Goal: Task Accomplishment & Management: Manage account settings

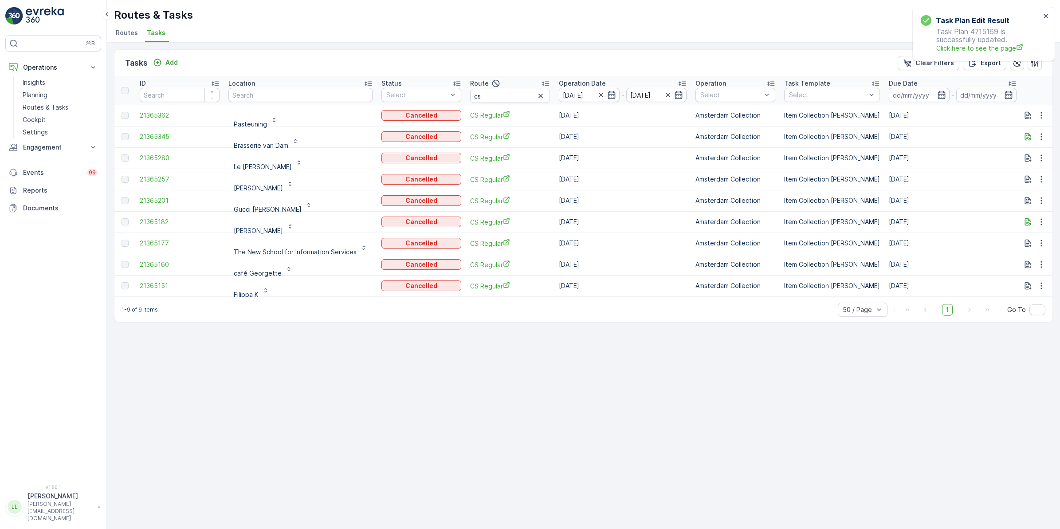
click at [125, 37] on span "Routes" at bounding box center [127, 32] width 22 height 9
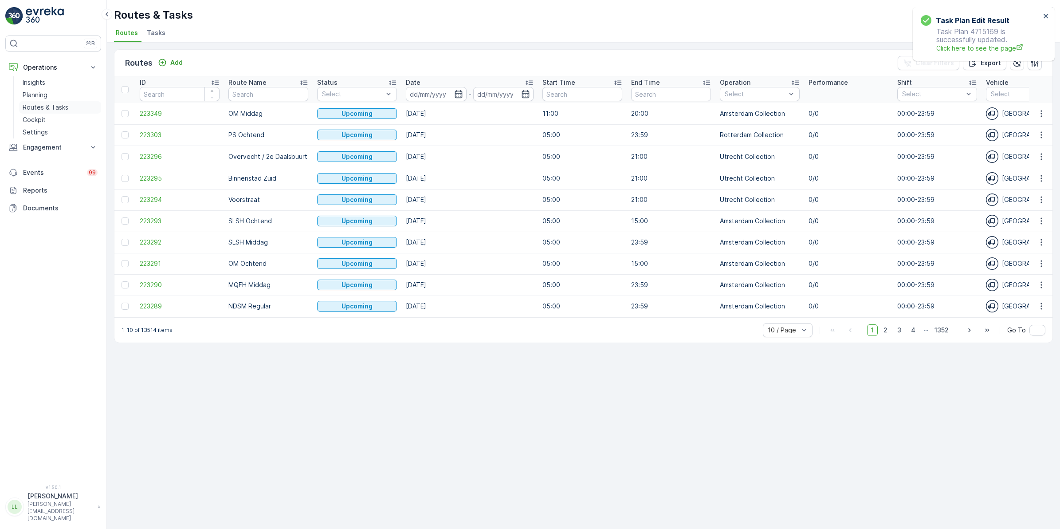
click at [52, 107] on p "Routes & Tasks" at bounding box center [46, 107] width 46 height 9
click at [154, 31] on span "Tasks" at bounding box center [156, 32] width 19 height 9
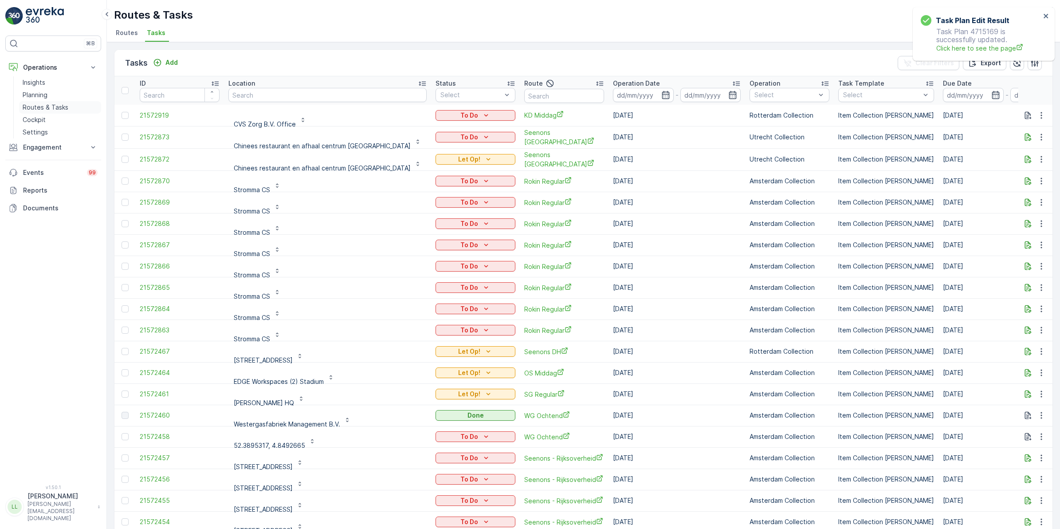
click at [52, 107] on p "Routes & Tasks" at bounding box center [46, 107] width 46 height 9
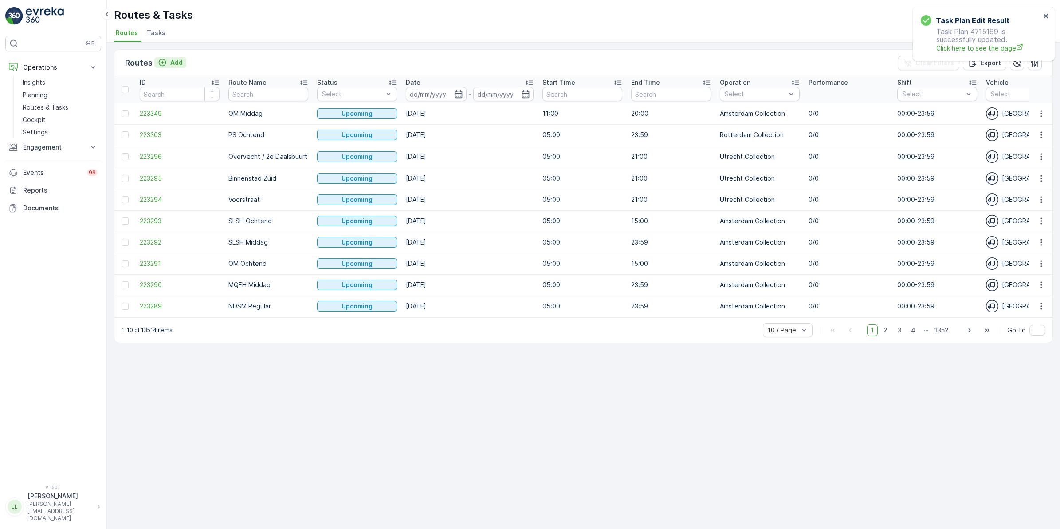
click at [166, 62] on div "Add" at bounding box center [170, 62] width 25 height 9
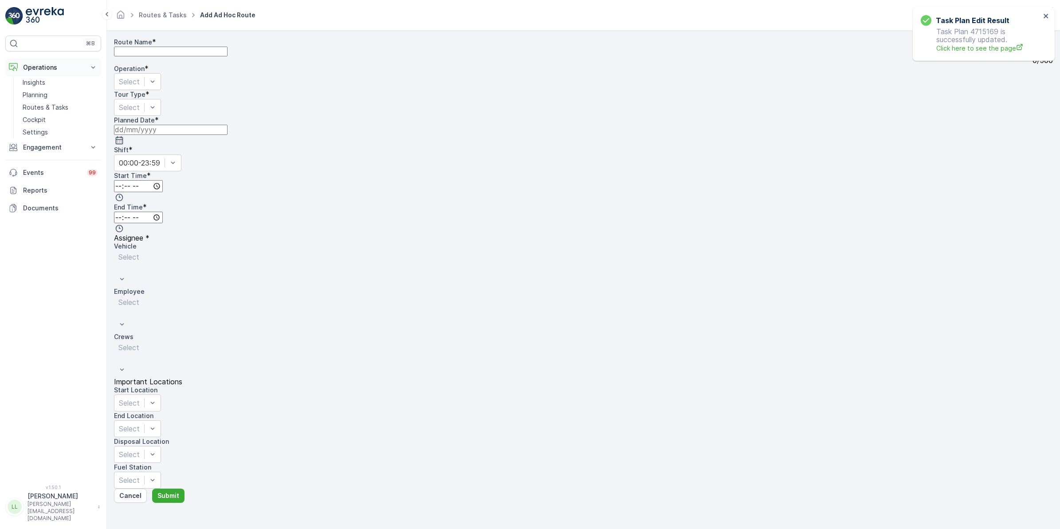
click at [51, 68] on p "Operations" at bounding box center [53, 67] width 60 height 9
click at [50, 64] on p "Operations" at bounding box center [53, 67] width 60 height 9
click at [46, 110] on p "Routes & Tasks" at bounding box center [46, 107] width 46 height 9
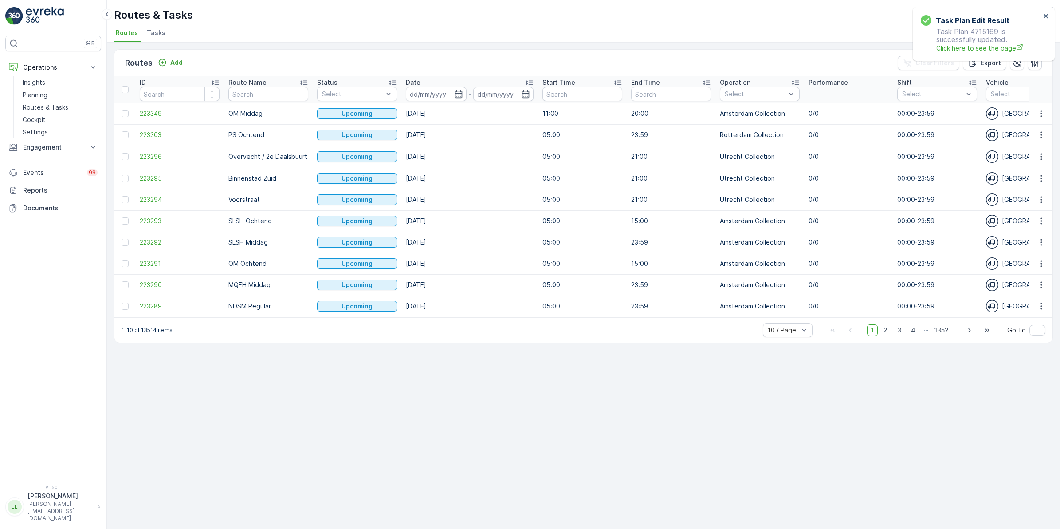
click at [162, 28] on li "Tasks" at bounding box center [157, 34] width 24 height 15
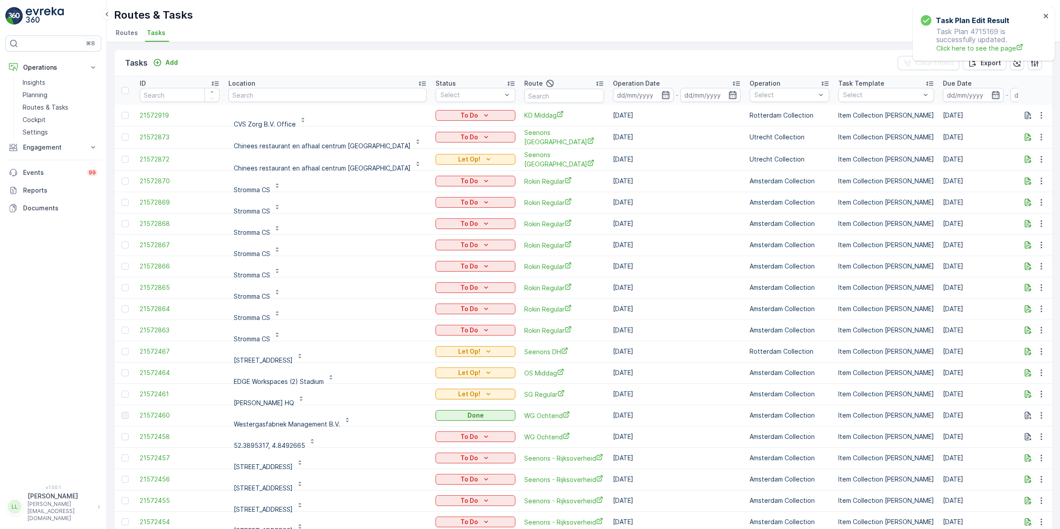
click at [171, 56] on div "Tasks Add Clear Filters Export" at bounding box center [583, 63] width 938 height 27
click at [169, 62] on p "Add" at bounding box center [171, 62] width 12 height 9
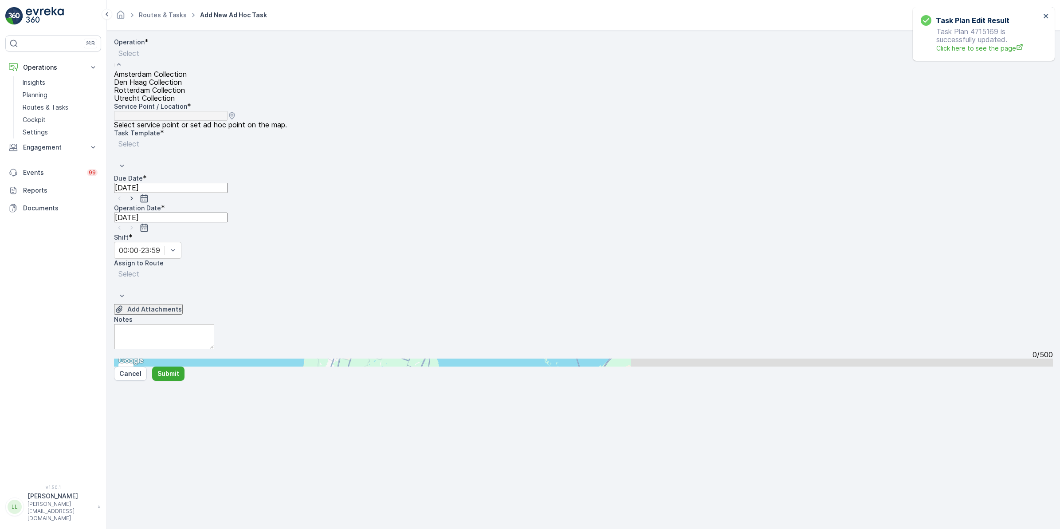
drag, startPoint x: 181, startPoint y: 90, endPoint x: 265, endPoint y: 76, distance: 85.8
click at [181, 78] on span "Amsterdam Collection" at bounding box center [150, 74] width 73 height 8
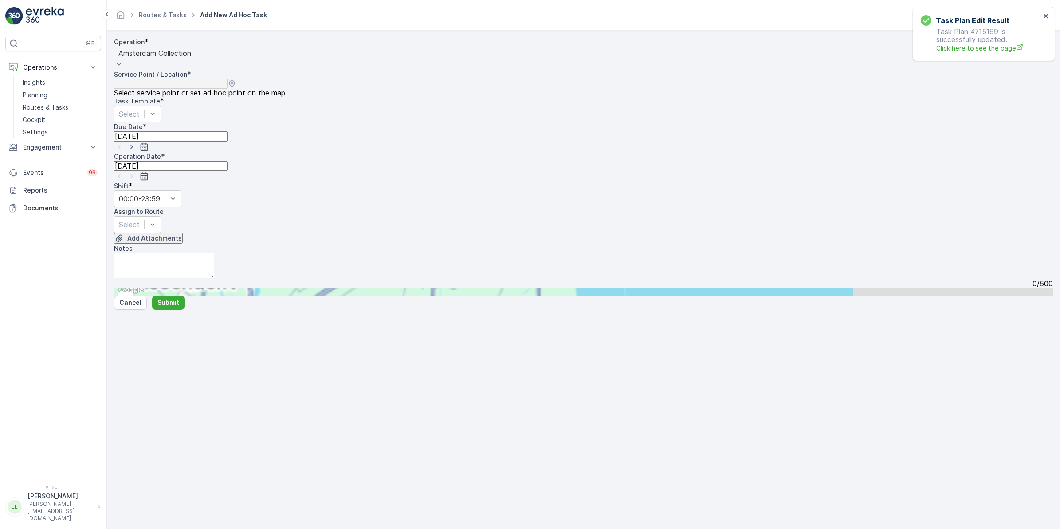
click at [201, 287] on input "text" at bounding box center [157, 291] width 87 height 8
type input "petit"
click at [187, 429] on span "Le Petit George" at bounding box center [156, 433] width 62 height 8
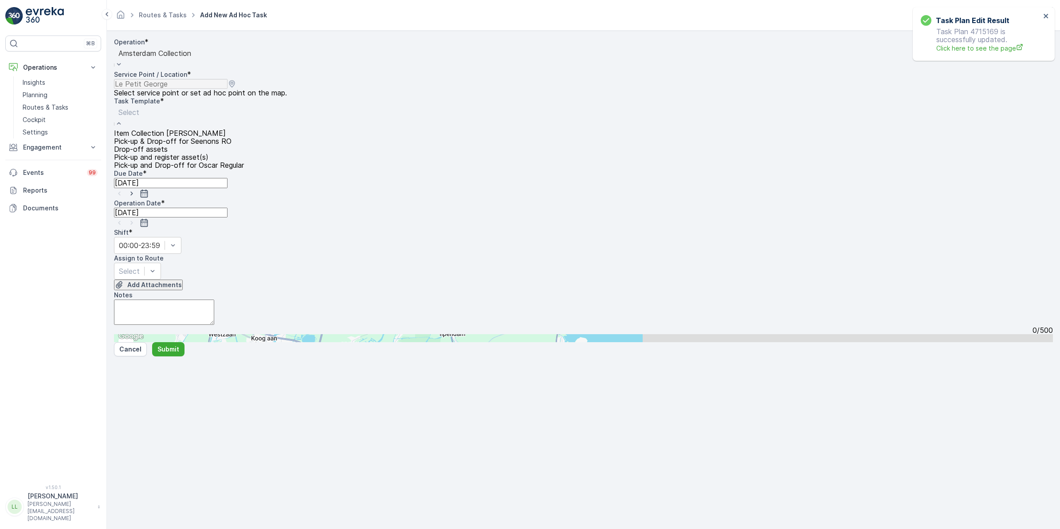
click at [244, 129] on div "Item Collection Oscar Regulier Pick-up & Drop-off for Seenons RO Drop-off asset…" at bounding box center [179, 149] width 130 height 40
click at [195, 134] on span "Item Collection [PERSON_NAME]" at bounding box center [170, 133] width 112 height 8
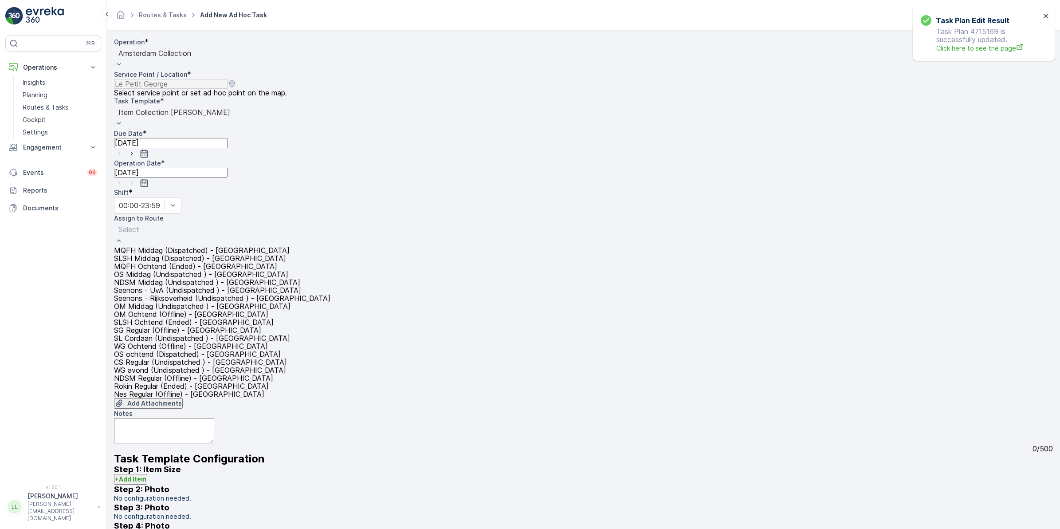
click at [185, 246] on span "MQFH Middag (Dispatched) - Amsterdam" at bounding box center [202, 250] width 176 height 8
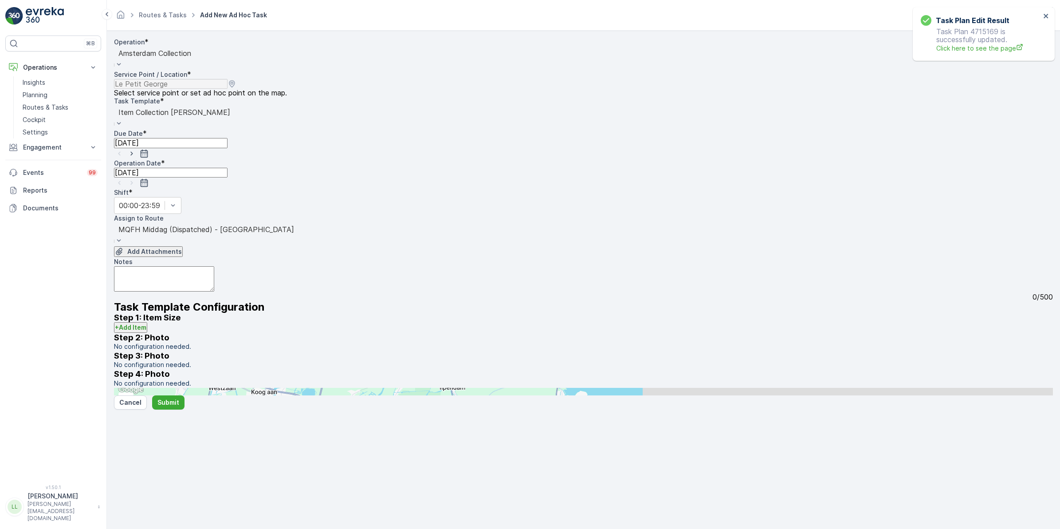
click at [157, 266] on textarea "Notes" at bounding box center [164, 278] width 100 height 25
type textarea "Toegevoegd door uitval CS route"
click at [174, 407] on p "Submit" at bounding box center [168, 402] width 22 height 9
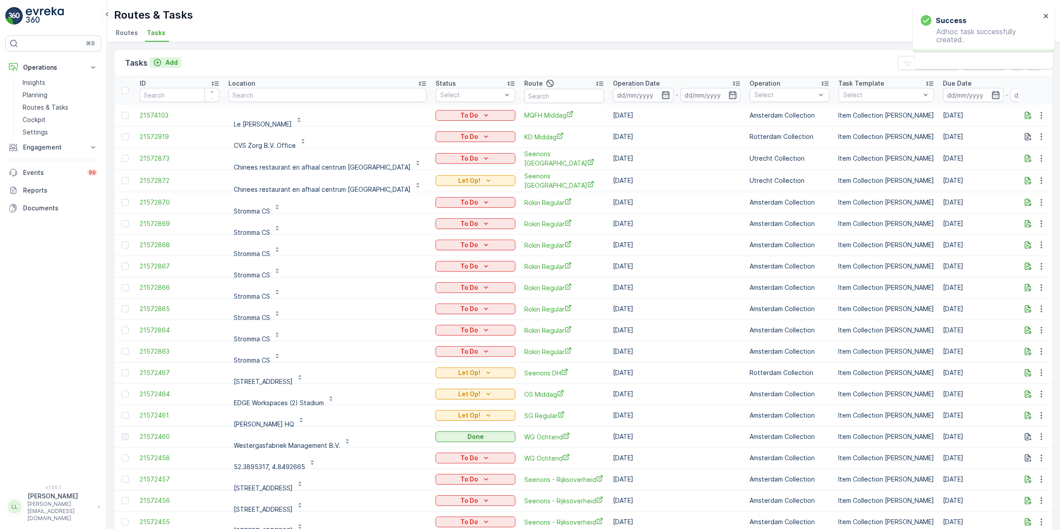
click at [165, 66] on div "Add" at bounding box center [165, 62] width 25 height 9
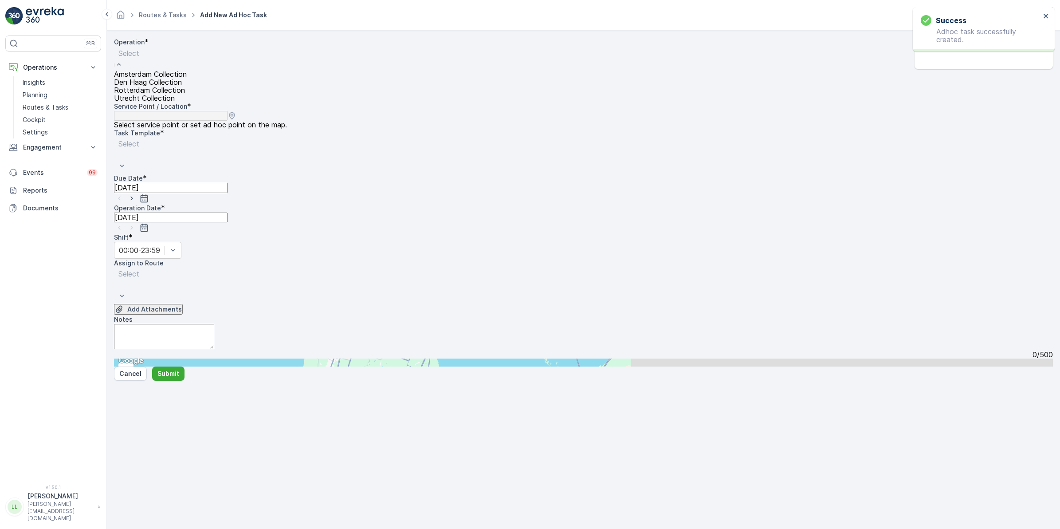
click at [183, 78] on span "Amsterdam Collection" at bounding box center [150, 74] width 73 height 8
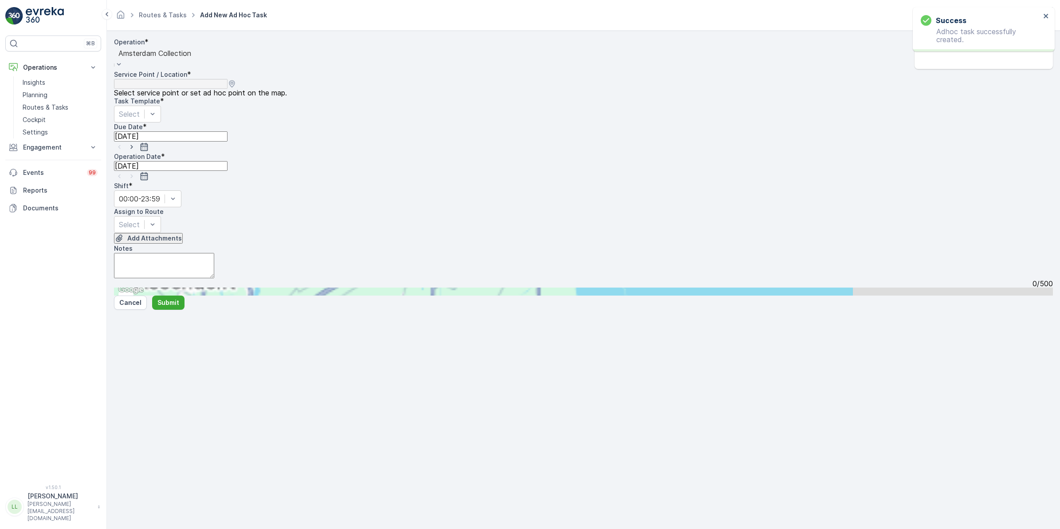
click at [201, 287] on input "text" at bounding box center [157, 291] width 87 height 8
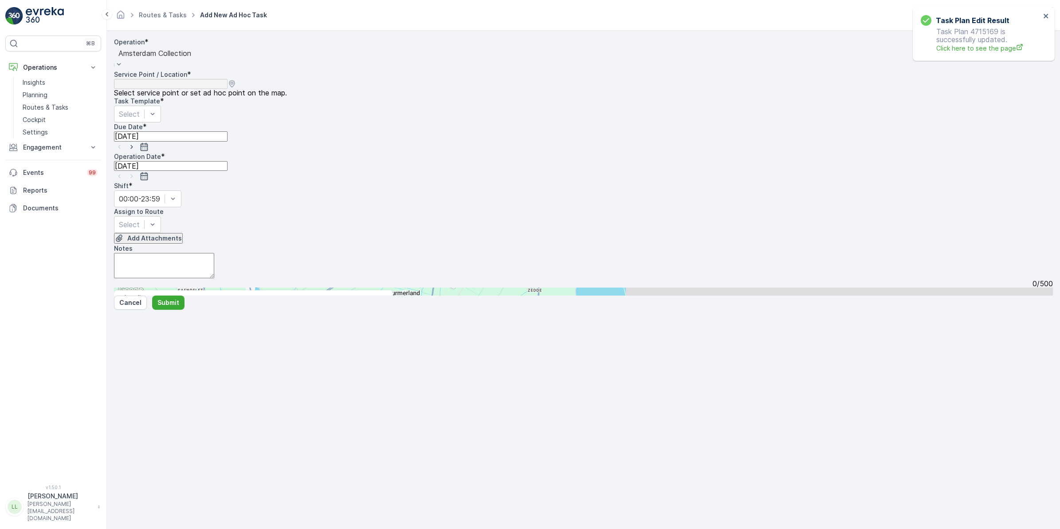
type input "george"
click at [187, 454] on span "café George tte" at bounding box center [156, 458] width 62 height 8
click at [169, 118] on div "Operation * option Amsterdam Collection, selected. Amsterdam Collection Service…" at bounding box center [583, 163] width 939 height 250
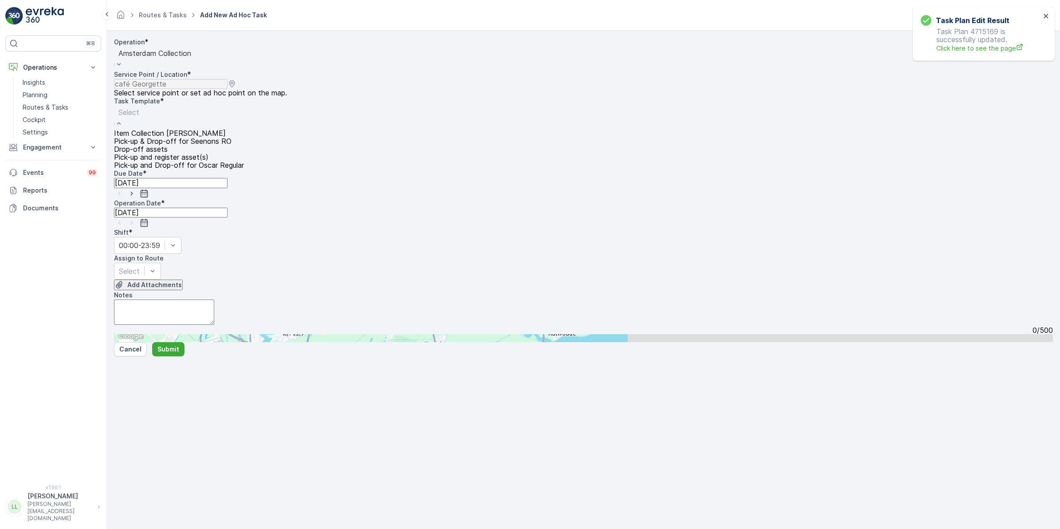
click at [168, 129] on span "Item Collection [PERSON_NAME]" at bounding box center [170, 133] width 112 height 8
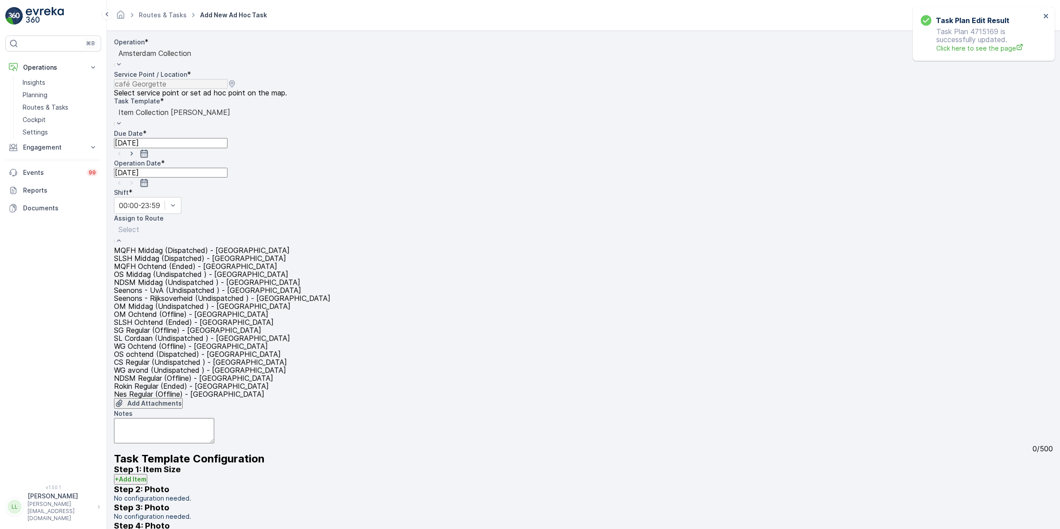
click at [185, 246] on span "MQFH Middag (Dispatched) - Amsterdam" at bounding box center [202, 250] width 176 height 8
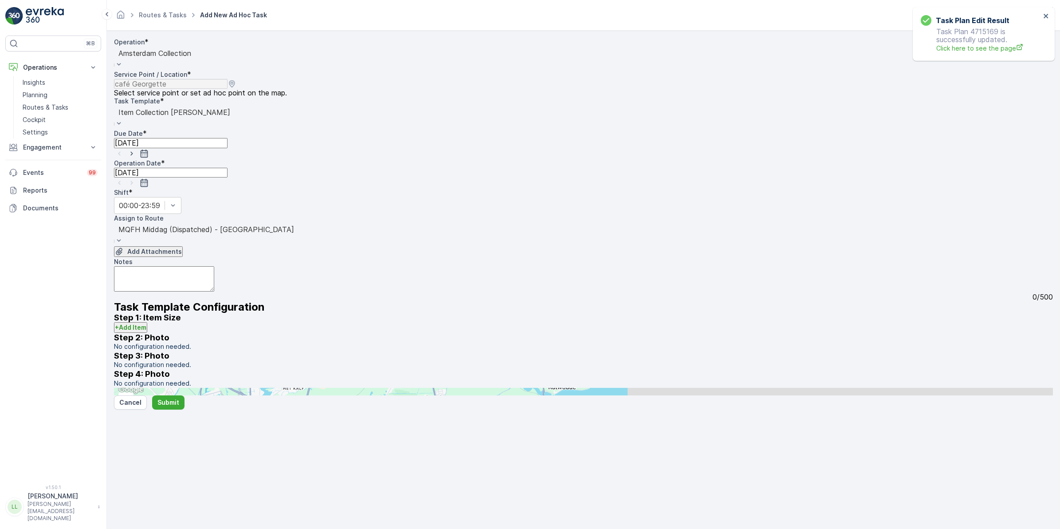
click at [157, 266] on textarea "Notes" at bounding box center [164, 278] width 100 height 25
type textarea "Toegevoegd door uitval CS route"
click at [165, 407] on p "Submit" at bounding box center [168, 402] width 22 height 9
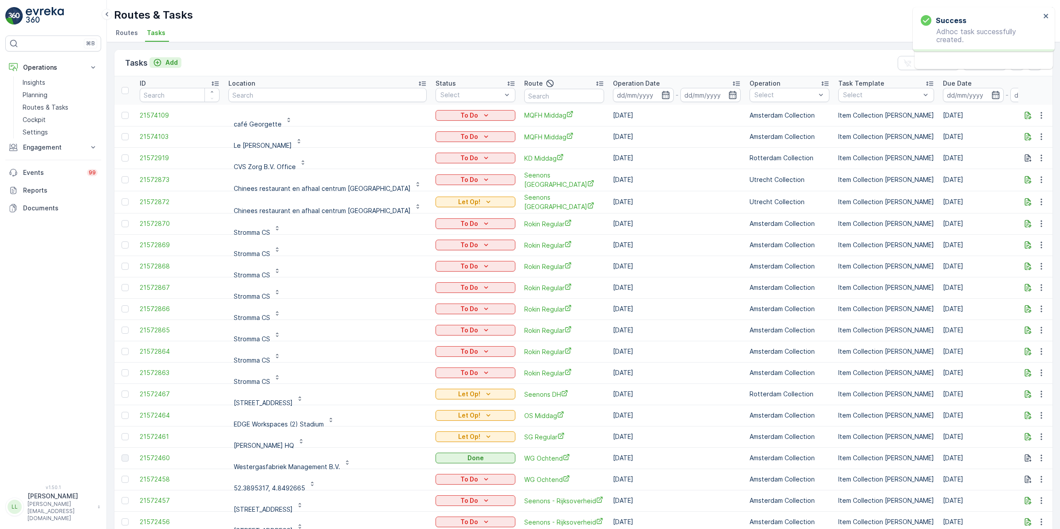
click at [167, 60] on p "Add" at bounding box center [171, 62] width 12 height 9
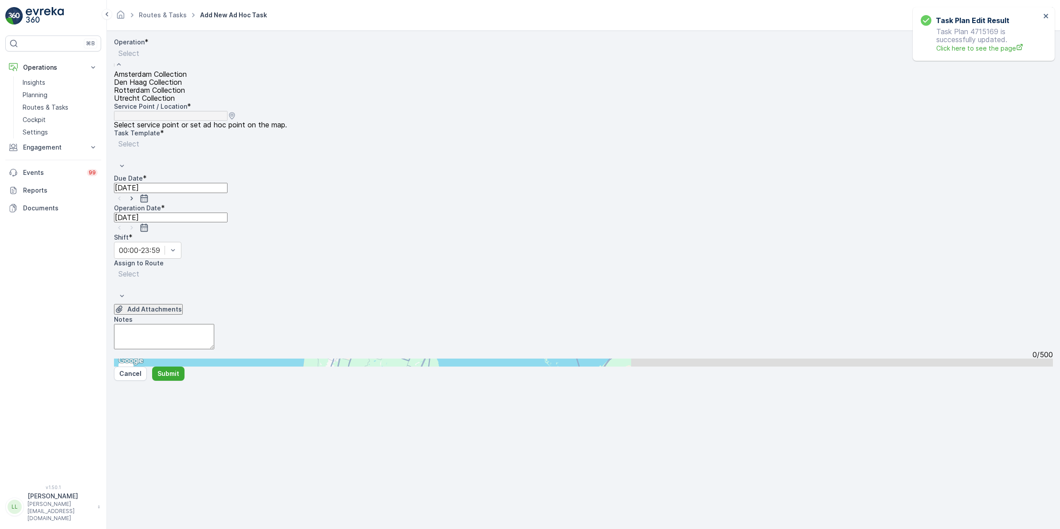
click at [169, 78] on span "Amsterdam Collection" at bounding box center [150, 74] width 73 height 8
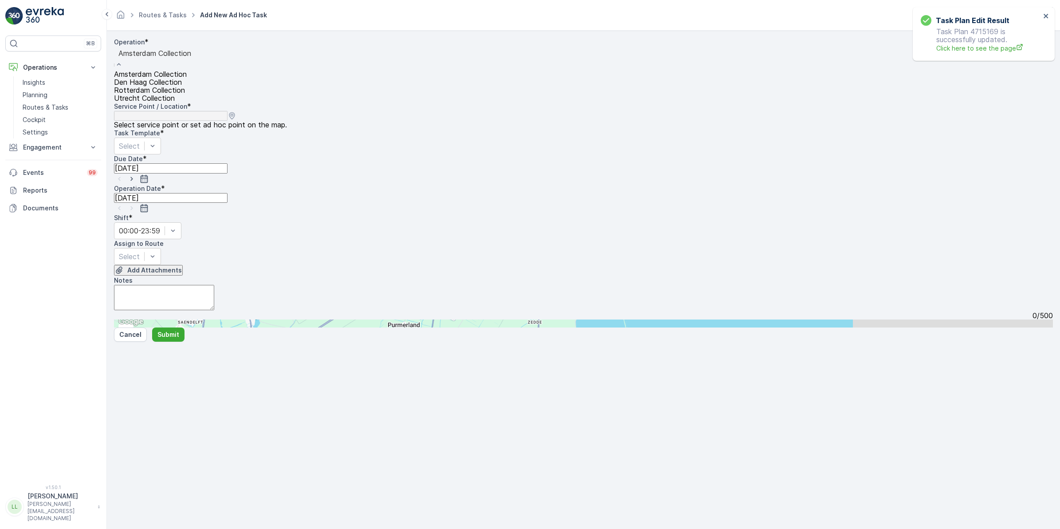
click at [177, 58] on div at bounding box center [154, 53] width 73 height 10
click at [151, 94] on span "Rotterdam Collection" at bounding box center [149, 90] width 71 height 8
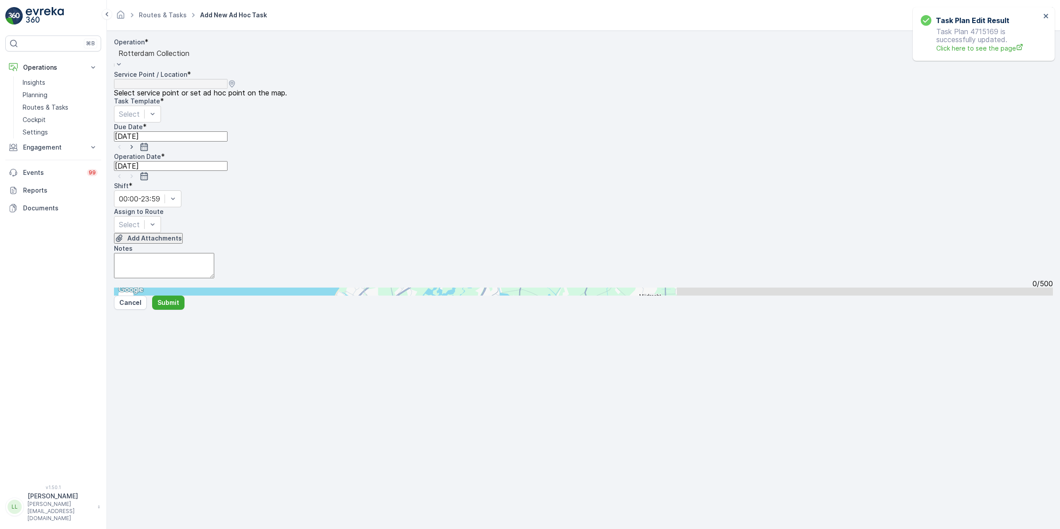
click at [201, 287] on input "text" at bounding box center [157, 291] width 87 height 8
type input "vervat"
click at [200, 454] on span "Veerhaven - Vervat" at bounding box center [162, 458] width 75 height 8
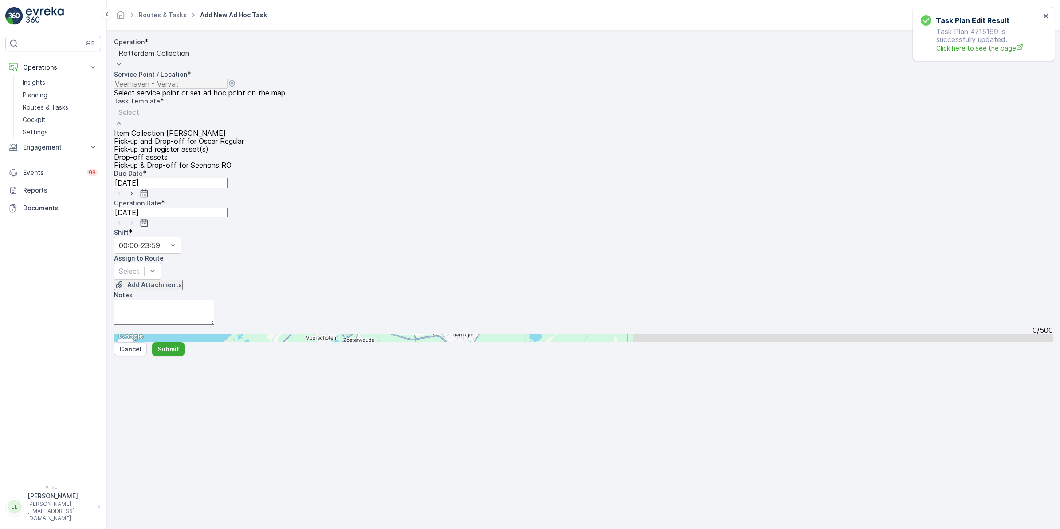
click at [171, 134] on span "Item Collection Oscar Regulier" at bounding box center [170, 133] width 112 height 8
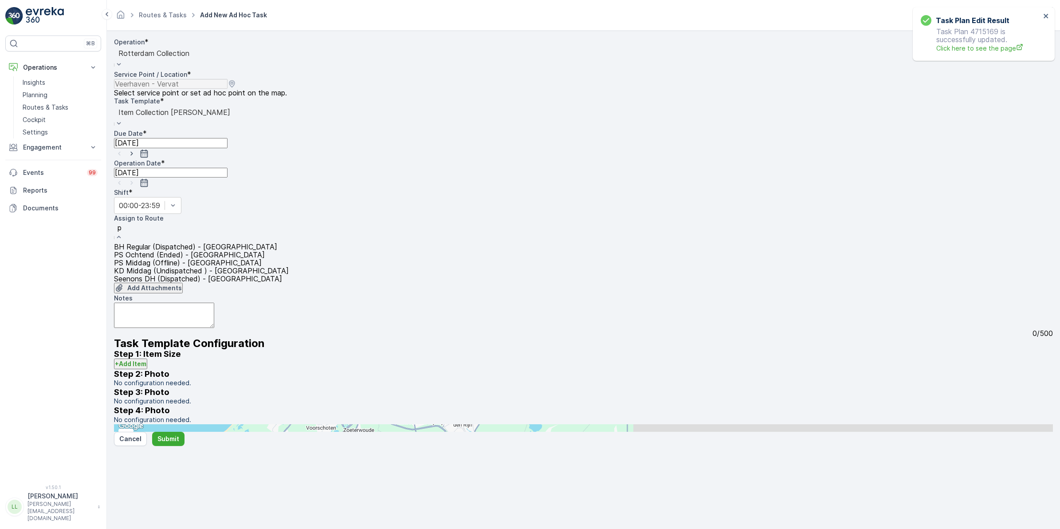
type input "ps"
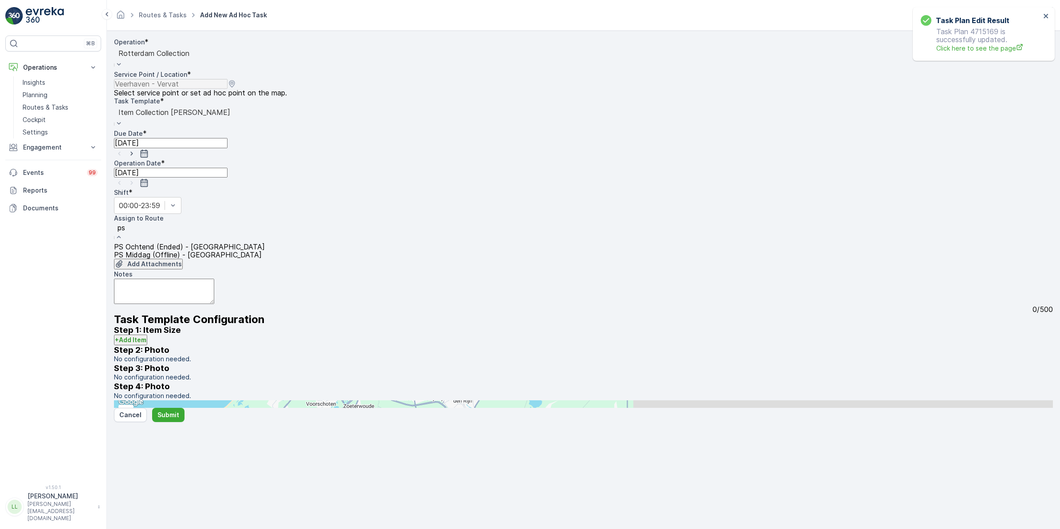
click at [182, 243] on span "PS Ochtend (Ended) - Rotterdam" at bounding box center [189, 247] width 151 height 8
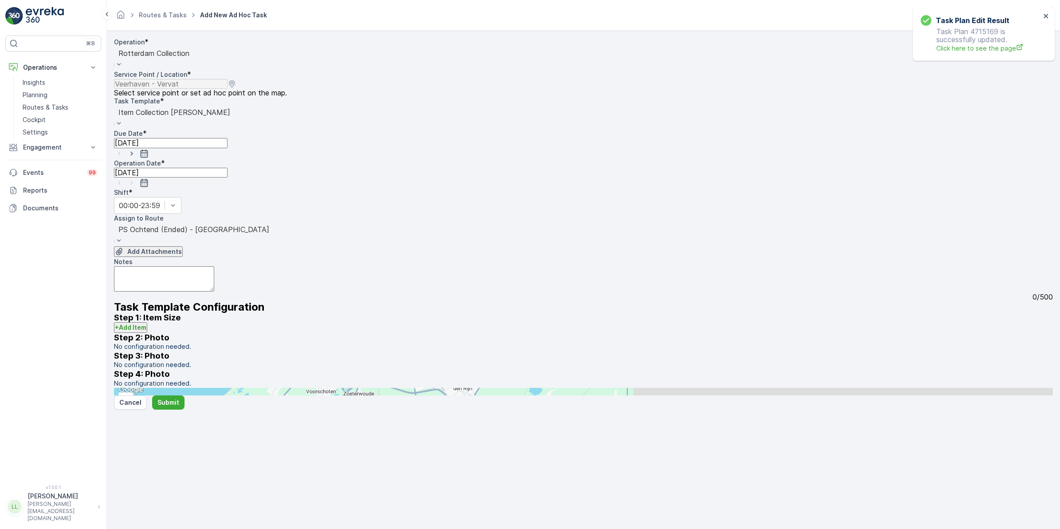
click at [228, 138] on input "[DATE]" at bounding box center [171, 143] width 114 height 10
click at [427, 188] on div "11" at bounding box center [429, 184] width 14 height 14
type input "11.09.2025"
click at [228, 168] on input "[DATE]" at bounding box center [171, 173] width 114 height 10
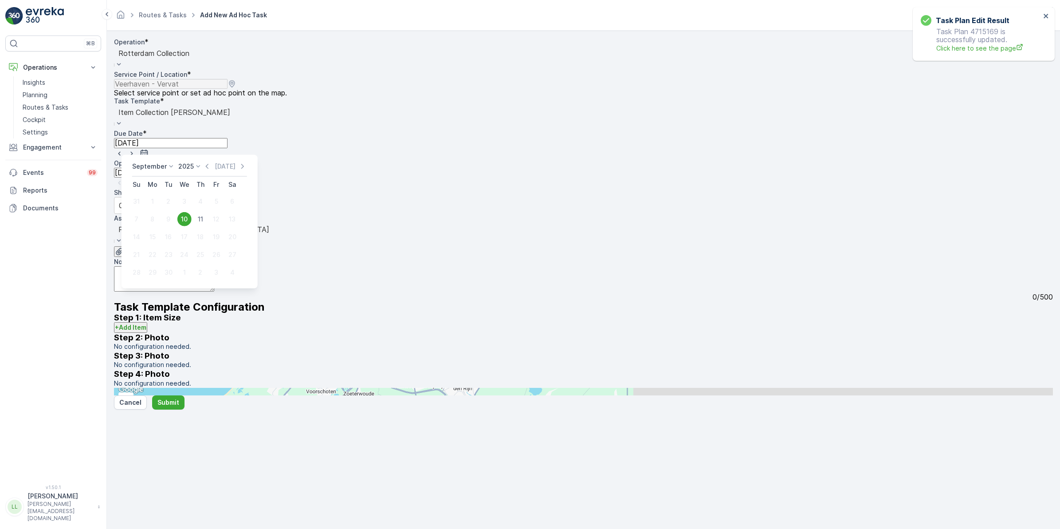
click at [203, 220] on div "11" at bounding box center [200, 219] width 14 height 14
type input "11.09.2025"
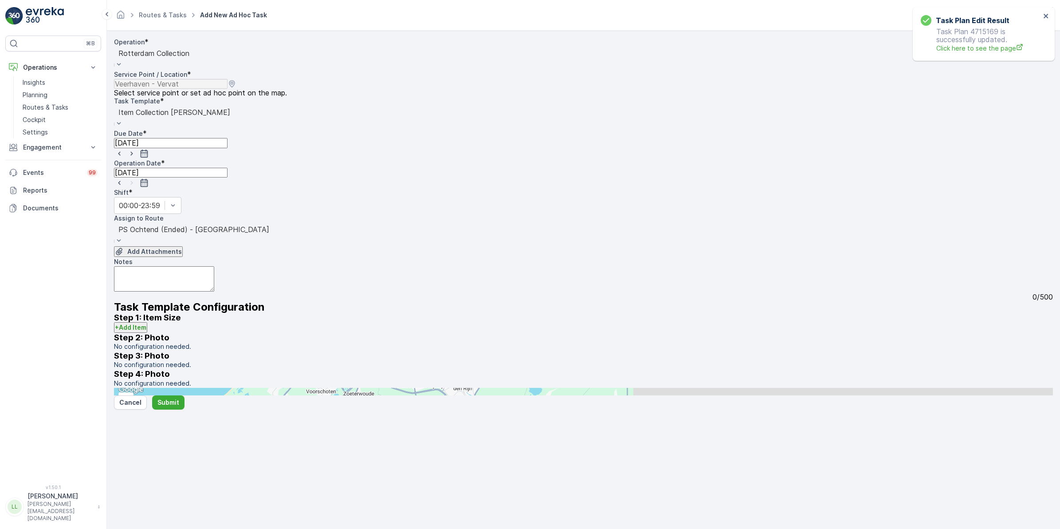
click at [172, 266] on textarea "Notes" at bounding box center [164, 278] width 100 height 25
click at [155, 266] on textarea "Leveren: paar rollen swill zakken" at bounding box center [164, 278] width 100 height 25
click at [214, 266] on textarea "Leveren: 6 rollen swill zakken" at bounding box center [164, 278] width 100 height 25
click at [214, 266] on textarea "Leveren: 6 rollen swill zakken, 3 x 23L swill bakken" at bounding box center [164, 278] width 100 height 25
click at [214, 266] on textarea "Leveren: 6 rollen swill zakken + 3 x 23L swill bakken" at bounding box center [164, 278] width 100 height 25
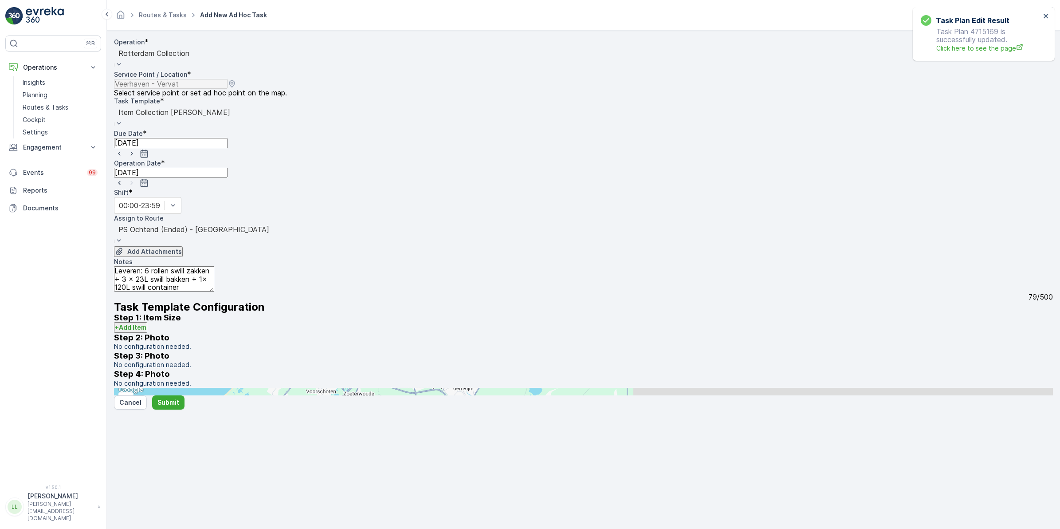
click at [214, 266] on textarea "Leveren: 6 rollen swill zakken + 3 x 23L swill bakken + 1x 120L swill container" at bounding box center [164, 278] width 100 height 25
click at [154, 266] on textarea "Leveren: 6 rollen swill zakken + 3 x 23L swill bakken + 1x 120L swill container" at bounding box center [164, 278] width 100 height 25
click at [193, 266] on textarea "Leveren: 6 rollen swill zakken + 3 x 23L swill bakken + 1x 120L swill container" at bounding box center [164, 278] width 100 height 25
click at [195, 266] on textarea "Leveren: 6 rollen swill zakken 3 x 23L swill bakken + 1x 120L swill container" at bounding box center [164, 278] width 100 height 25
drag, startPoint x: 200, startPoint y: 264, endPoint x: 123, endPoint y: 247, distance: 78.9
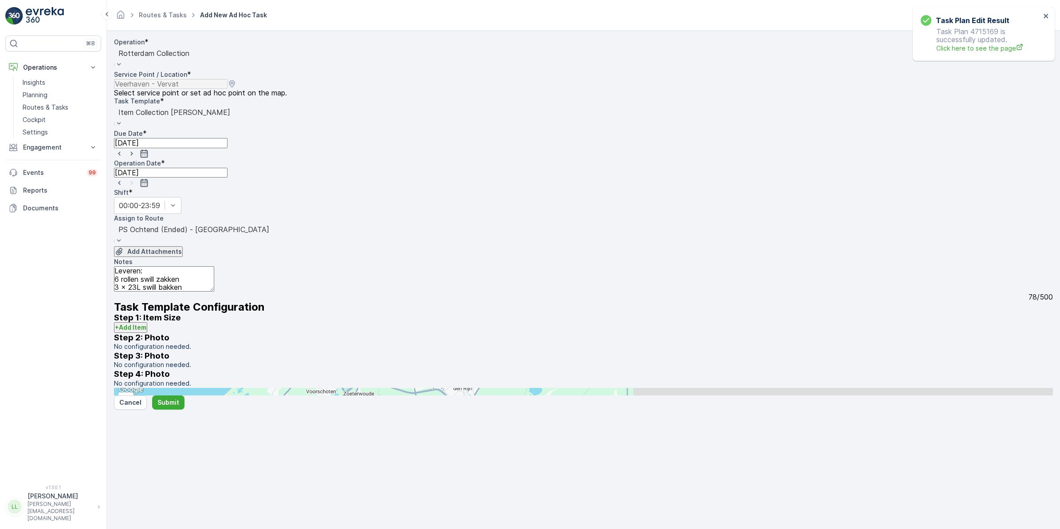
click at [123, 266] on textarea "Leveren: 6 rollen swill zakken 3 x 23L swill bakken 1x 120L swill container" at bounding box center [164, 278] width 100 height 25
type textarea "Leveren: 6 rollen swill zakken 3 x 23L swill bakken 1x 120L swill container"
click at [273, 342] on h3 "Step 2: Photo" at bounding box center [583, 337] width 939 height 9
click at [174, 407] on p "Submit" at bounding box center [168, 402] width 22 height 9
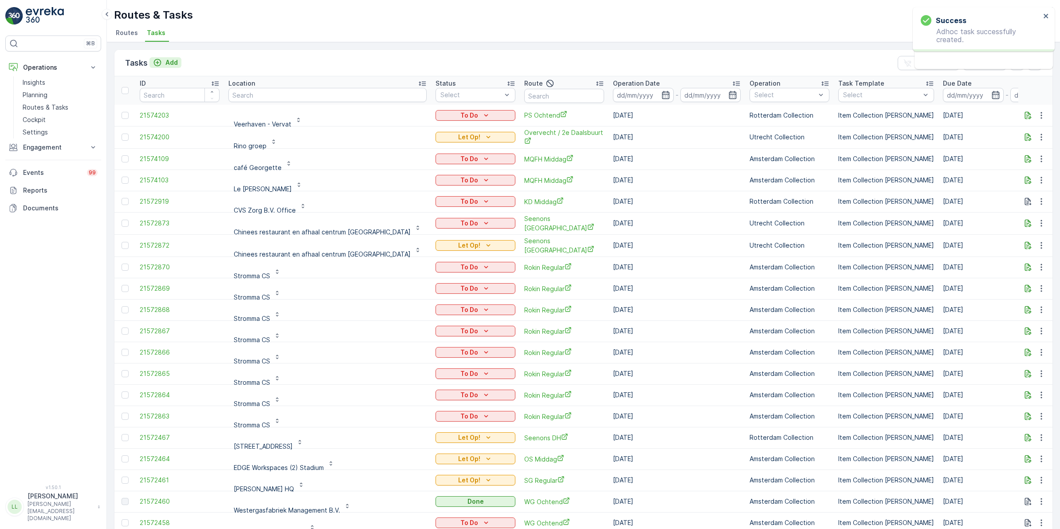
click at [172, 65] on p "Add" at bounding box center [171, 62] width 12 height 9
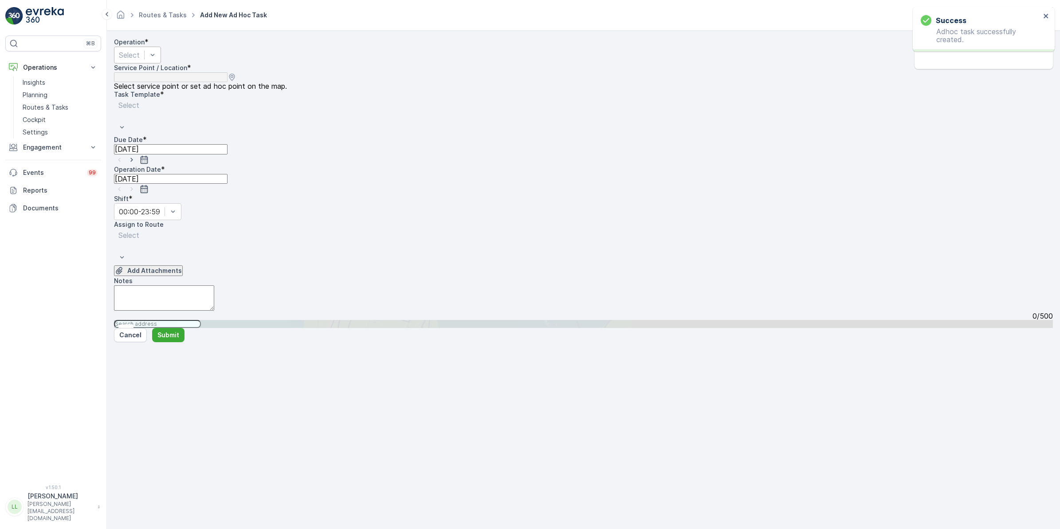
click at [161, 63] on div "Select" at bounding box center [137, 55] width 47 height 17
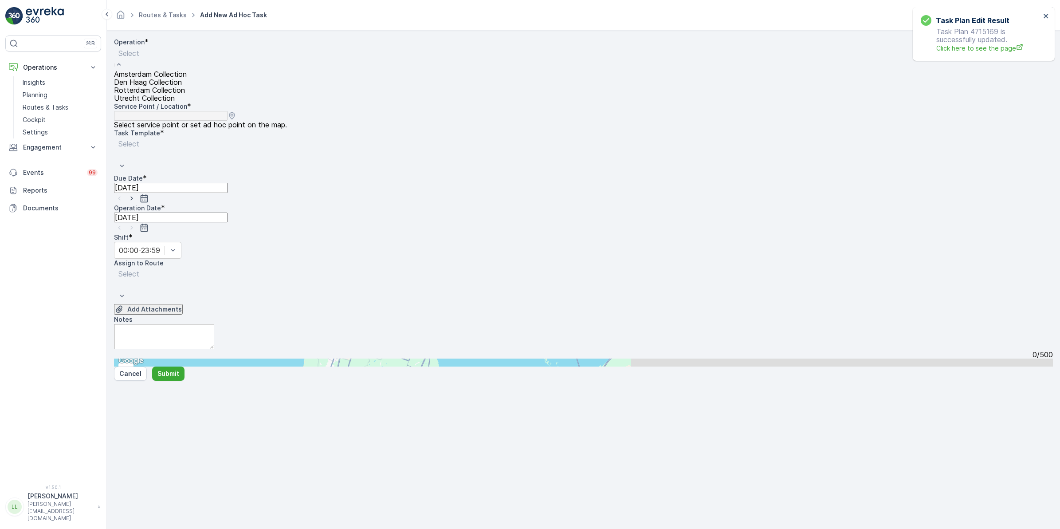
click at [187, 78] on span "Amsterdam Collection" at bounding box center [150, 74] width 73 height 8
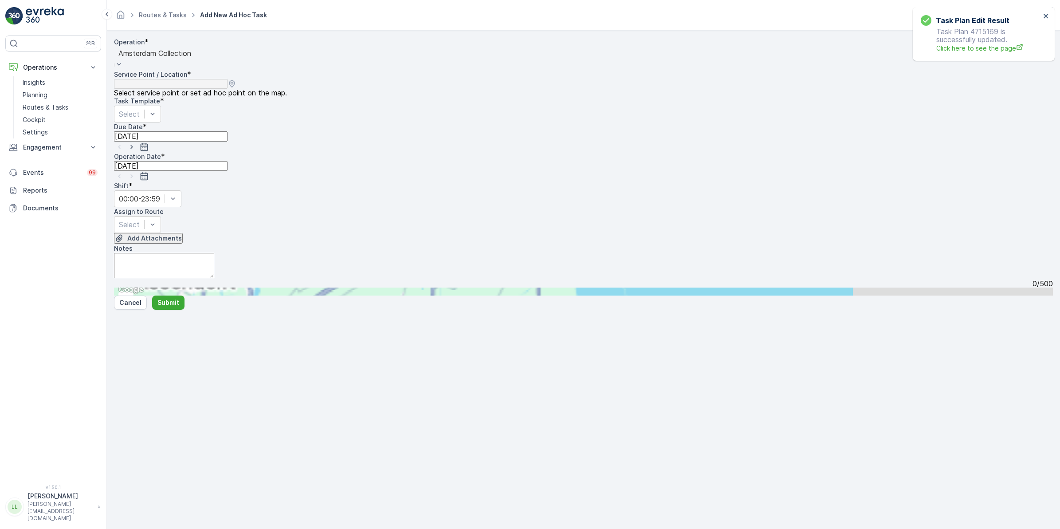
click at [201, 287] on input "text" at bounding box center [157, 291] width 87 height 8
click at [196, 67] on div "Amsterdam Collection" at bounding box center [155, 59] width 82 height 24
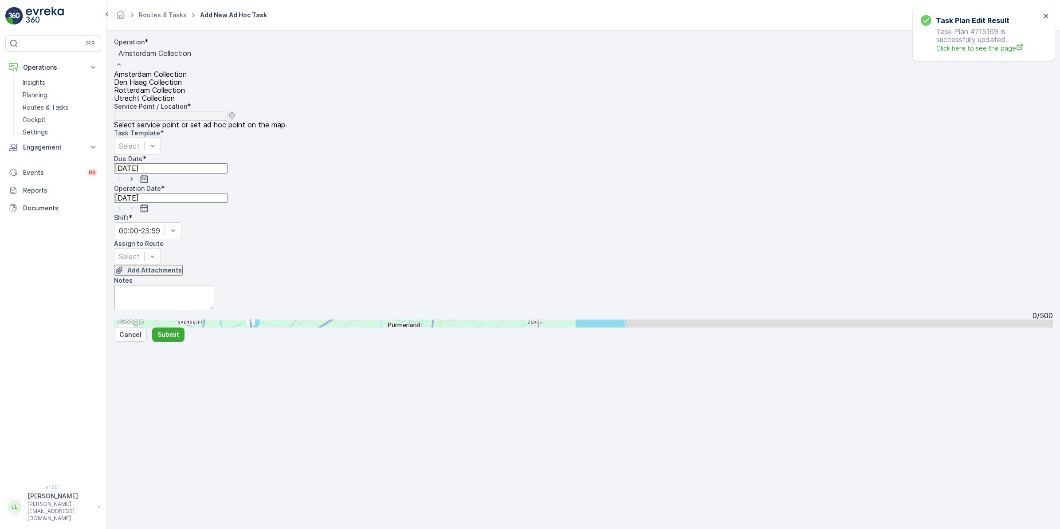
drag, startPoint x: 165, startPoint y: 114, endPoint x: 263, endPoint y: 89, distance: 100.8
click at [165, 94] on span "Rotterdam Collection" at bounding box center [149, 90] width 71 height 8
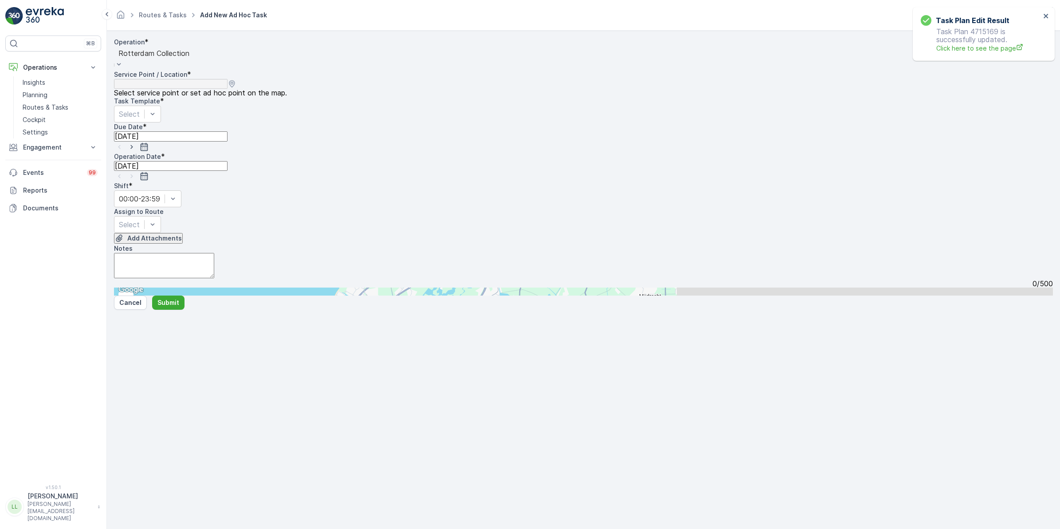
click at [201, 287] on input "text" at bounding box center [157, 291] width 87 height 8
type input "vervat"
click at [178, 479] on span "Westplein 12 - Vervat" at bounding box center [151, 483] width 53 height 8
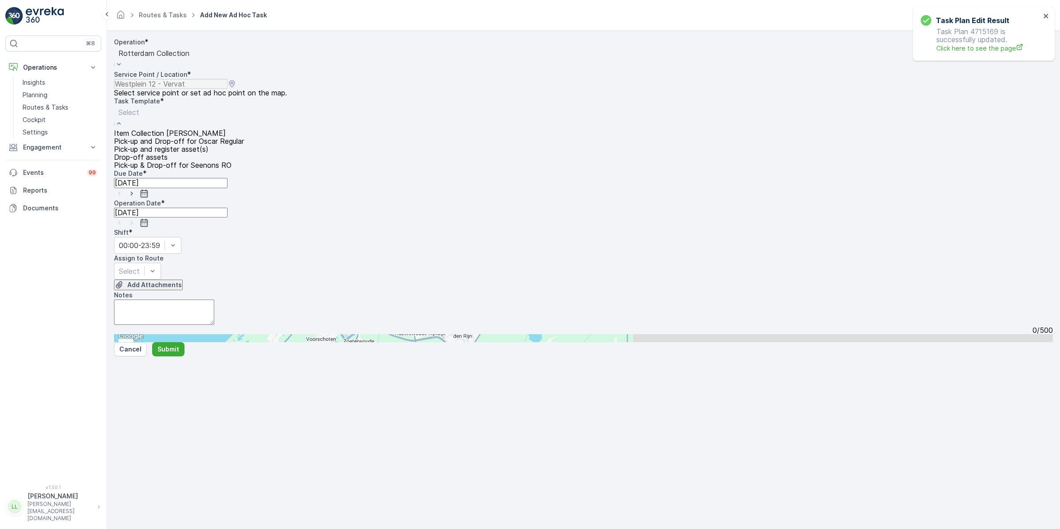
click at [193, 130] on span "Item Collection [PERSON_NAME]" at bounding box center [170, 133] width 112 height 8
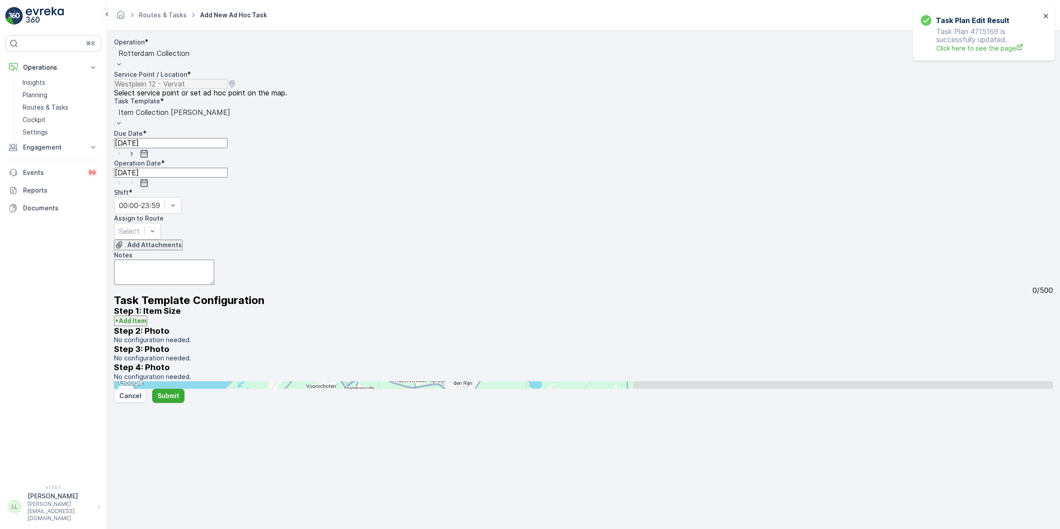
click at [228, 138] on input "[DATE]" at bounding box center [171, 143] width 114 height 10
drag, startPoint x: 378, startPoint y: 108, endPoint x: 424, endPoint y: 179, distance: 84.6
click at [424, 179] on div "11" at bounding box center [429, 184] width 14 height 14
type input "11.09.2025"
click at [159, 168] on input "[DATE]" at bounding box center [171, 173] width 114 height 10
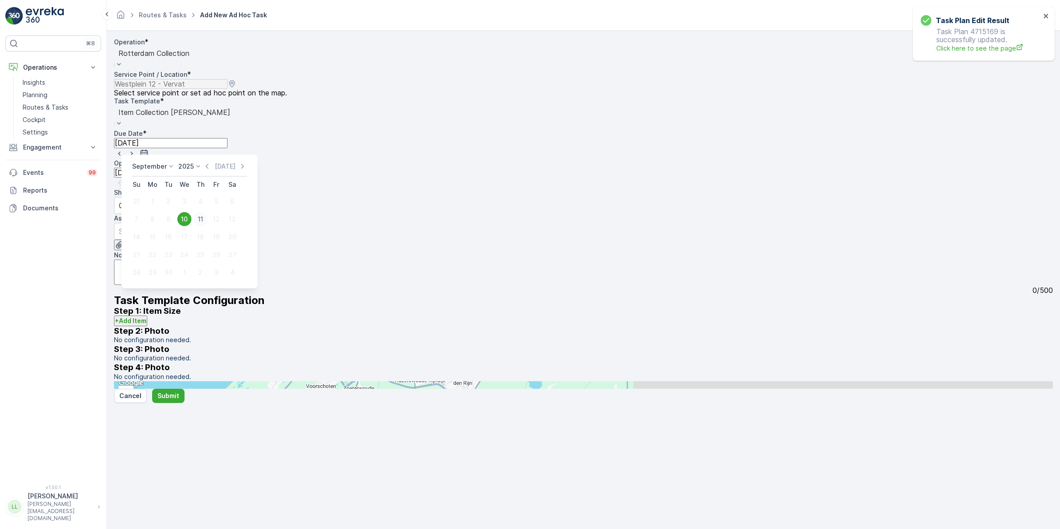
click at [203, 217] on div "11" at bounding box center [200, 219] width 14 height 14
type input "11.09.2025"
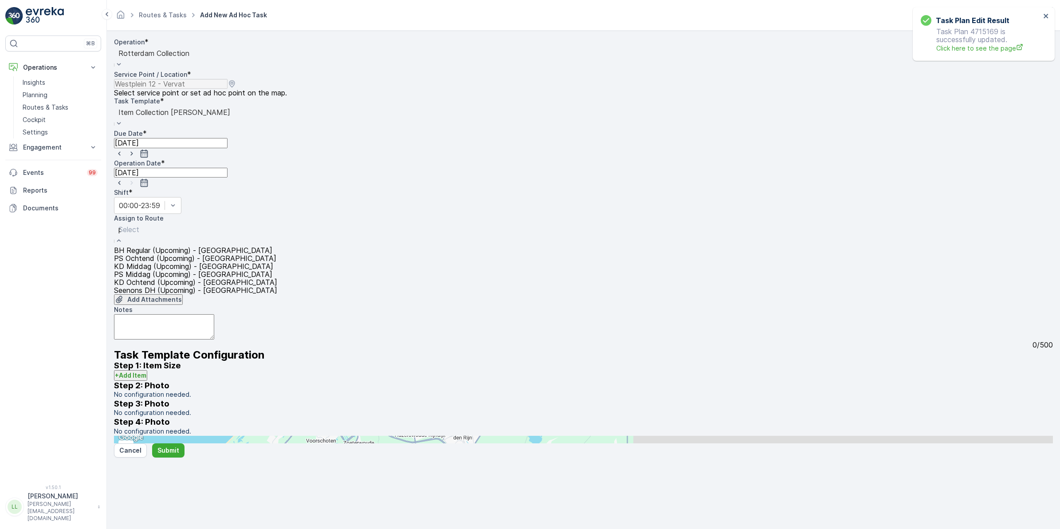
type input "ps"
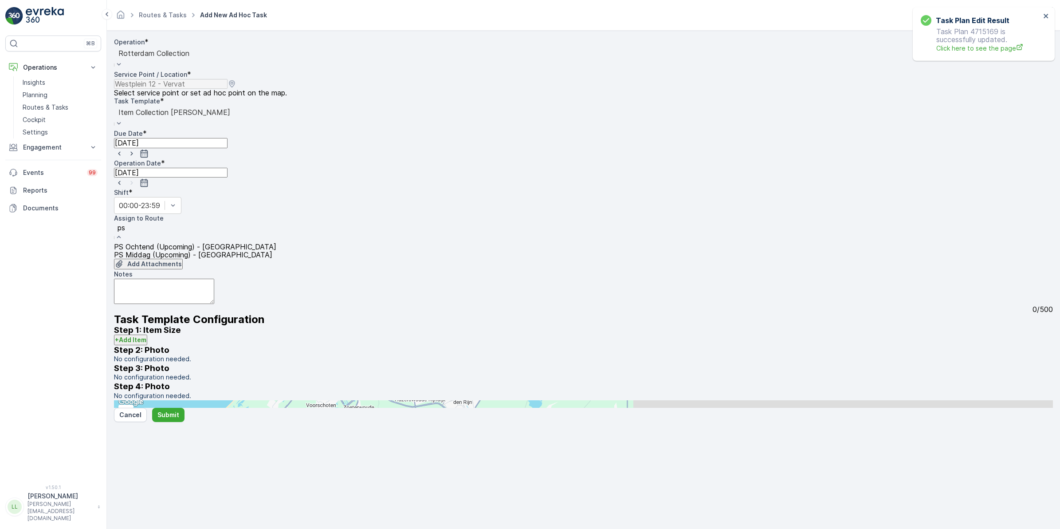
click at [211, 251] on span "PS Middag (Upcoming) - Rotterdam" at bounding box center [193, 255] width 158 height 8
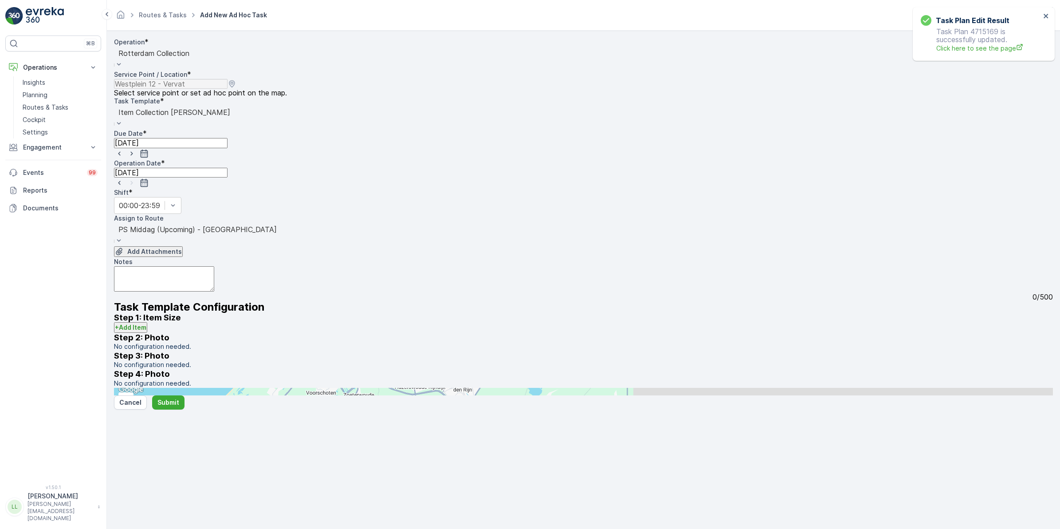
click at [138, 266] on textarea "Notes" at bounding box center [164, 278] width 100 height 25
paste textarea "Leveren: 6 rollen swill zakken 3 x 23L swill bakken 1x 120L swill container"
click at [132, 266] on textarea "Leveren: 6 rollen swill zakken 3 x 23L swill bakken 1x 120L swill container" at bounding box center [164, 278] width 100 height 25
type textarea "Leveren: 6 rollen swill zakken 7 x 23L swill bakken 1x 120L swill container"
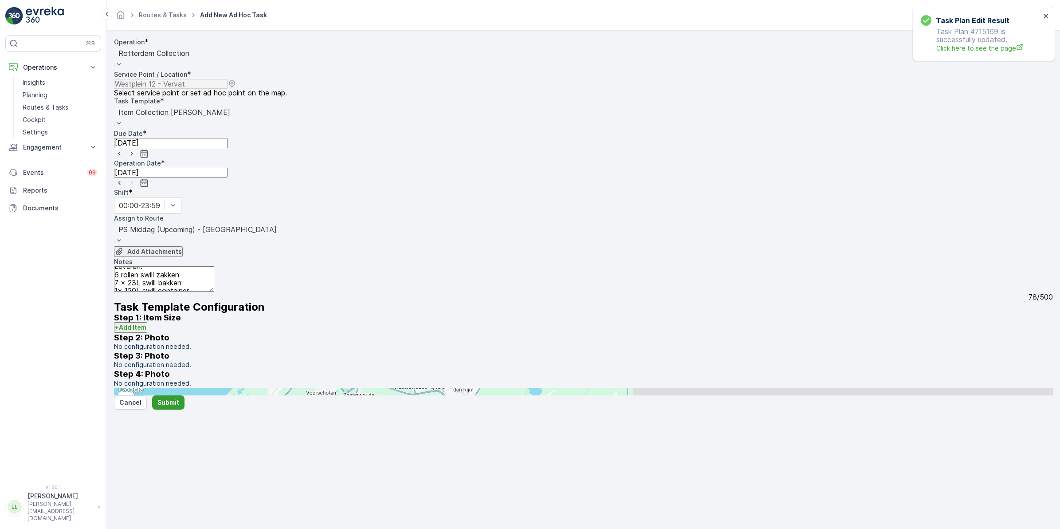
click at [172, 407] on p "Submit" at bounding box center [168, 402] width 22 height 9
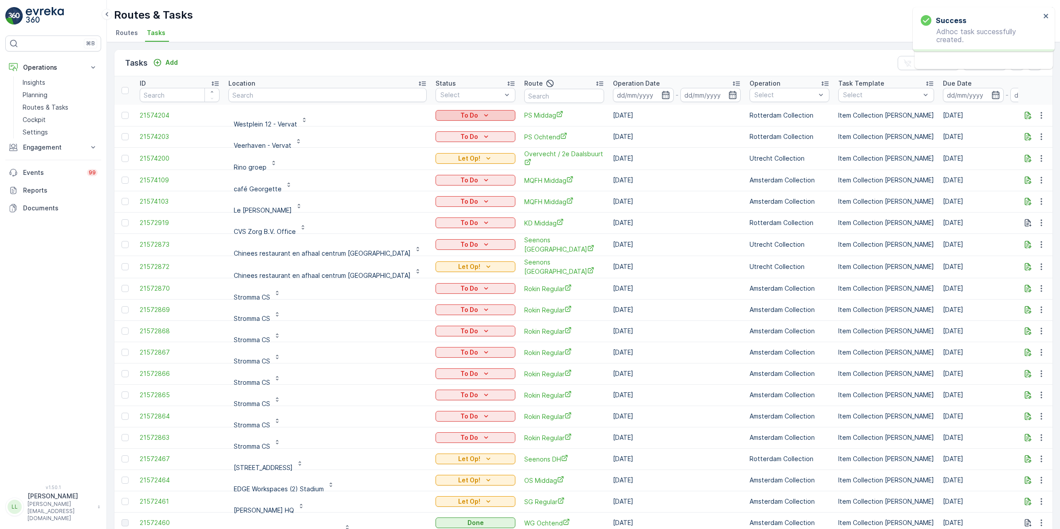
click at [482, 111] on icon "To Do" at bounding box center [486, 115] width 9 height 9
click at [422, 128] on div "Let Op!" at bounding box center [425, 128] width 56 height 12
click at [482, 137] on icon "To Do" at bounding box center [486, 136] width 9 height 9
click at [413, 146] on span "Let Op!" at bounding box center [411, 149] width 22 height 9
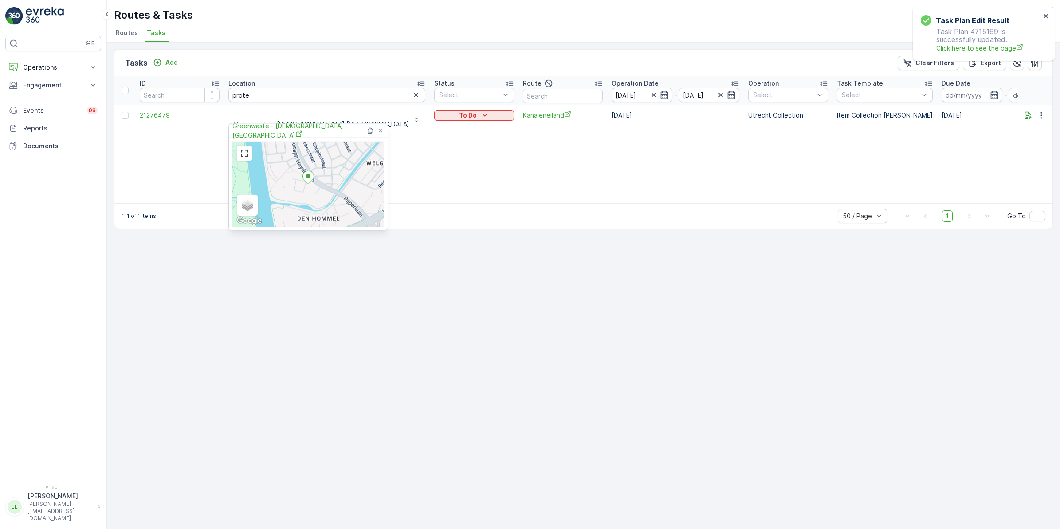
click at [412, 94] on icon "button" at bounding box center [416, 94] width 9 height 9
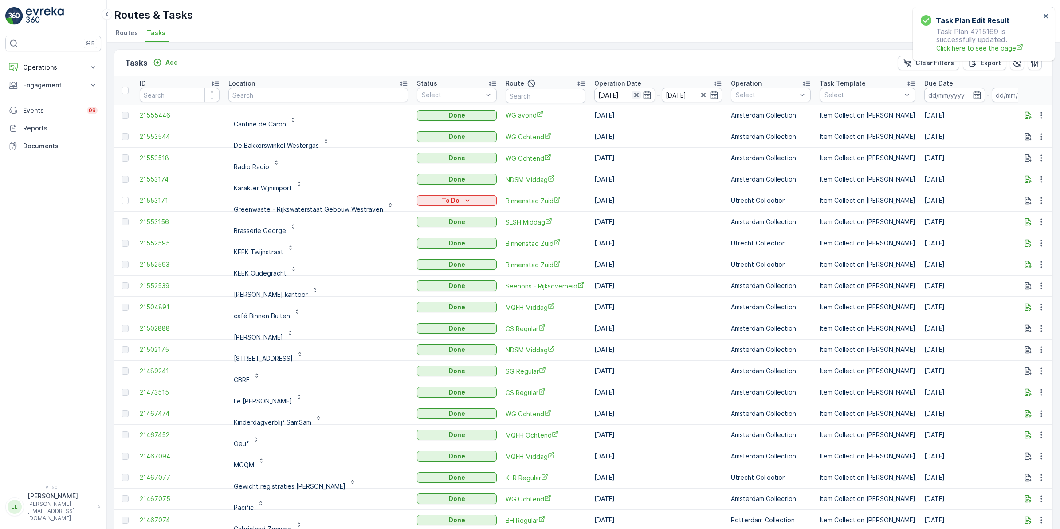
click at [641, 94] on icon "button" at bounding box center [636, 94] width 9 height 9
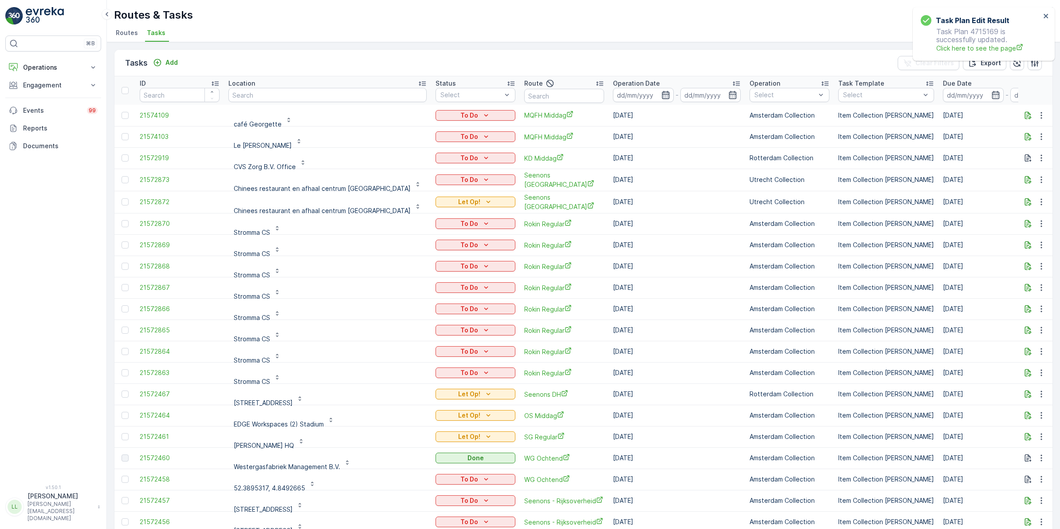
click at [661, 92] on icon "button" at bounding box center [665, 94] width 9 height 9
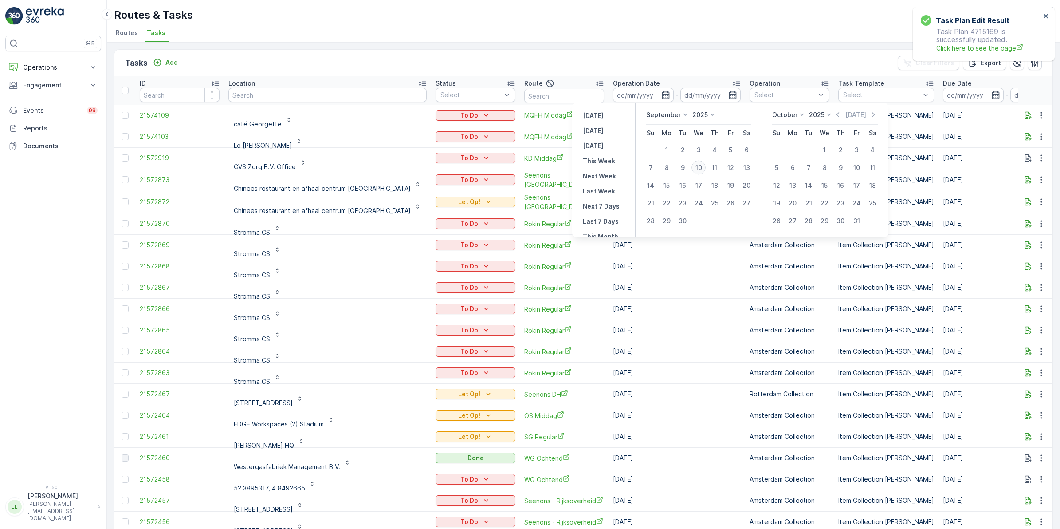
click at [704, 169] on div "10" at bounding box center [698, 168] width 14 height 14
type input "[DATE]"
click at [704, 169] on div "10" at bounding box center [698, 168] width 14 height 14
type input "[DATE]"
click at [704, 169] on div "10" at bounding box center [698, 168] width 14 height 14
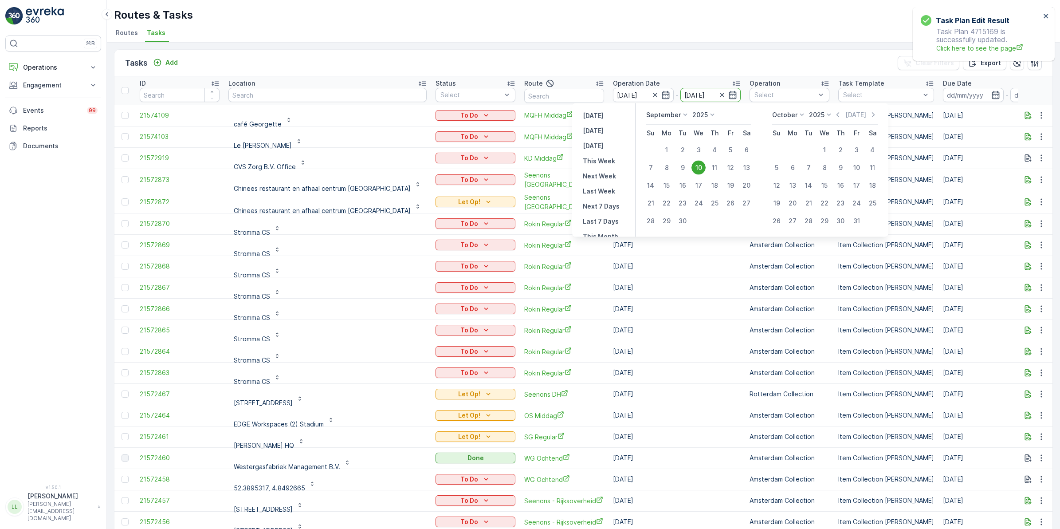
click at [745, 169] on td "Utrecht Collection" at bounding box center [789, 180] width 89 height 22
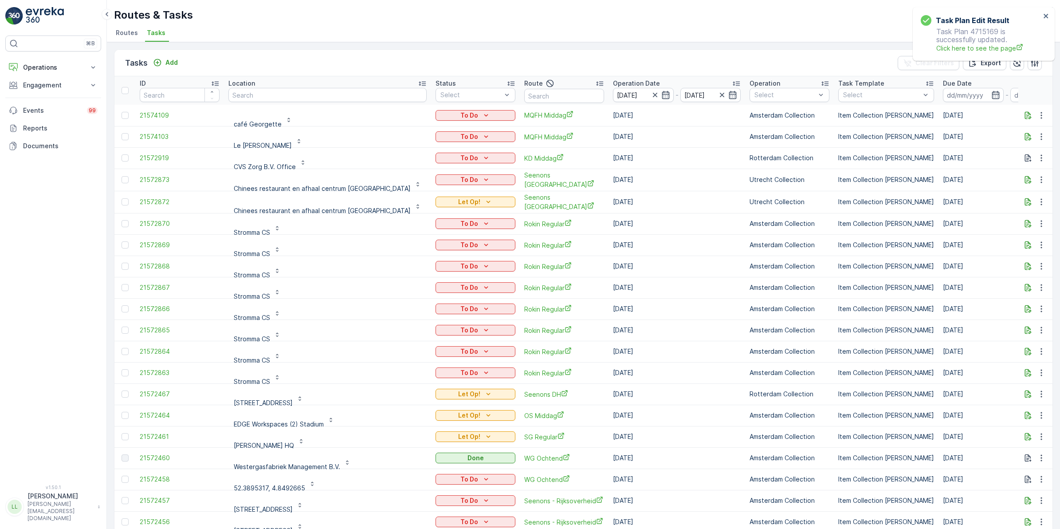
click at [609, 63] on div "Tasks Add Clear Filters Export" at bounding box center [583, 63] width 938 height 27
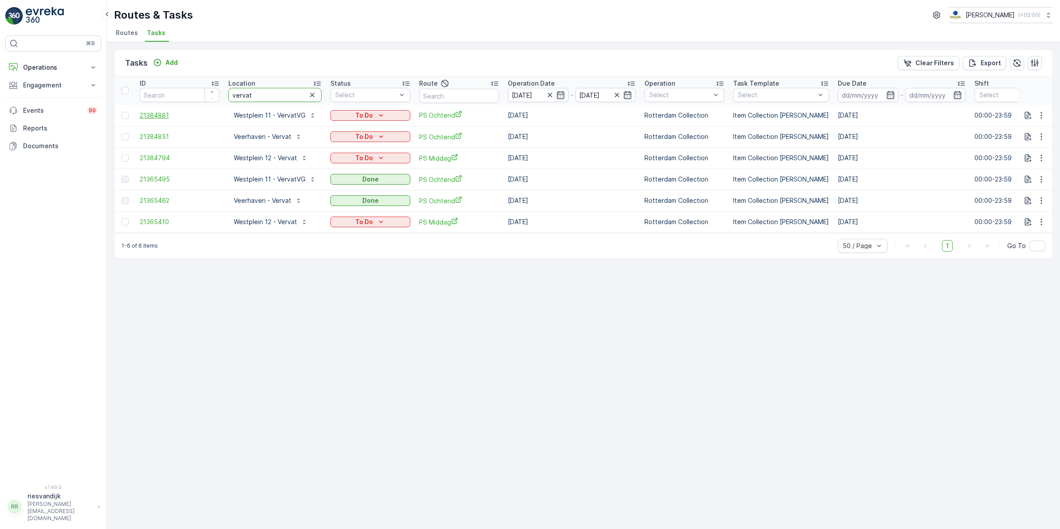
drag, startPoint x: 267, startPoint y: 98, endPoint x: 191, endPoint y: 113, distance: 77.4
click at [191, 113] on table "ID Location vervat Status Select Route Operation Date 10.09.2025 - 11.09.2025 O…" at bounding box center [805, 154] width 1382 height 157
type input "van dam"
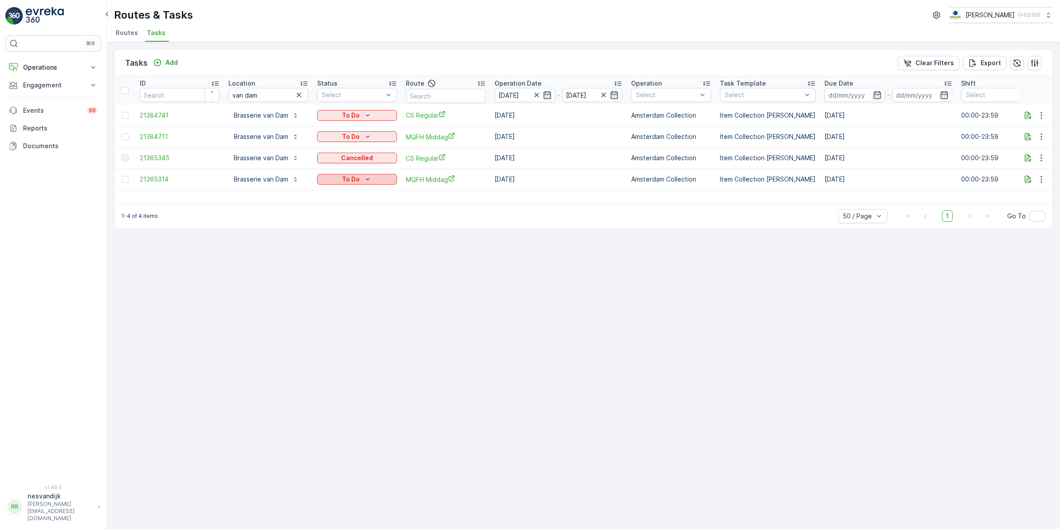
click at [352, 178] on p "To Do" at bounding box center [351, 179] width 18 height 9
click at [333, 215] on span "Done" at bounding box center [330, 216] width 16 height 9
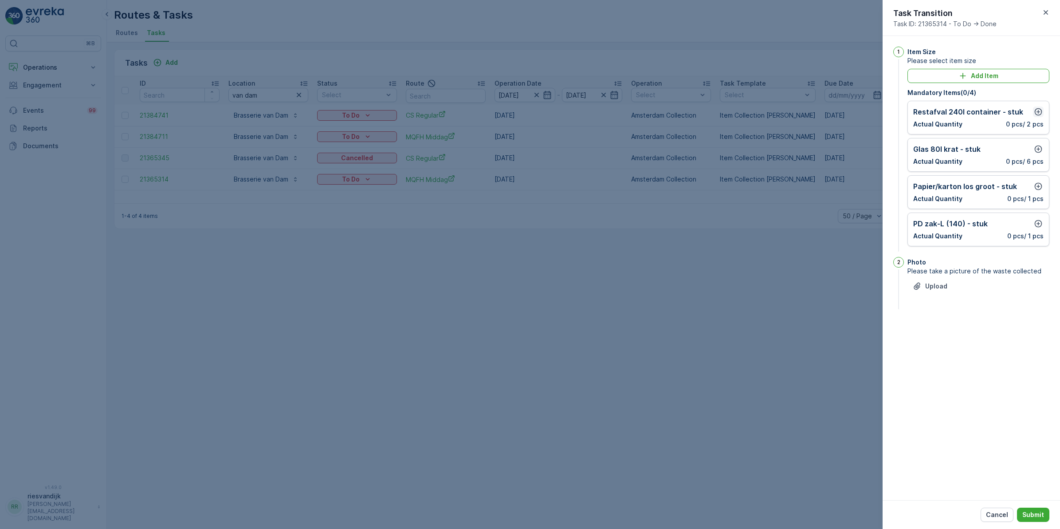
click at [1038, 111] on icon "button" at bounding box center [1039, 112] width 8 height 8
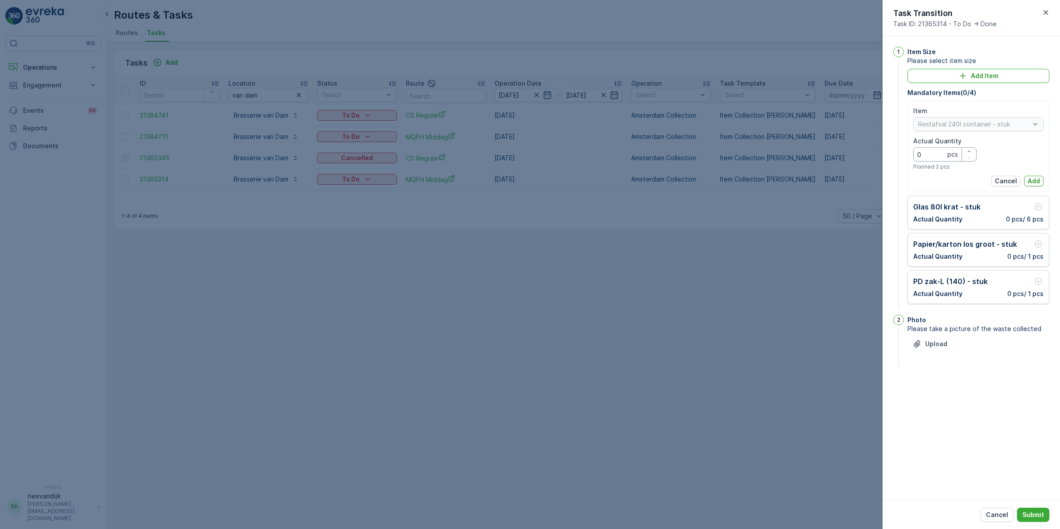
click at [939, 157] on Quantity "0" at bounding box center [944, 154] width 63 height 14
type Quantity "1"
click at [1031, 178] on p "Add" at bounding box center [1034, 181] width 12 height 9
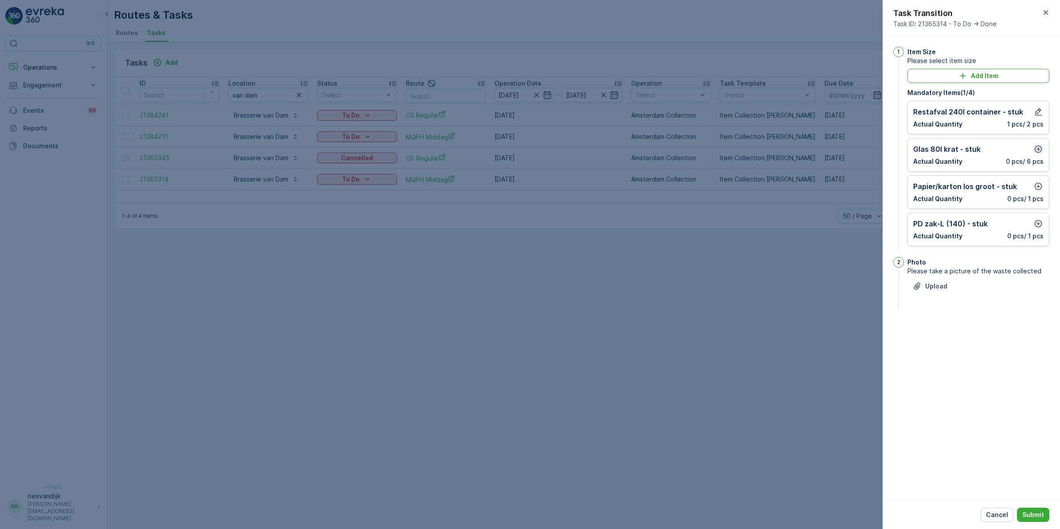
click at [1034, 149] on icon "button" at bounding box center [1038, 149] width 9 height 9
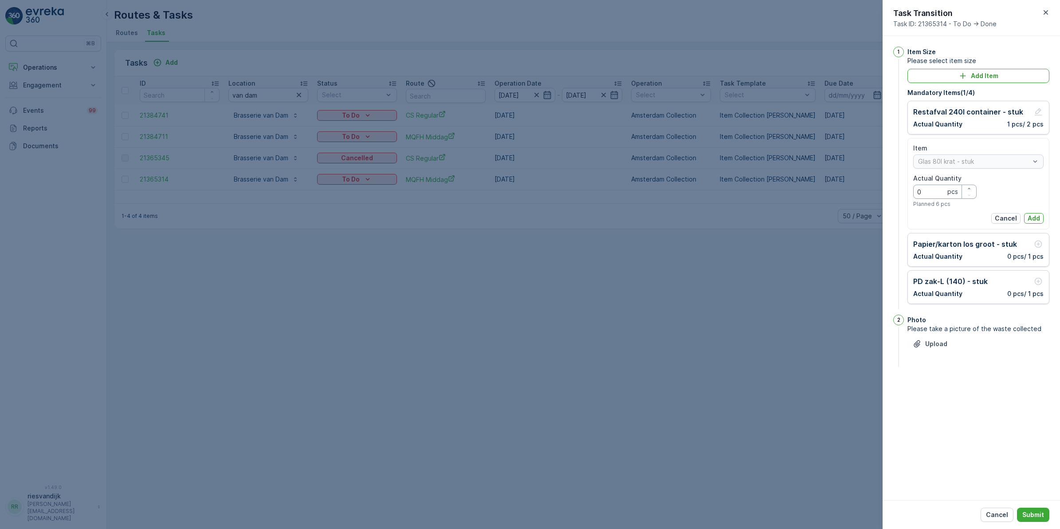
click at [921, 194] on Quantity "0" at bounding box center [944, 192] width 63 height 14
type Quantity "3"
click at [1031, 214] on p "Add" at bounding box center [1034, 218] width 12 height 9
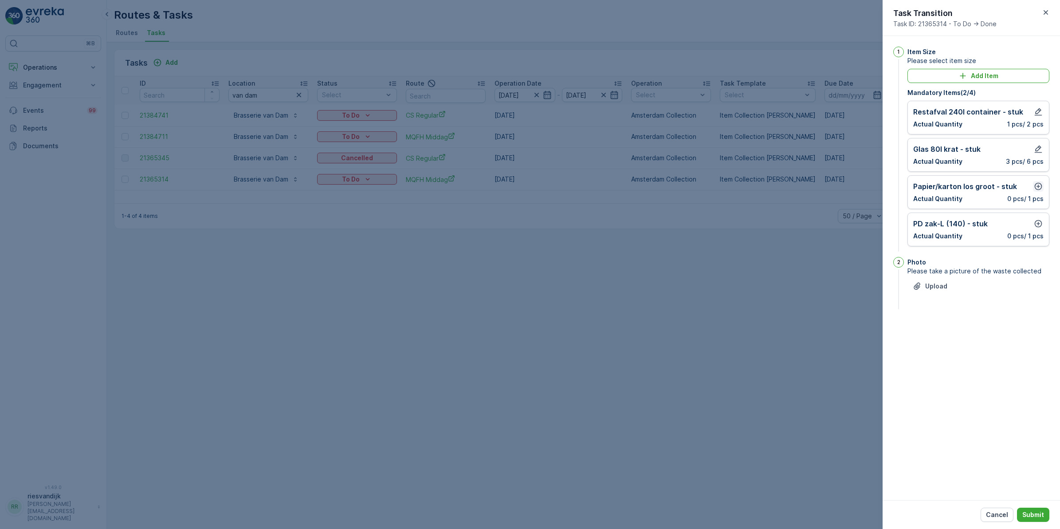
click at [1041, 185] on icon "button" at bounding box center [1038, 186] width 9 height 9
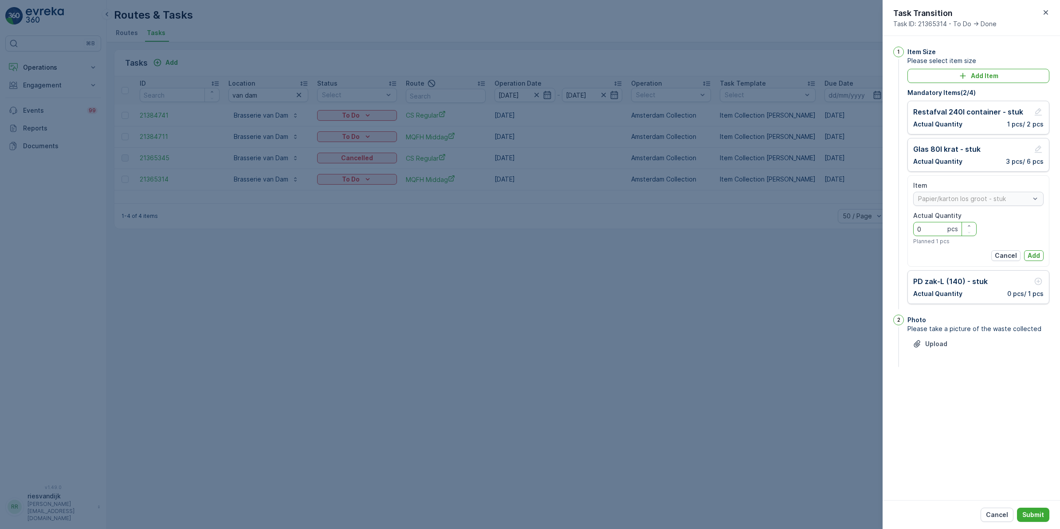
click at [938, 233] on Quantity "0" at bounding box center [944, 229] width 63 height 14
type Quantity "1"
click at [1042, 253] on button "Add" at bounding box center [1034, 255] width 20 height 11
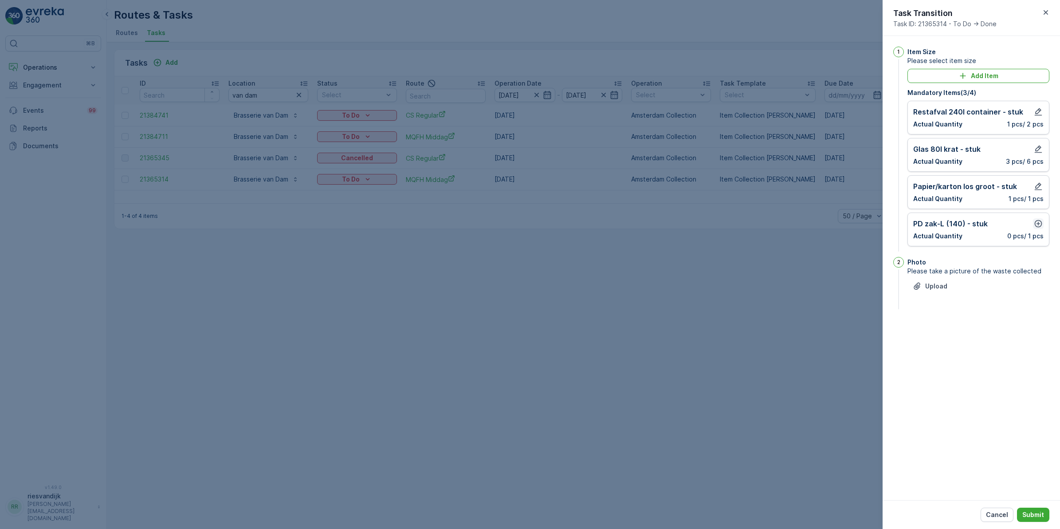
click at [1038, 226] on icon "button" at bounding box center [1038, 223] width 9 height 9
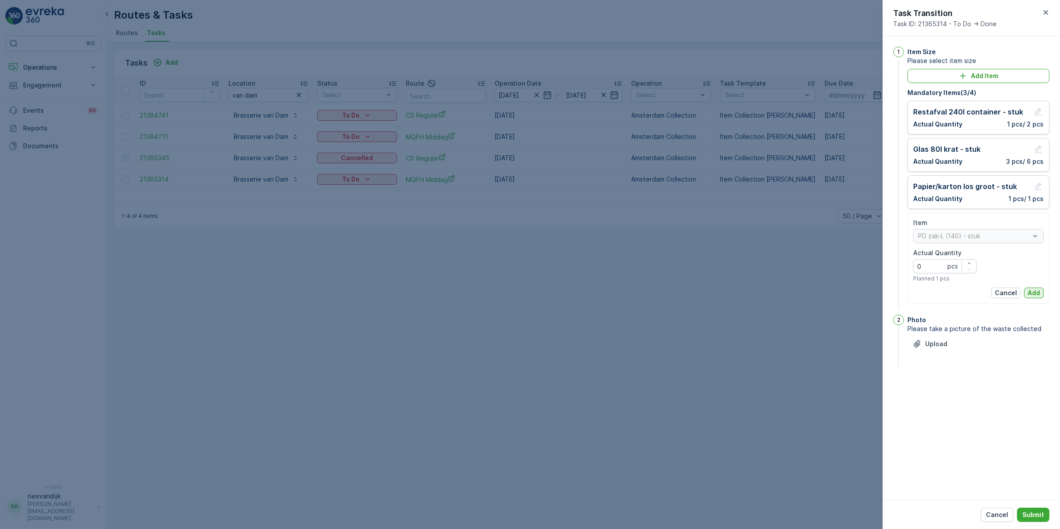
click at [1037, 293] on p "Add" at bounding box center [1034, 292] width 12 height 9
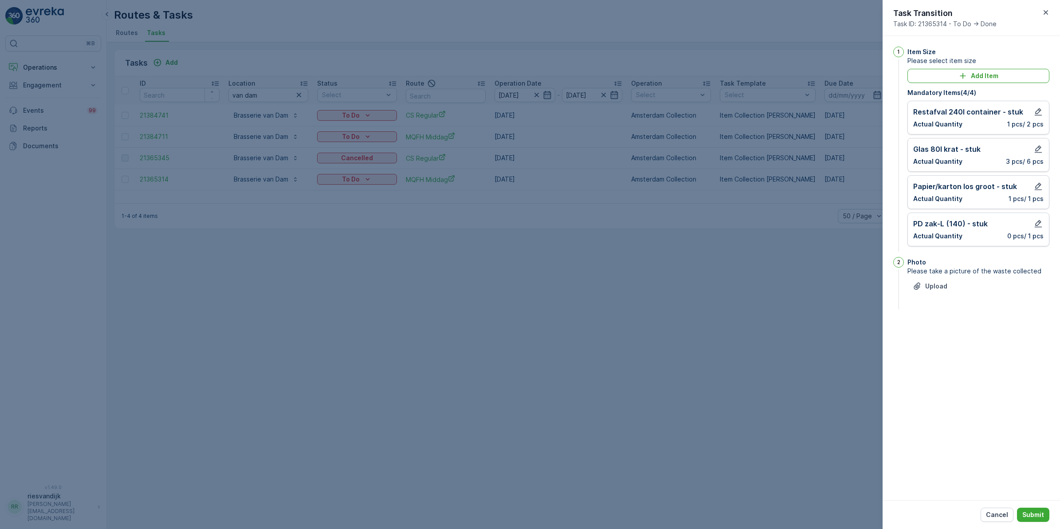
drag, startPoint x: 1035, startPoint y: 512, endPoint x: 1011, endPoint y: 495, distance: 29.5
click at [1034, 512] on p "Submit" at bounding box center [1033, 514] width 22 height 9
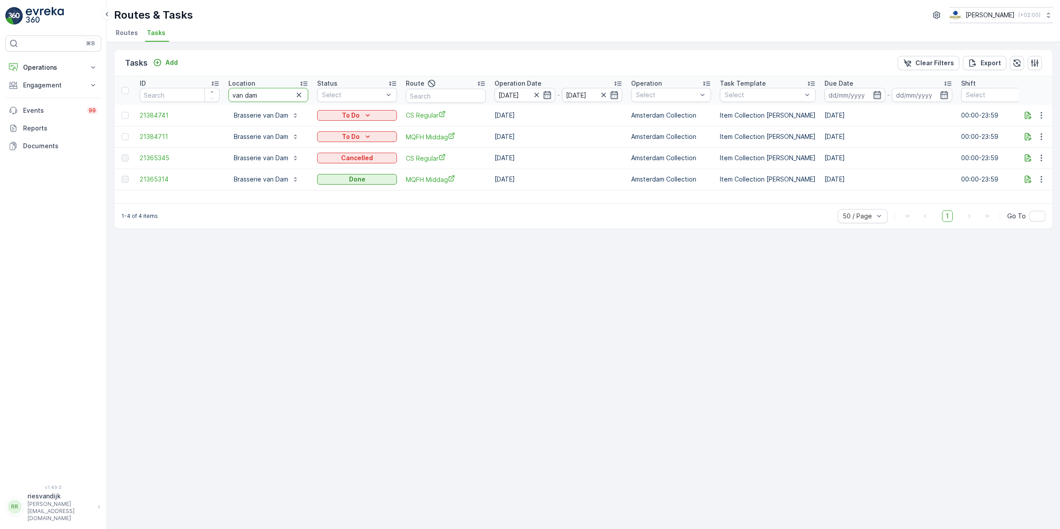
drag, startPoint x: 274, startPoint y: 93, endPoint x: 120, endPoint y: 113, distance: 154.8
click at [122, 110] on table "ID Location van dam Status Select Route Operation Date 10.09.2025 - 11.09.2025 …" at bounding box center [798, 133] width 1368 height 114
type input "verv"
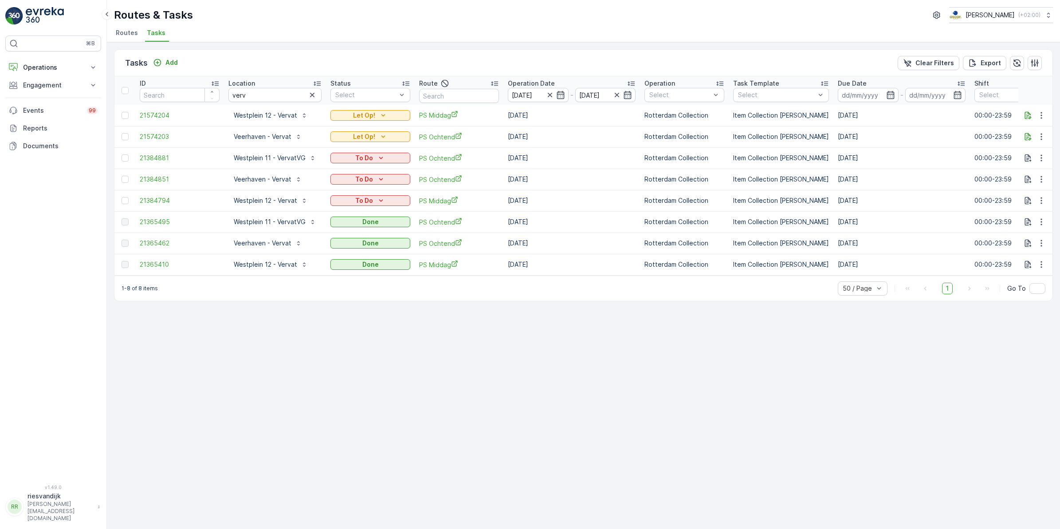
drag, startPoint x: 550, startPoint y: 94, endPoint x: 501, endPoint y: 94, distance: 48.8
click at [549, 94] on icon "button" at bounding box center [550, 94] width 9 height 9
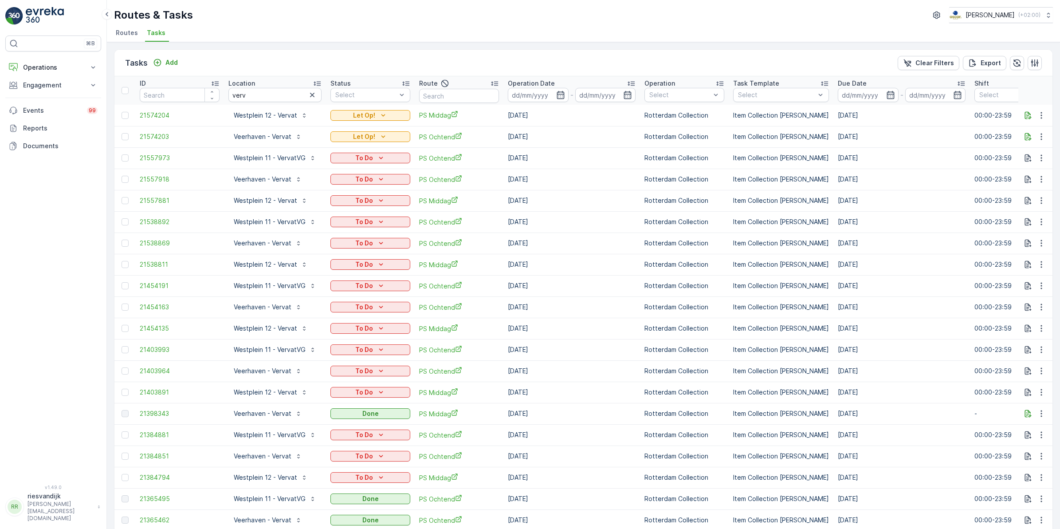
click at [456, 94] on input "text" at bounding box center [459, 96] width 80 height 14
type input "nes"
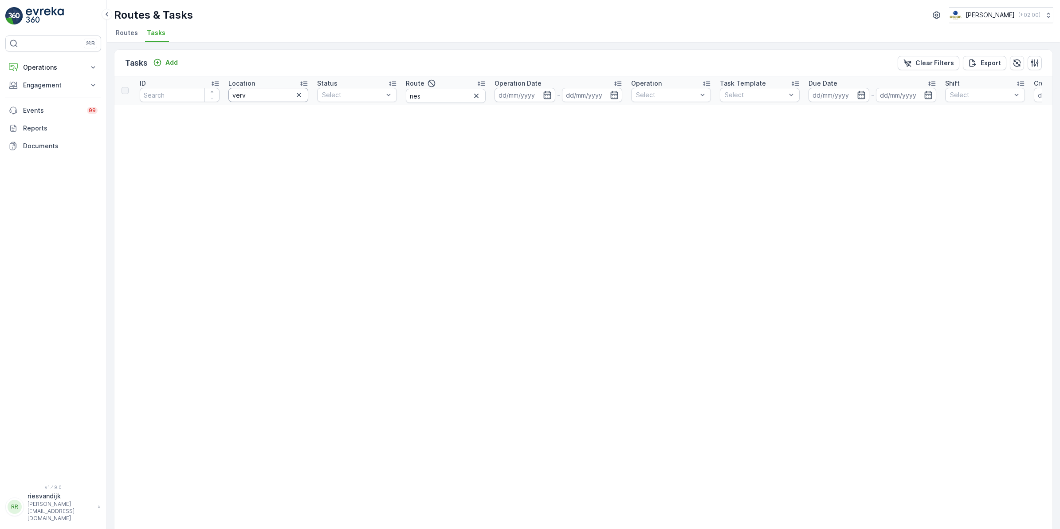
click at [293, 96] on input "verv" at bounding box center [268, 95] width 80 height 14
click at [298, 94] on icon "button" at bounding box center [299, 95] width 4 height 4
click at [548, 98] on input at bounding box center [525, 95] width 61 height 14
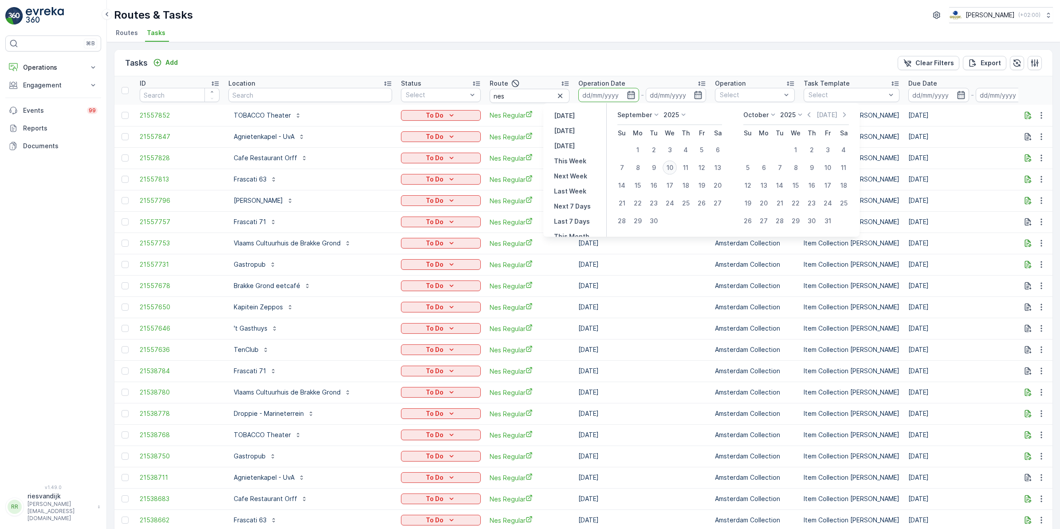
click at [671, 167] on div "10" at bounding box center [670, 168] width 14 height 14
type input "[DATE]"
click at [671, 167] on div "10" at bounding box center [670, 168] width 14 height 14
type input "[DATE]"
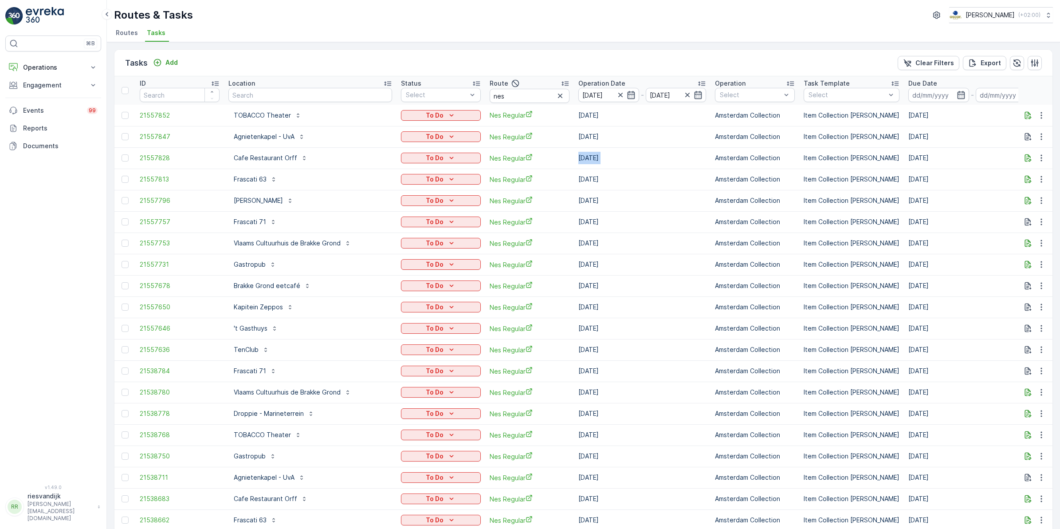
click at [671, 167] on td "17.09.2025" at bounding box center [642, 157] width 137 height 21
drag, startPoint x: 671, startPoint y: 167, endPoint x: 613, endPoint y: 68, distance: 114.5
click at [613, 68] on div "Tasks Add Clear Filters Export" at bounding box center [583, 63] width 938 height 27
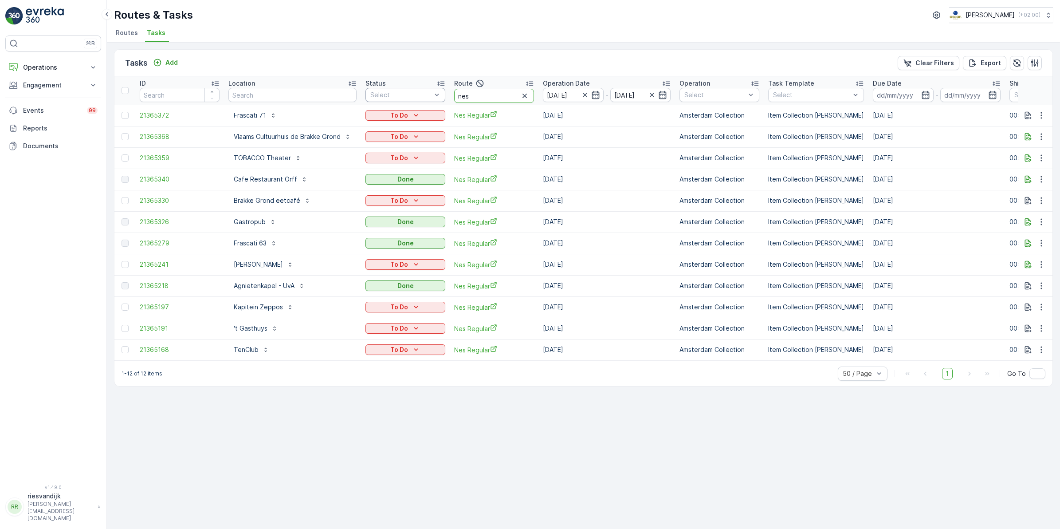
drag, startPoint x: 468, startPoint y: 93, endPoint x: 442, endPoint y: 89, distance: 26.5
click at [442, 89] on tr "ID Location Status Select Route nes Operation Date 10.09.2025 - 10.09.2025 Oper…" at bounding box center [822, 90] width 1417 height 28
type input "seenons"
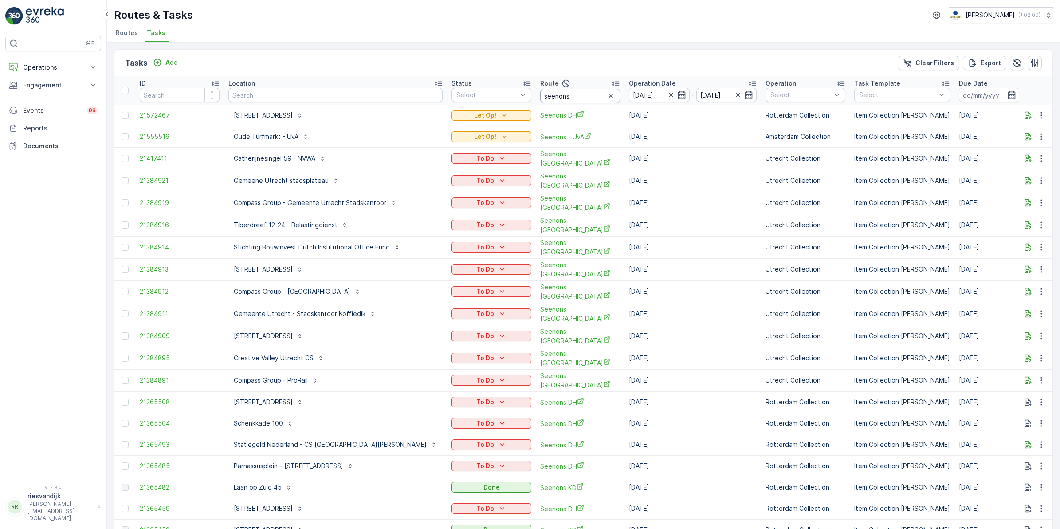
click at [549, 92] on input "seenons" at bounding box center [580, 96] width 80 height 14
type input "seenons ce"
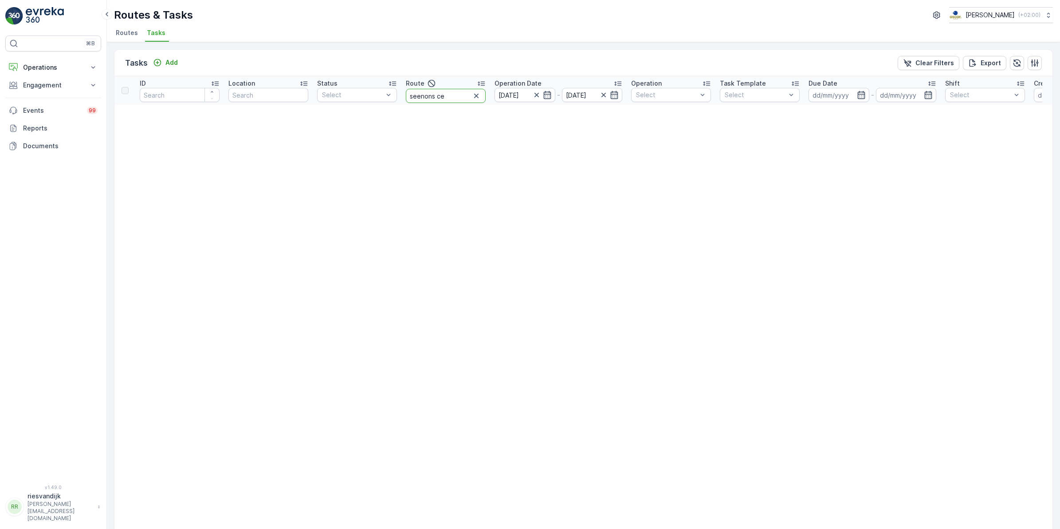
click at [454, 96] on input "seenons ce" at bounding box center [446, 96] width 80 height 14
type input "seenons"
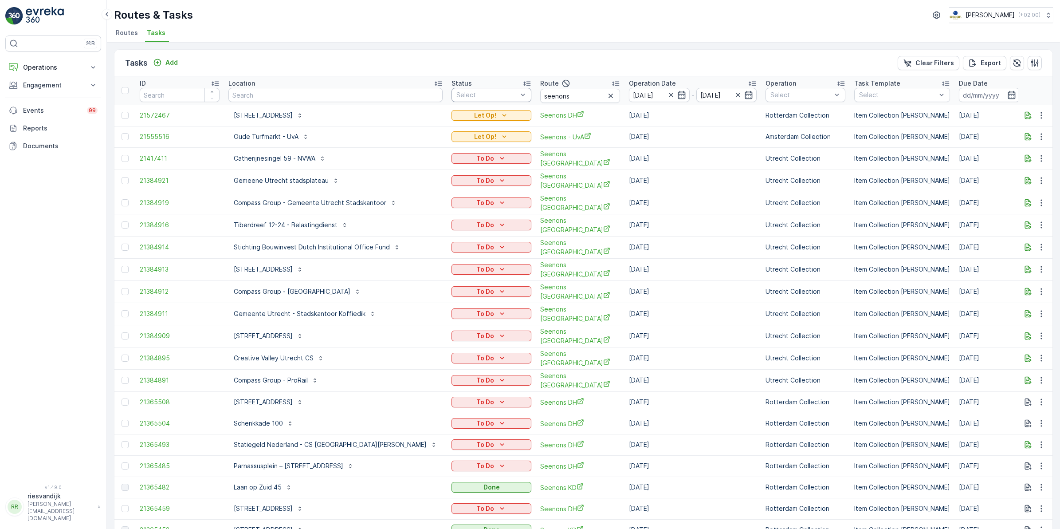
click at [456, 93] on div at bounding box center [487, 94] width 63 height 7
click at [554, 99] on input "seenons" at bounding box center [580, 96] width 80 height 14
type input "seenons - UVa"
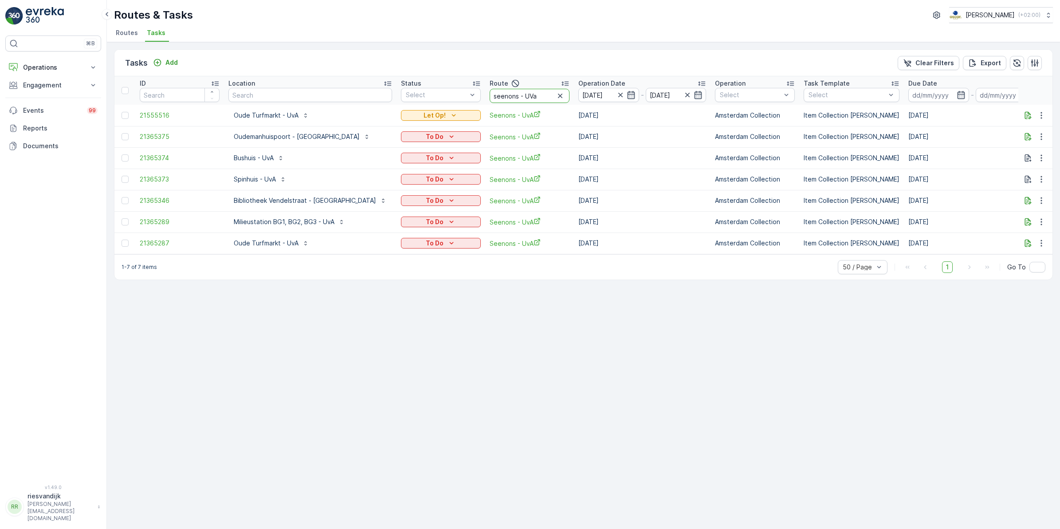
click at [504, 96] on input "seenons - UVa" at bounding box center [530, 96] width 80 height 14
type input "seenons - UV"
click at [507, 98] on input "seenons - UV" at bounding box center [530, 96] width 80 height 14
type input "seenons - rijk"
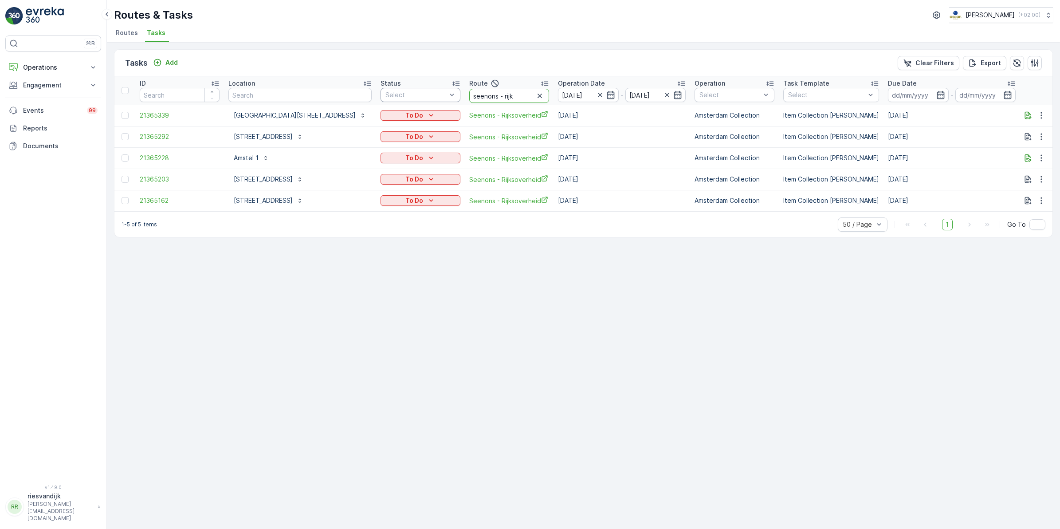
drag, startPoint x: 487, startPoint y: 96, endPoint x: 400, endPoint y: 98, distance: 87.4
click at [400, 98] on tr "ID Location Status Select Route seenons - rijk Operation Date 10.09.2025 - 10.0…" at bounding box center [830, 90] width 1432 height 28
type input "nes"
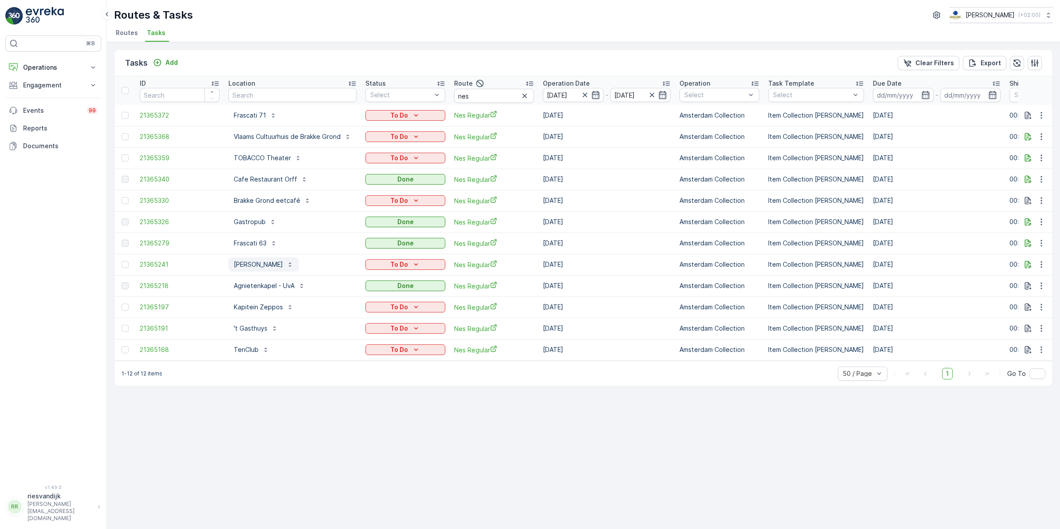
click at [253, 266] on p "Van Kerkwijk" at bounding box center [258, 264] width 49 height 9
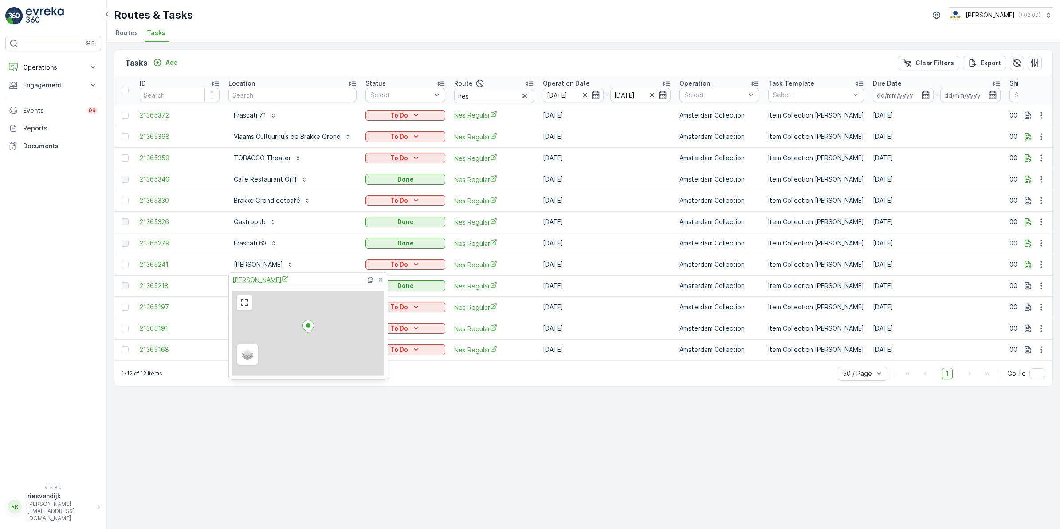
click at [251, 278] on span "Van Kerkwijk" at bounding box center [260, 279] width 56 height 9
click at [58, 255] on div "⌘B Operations Insights Planning Routes & Tasks Cockpit Settings Engagement Insi…" at bounding box center [53, 254] width 96 height 438
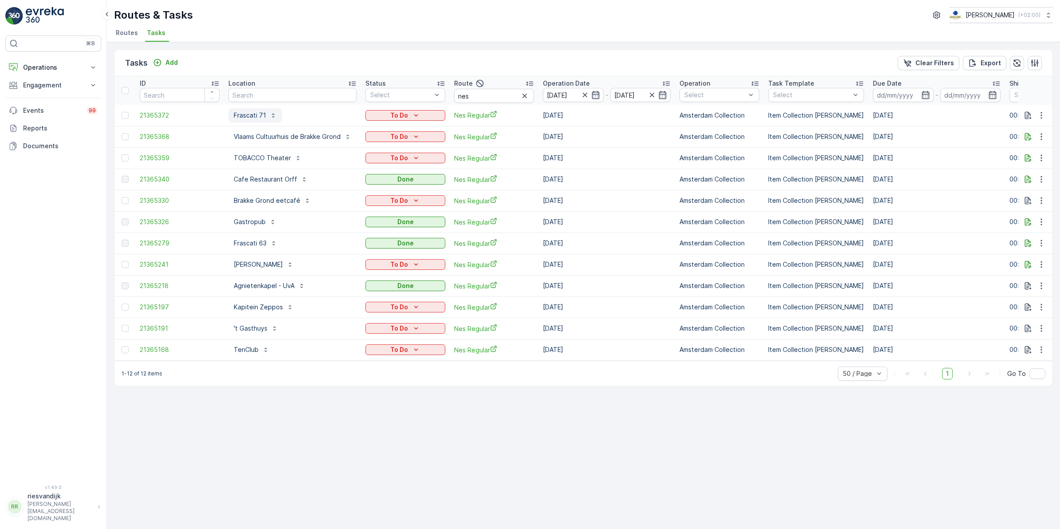
click at [244, 116] on p "Frascati 71" at bounding box center [250, 115] width 32 height 9
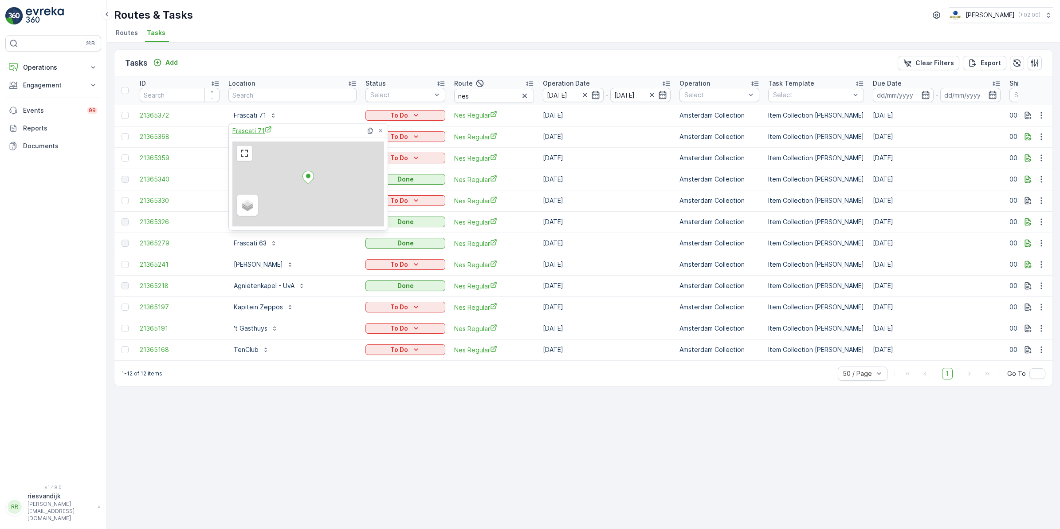
click at [256, 127] on span "Frascati 71" at bounding box center [251, 130] width 39 height 9
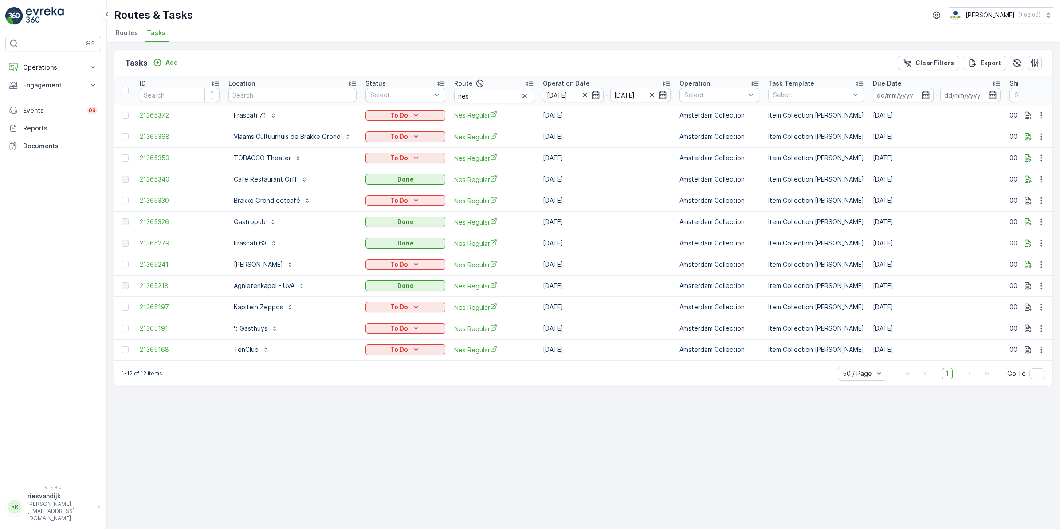
click at [377, 52] on div "Tasks Add Clear Filters Export" at bounding box center [583, 63] width 938 height 27
click at [296, 137] on p "Vlaams Cultuurhuis de Brakke Grond" at bounding box center [287, 136] width 107 height 9
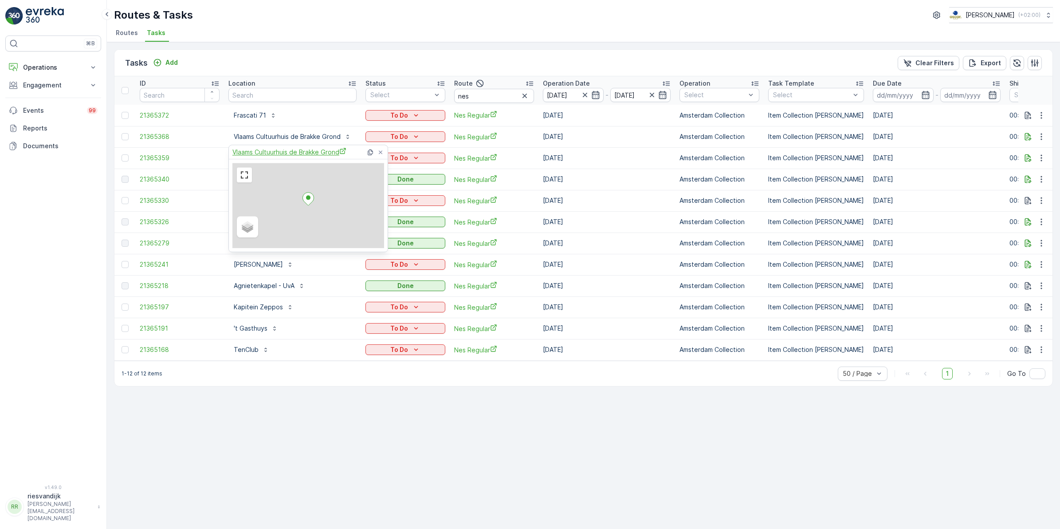
click at [291, 151] on span "Vlaams Cultuurhuis de Brakke Grond" at bounding box center [289, 151] width 114 height 9
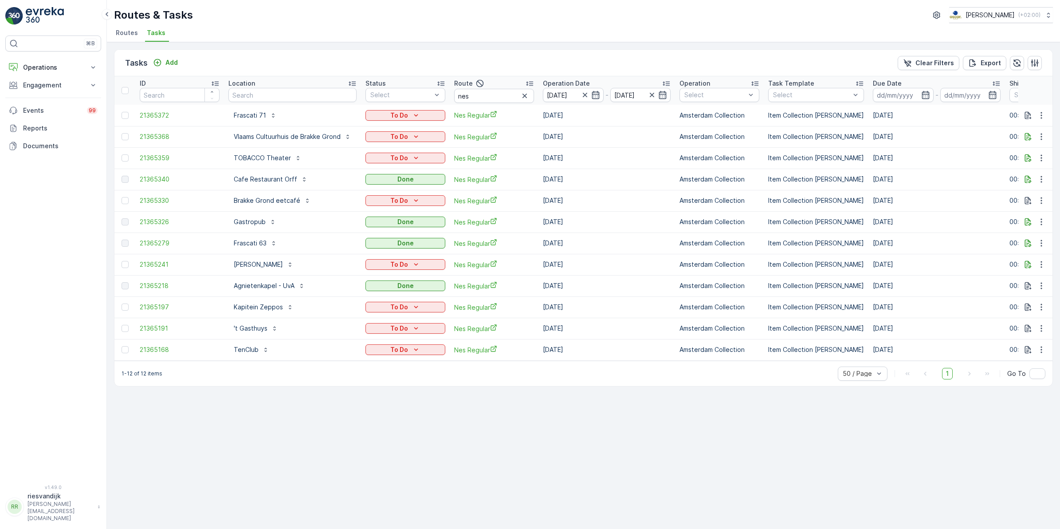
click at [269, 29] on ul "Routes Tasks" at bounding box center [580, 34] width 932 height 15
click at [261, 264] on p "Van Kerkwijk" at bounding box center [258, 264] width 49 height 9
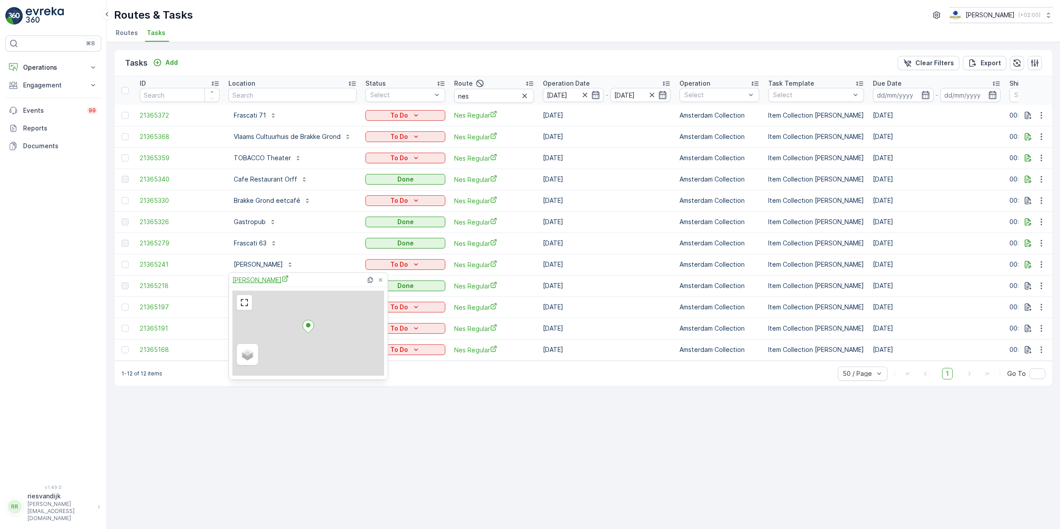
click at [264, 283] on span "Van Kerkwijk" at bounding box center [260, 279] width 56 height 9
click at [320, 56] on div "Tasks Add Clear Filters Export" at bounding box center [583, 63] width 938 height 27
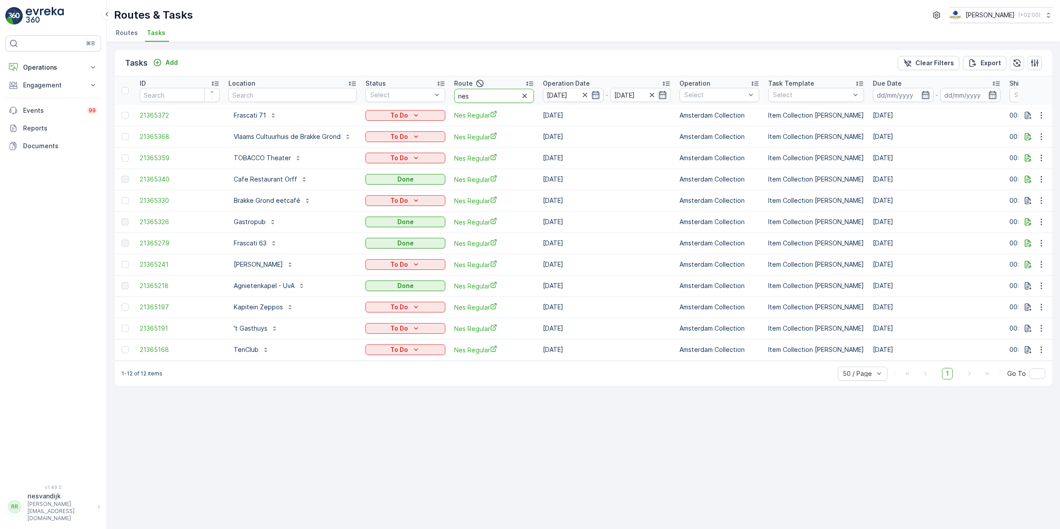
drag, startPoint x: 489, startPoint y: 98, endPoint x: 438, endPoint y: 106, distance: 51.9
click at [438, 106] on table "ID Location Status Select Route nes Operation Date 10.09.2025 - 10.09.2025 Oper…" at bounding box center [822, 218] width 1417 height 284
click at [271, 158] on p "TOBACCO Theater" at bounding box center [262, 157] width 57 height 9
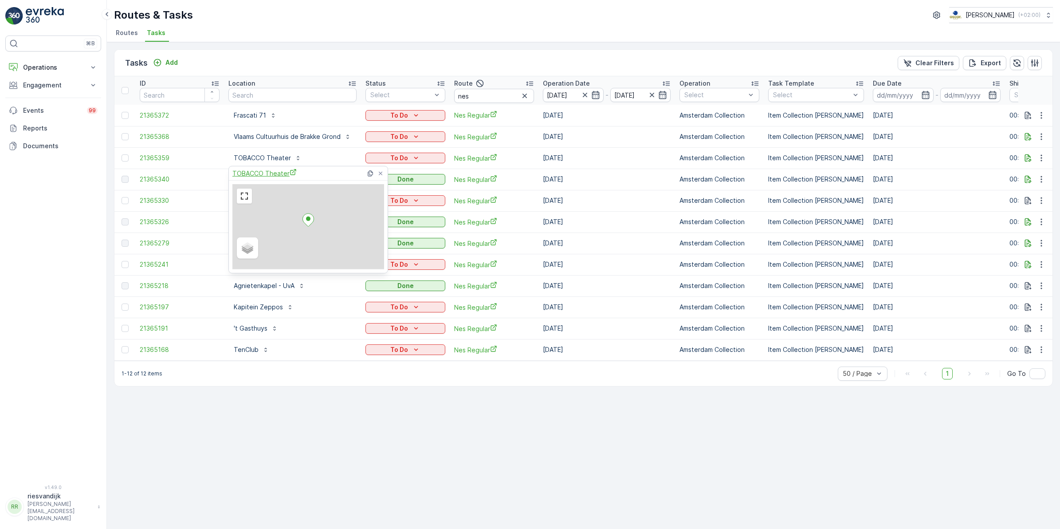
click at [271, 175] on span "TOBACCO Theater" at bounding box center [264, 173] width 64 height 9
click at [366, 56] on div "Tasks Add Clear Filters Export" at bounding box center [583, 63] width 938 height 27
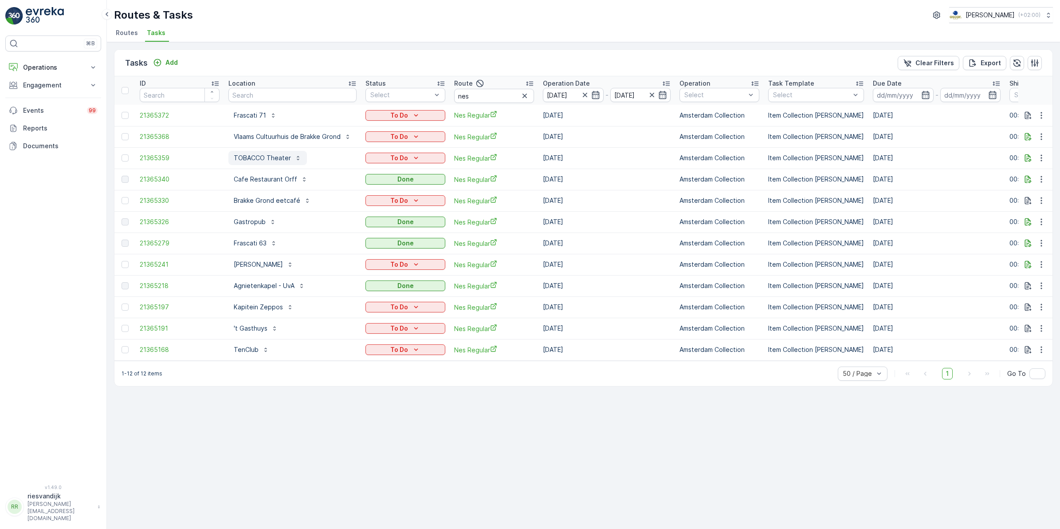
click at [285, 157] on p "TOBACCO Theater" at bounding box center [262, 157] width 57 height 9
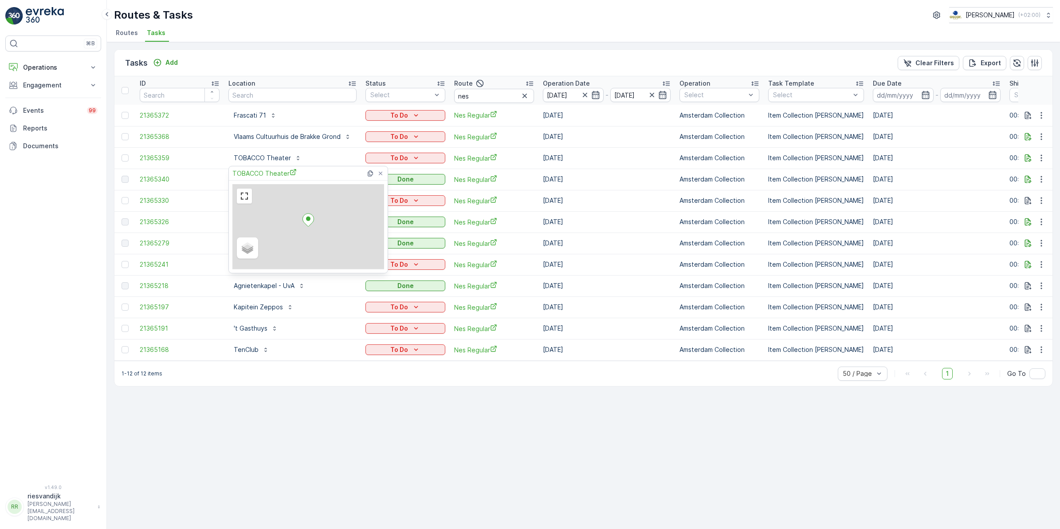
click at [298, 60] on div "Tasks Add Clear Filters Export" at bounding box center [583, 63] width 938 height 27
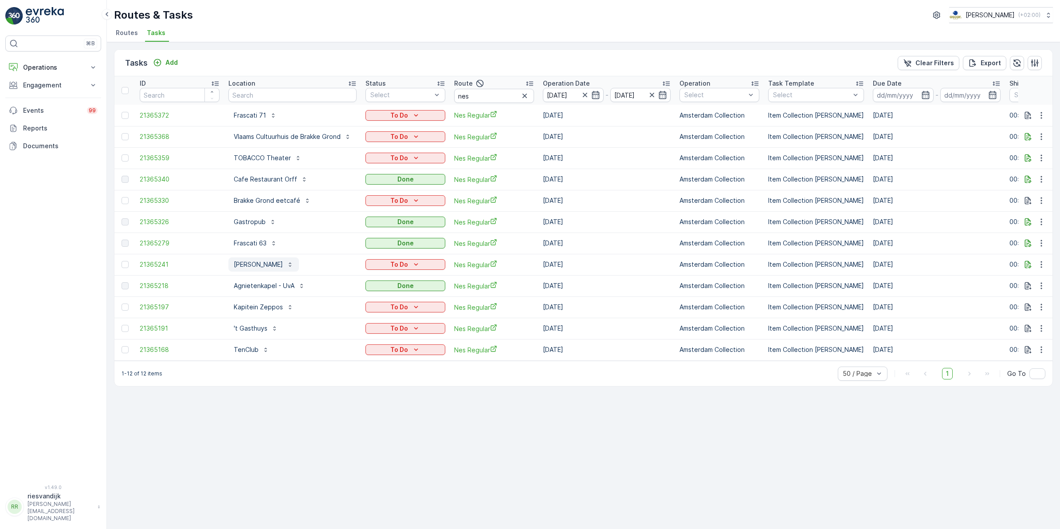
click at [266, 264] on p "Van Kerkwijk" at bounding box center [258, 264] width 49 height 9
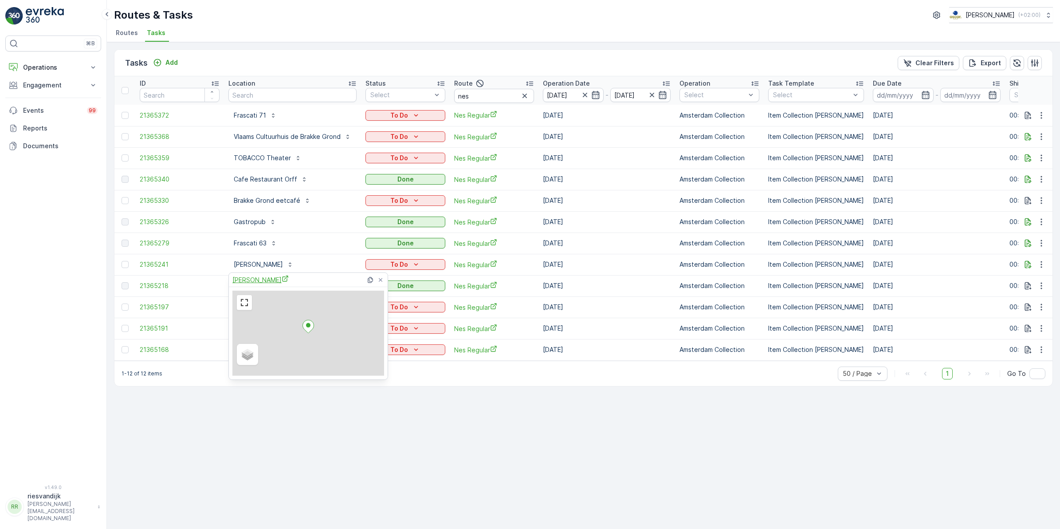
click at [264, 284] on span "Van Kerkwijk" at bounding box center [260, 279] width 56 height 9
click at [60, 276] on div "⌘B Operations Insights Planning Routes & Tasks Cockpit Settings Engagement Insi…" at bounding box center [53, 254] width 96 height 438
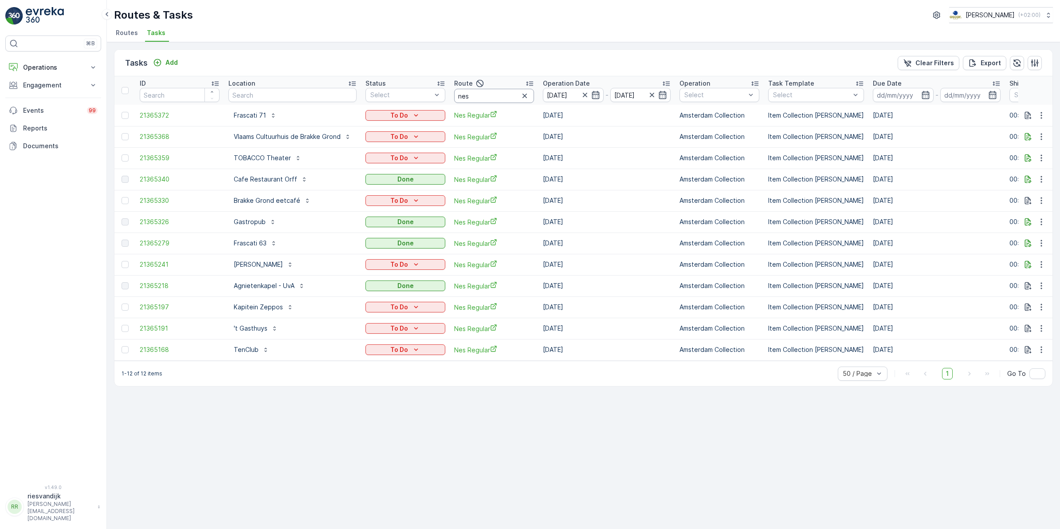
click at [503, 98] on input "nes" at bounding box center [494, 96] width 80 height 14
drag, startPoint x: 522, startPoint y: 94, endPoint x: 537, endPoint y: 94, distance: 14.2
click at [523, 94] on icon "button" at bounding box center [524, 95] width 9 height 9
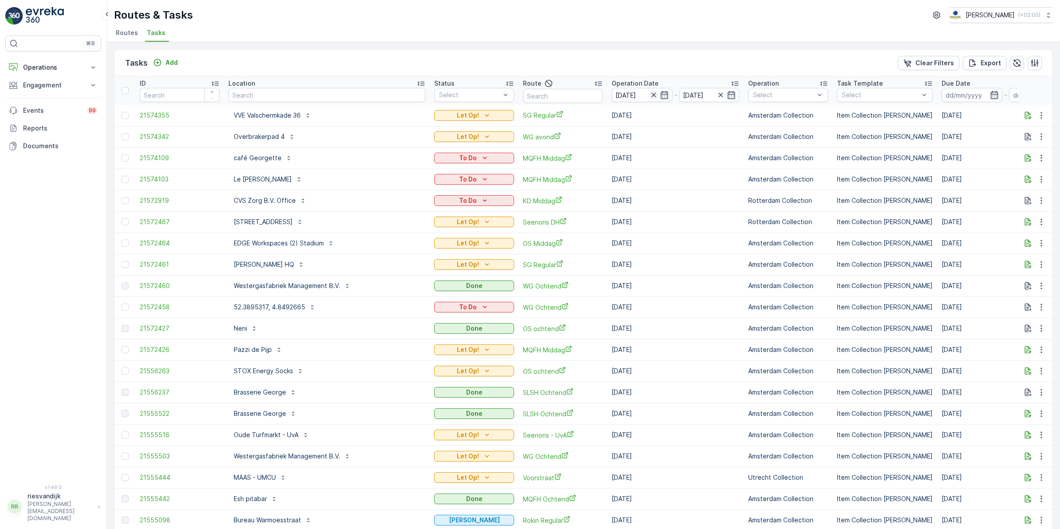
click at [649, 96] on icon "button" at bounding box center [653, 94] width 9 height 9
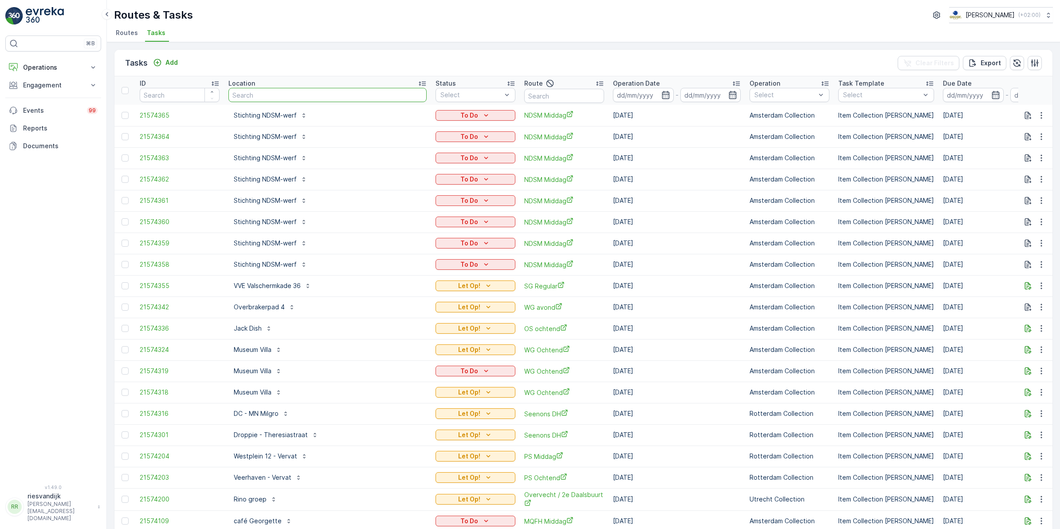
click at [324, 94] on input "text" at bounding box center [327, 95] width 198 height 14
type input "water"
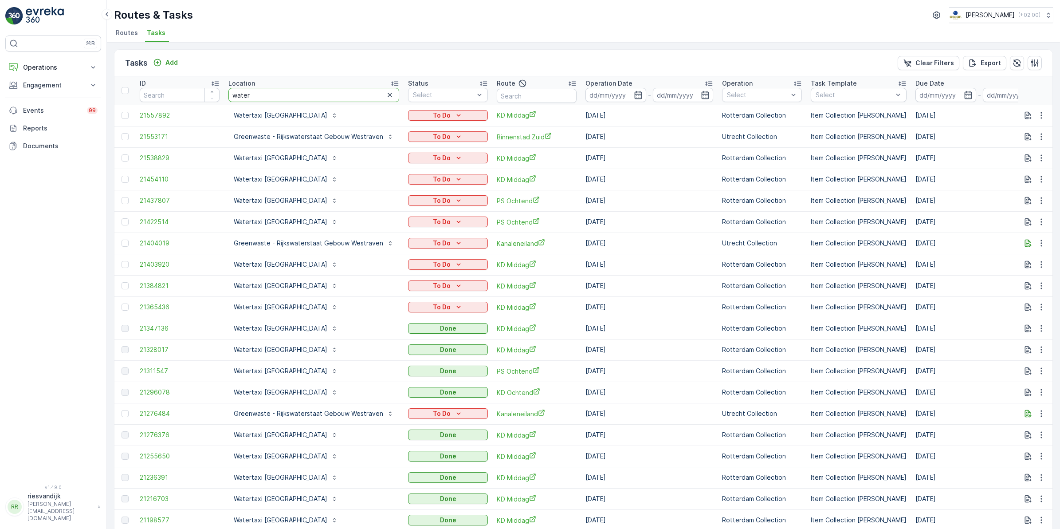
click at [283, 95] on input "water" at bounding box center [313, 95] width 171 height 14
type input "watertaxi ro"
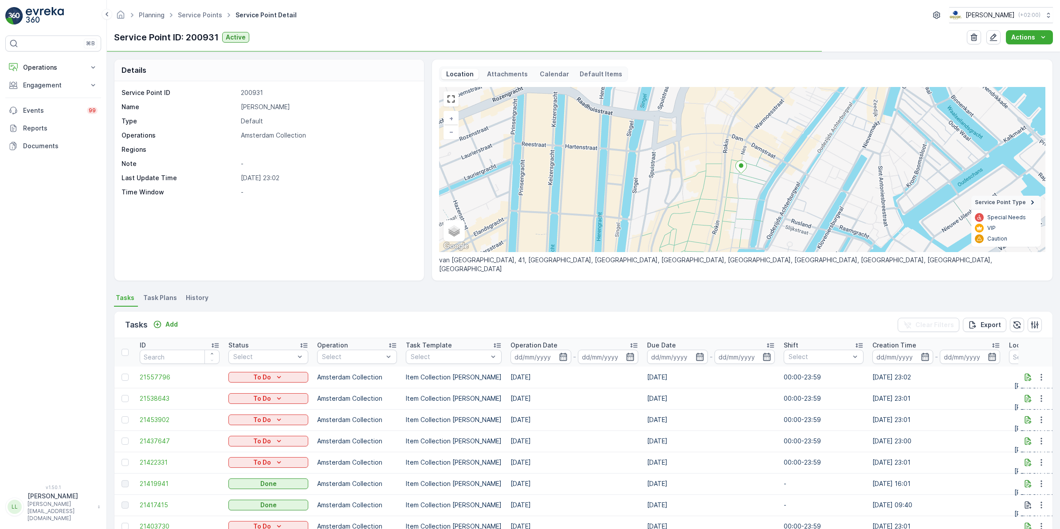
click at [156, 300] on span "Task Plans" at bounding box center [160, 297] width 34 height 9
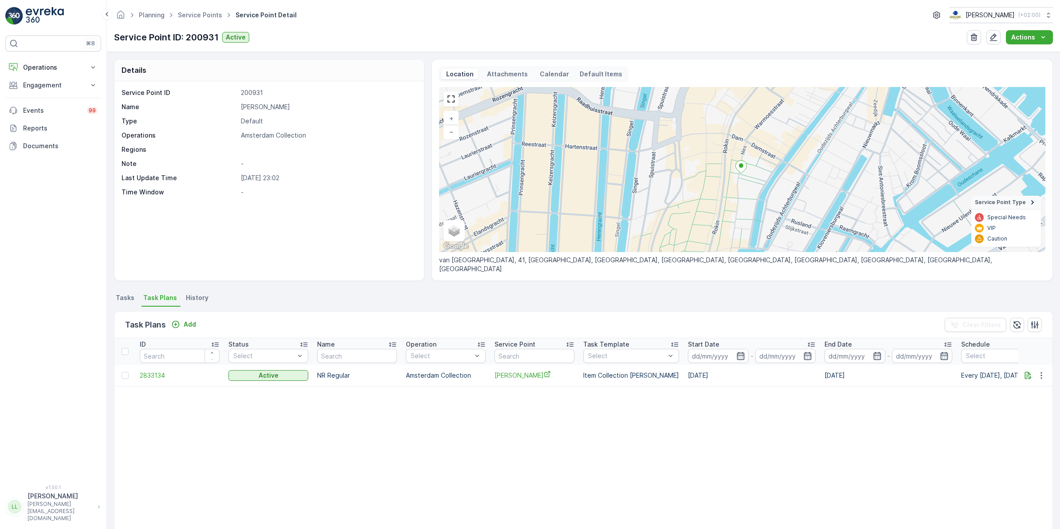
click at [125, 296] on span "Tasks" at bounding box center [125, 297] width 19 height 9
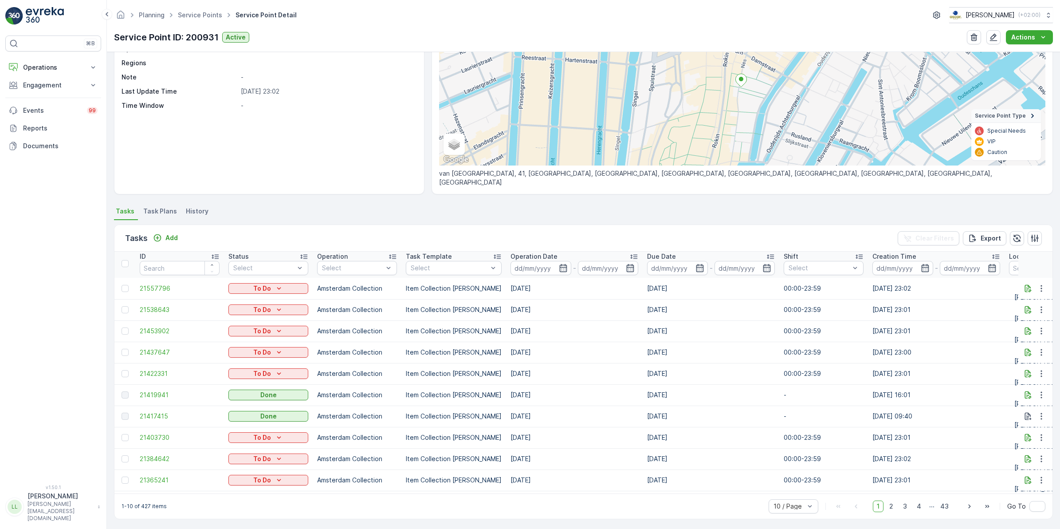
scroll to position [92, 0]
click at [559, 262] on icon "button" at bounding box center [563, 266] width 8 height 8
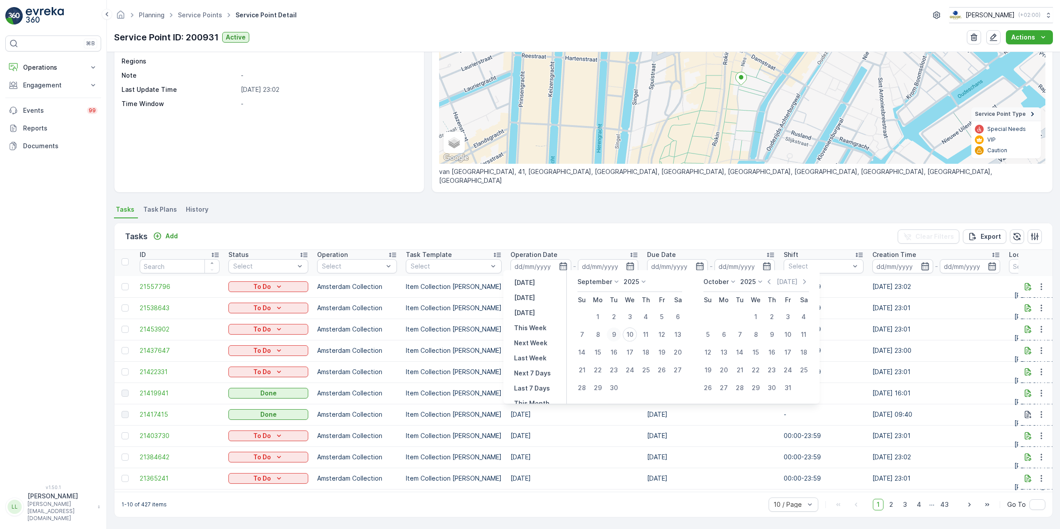
click at [616, 334] on div "9" at bounding box center [614, 334] width 14 height 14
type input "[DATE]"
click at [616, 334] on div "9" at bounding box center [614, 334] width 14 height 14
type input "[DATE]"
click at [616, 334] on div "9" at bounding box center [614, 334] width 14 height 14
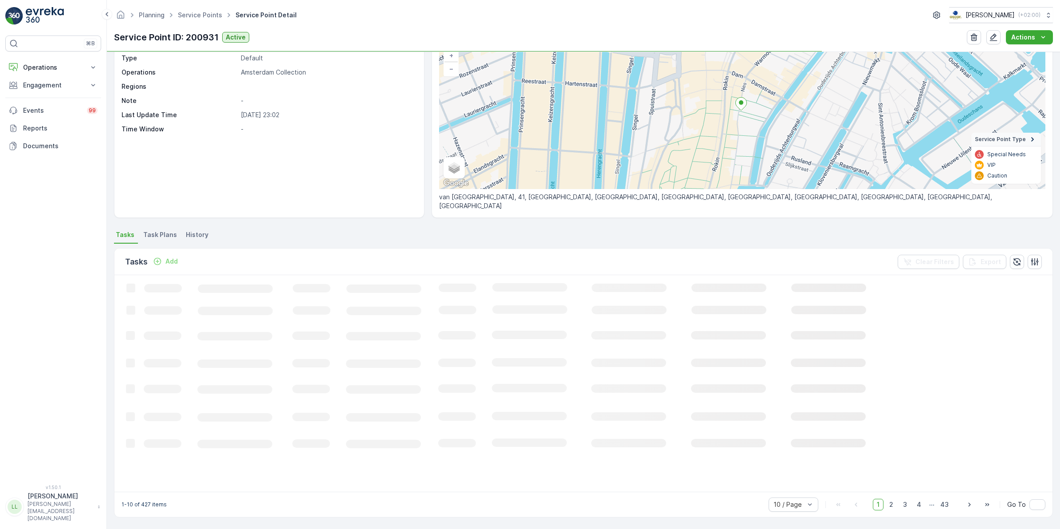
scroll to position [68, 0]
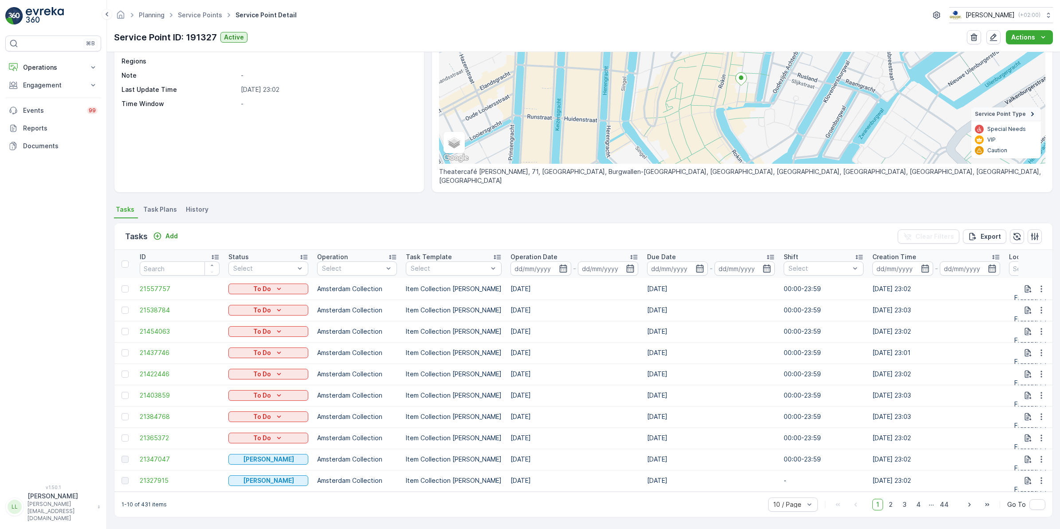
scroll to position [2, 0]
click at [893, 502] on span "2" at bounding box center [891, 505] width 12 height 12
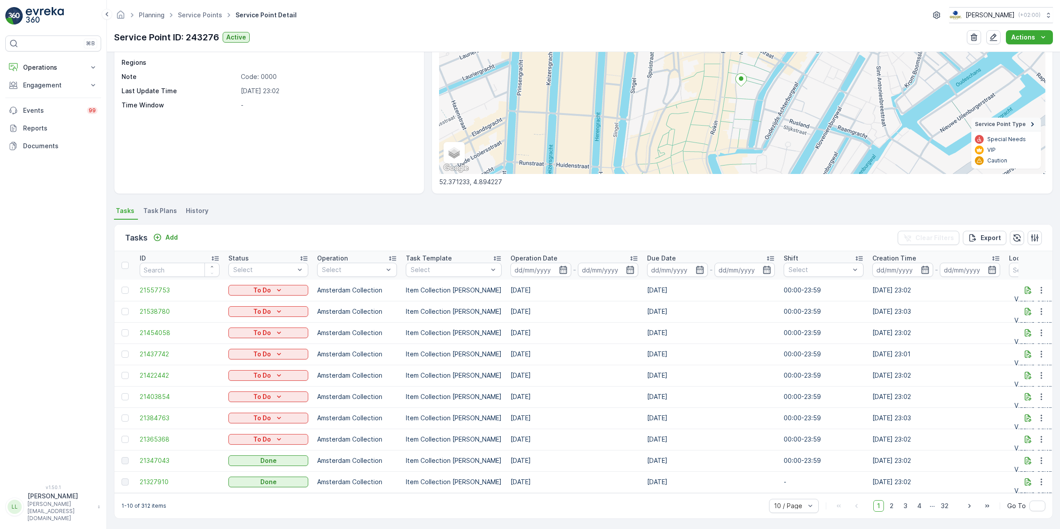
scroll to position [92, 0]
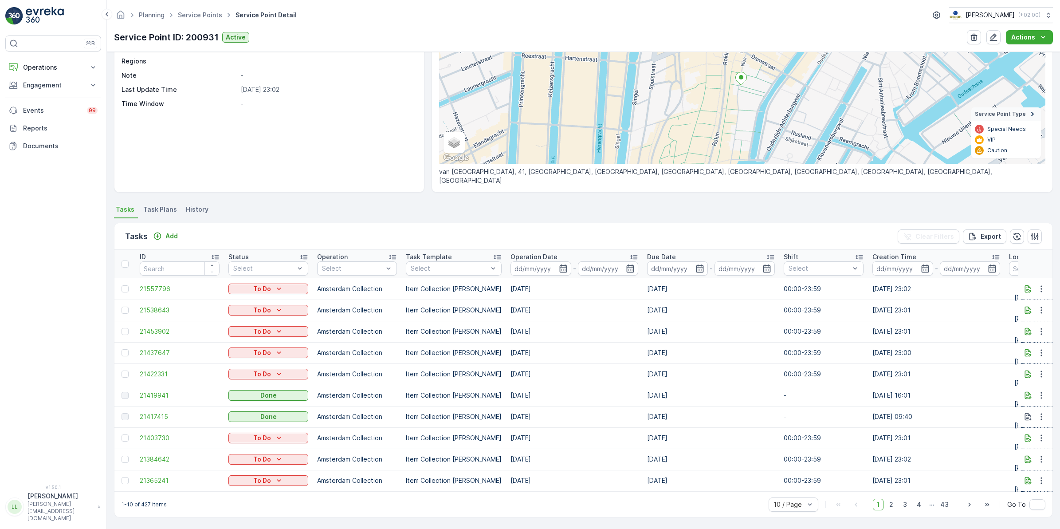
scroll to position [92, 0]
click at [560, 267] on input at bounding box center [541, 268] width 61 height 14
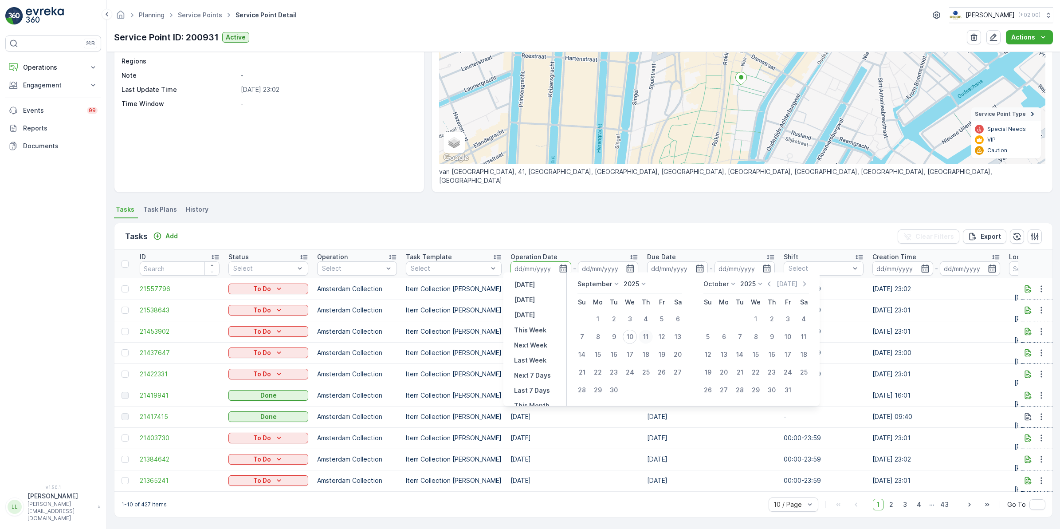
drag, startPoint x: 601, startPoint y: 336, endPoint x: 648, endPoint y: 332, distance: 46.7
click at [604, 336] on div "8" at bounding box center [598, 337] width 14 height 14
type input "08.09.2025"
click at [644, 338] on div "11" at bounding box center [646, 337] width 14 height 14
type input "11.09.2025"
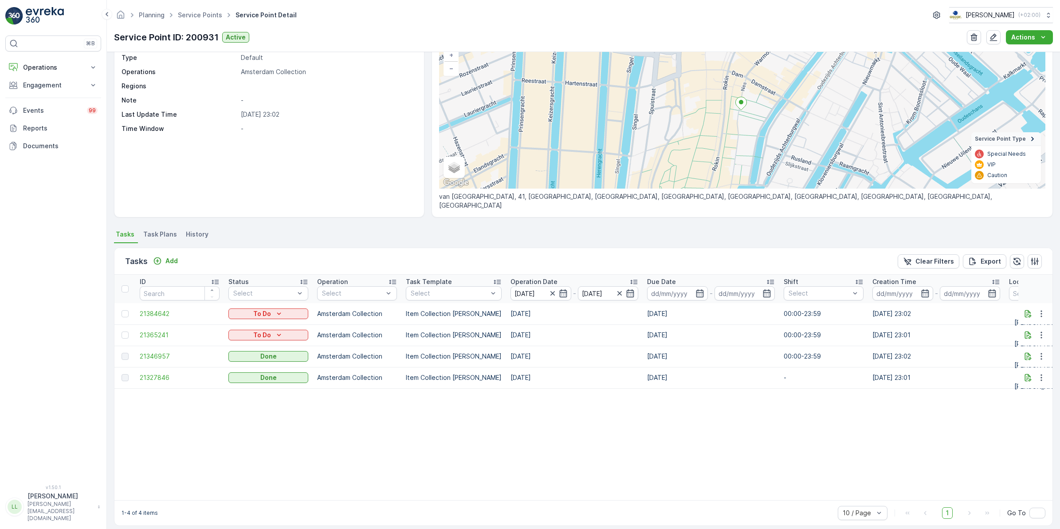
scroll to position [76, 0]
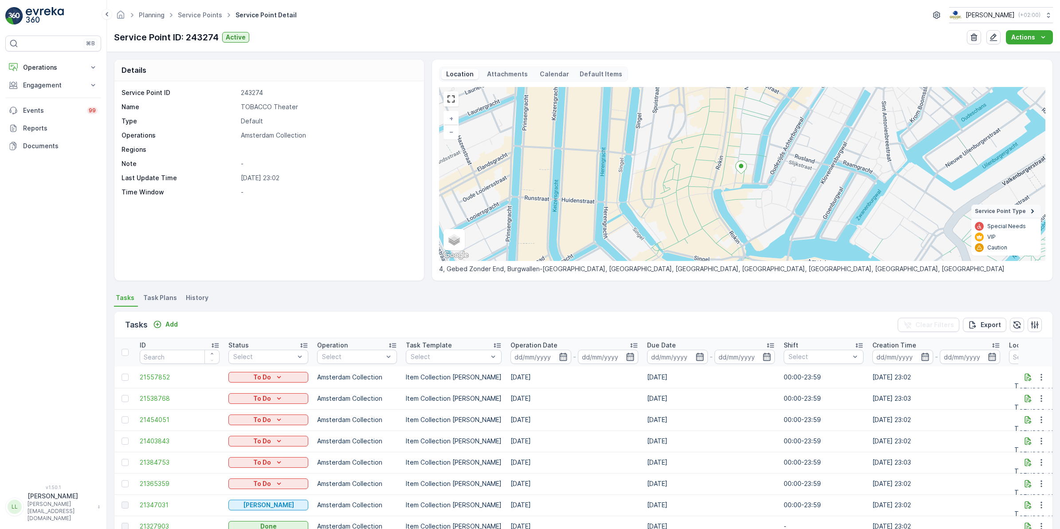
scroll to position [55, 0]
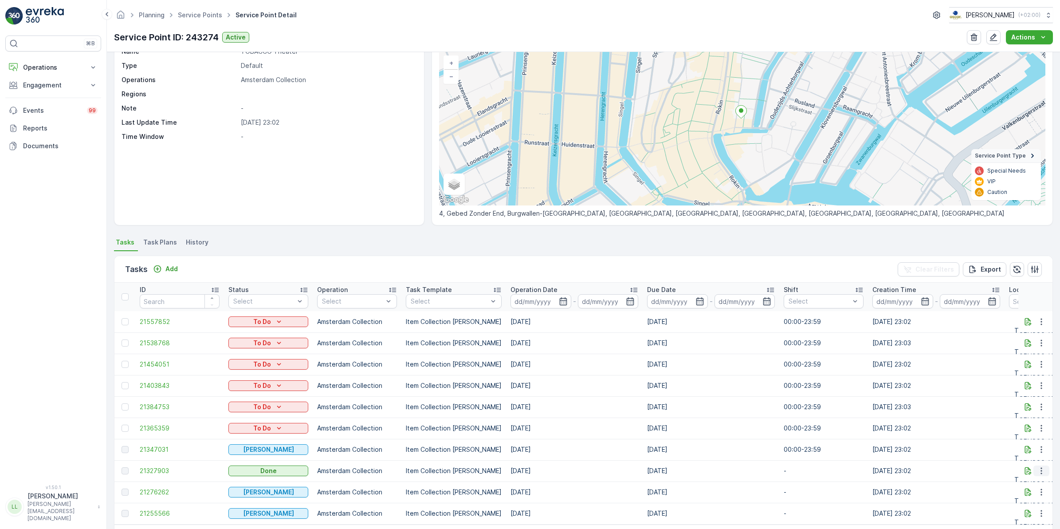
click at [1037, 469] on icon "button" at bounding box center [1041, 470] width 9 height 9
click at [1022, 495] on span "History" at bounding box center [1015, 496] width 21 height 9
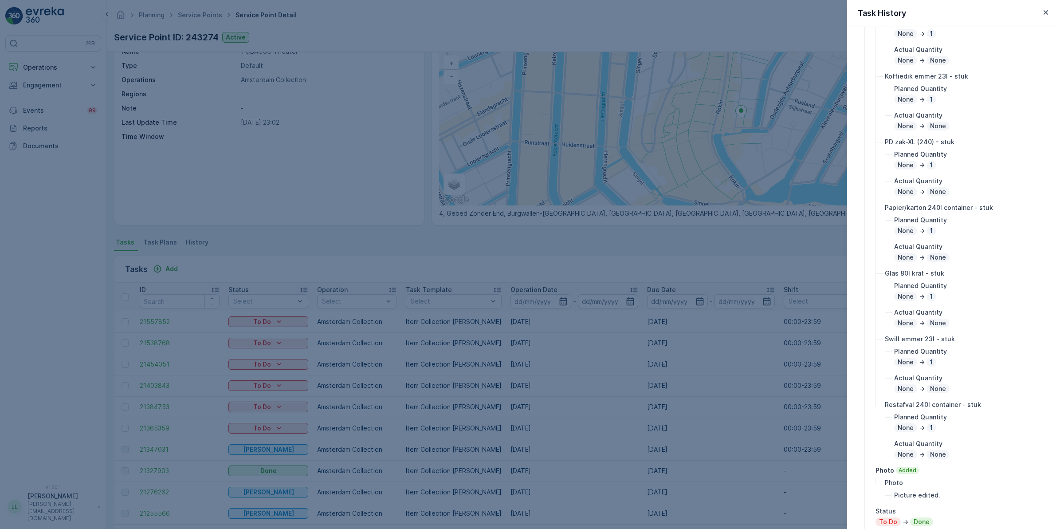
scroll to position [222, 0]
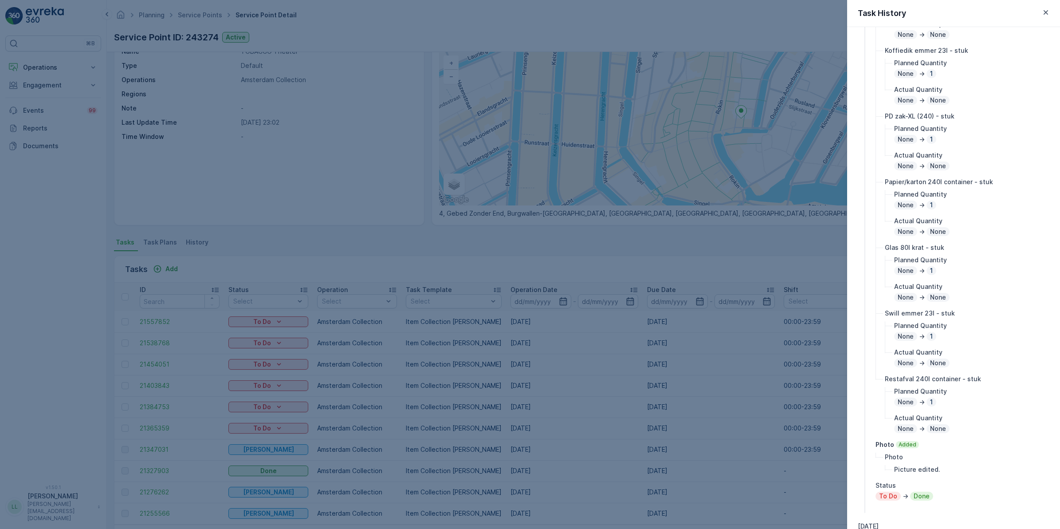
click at [575, 272] on div at bounding box center [530, 264] width 1060 height 529
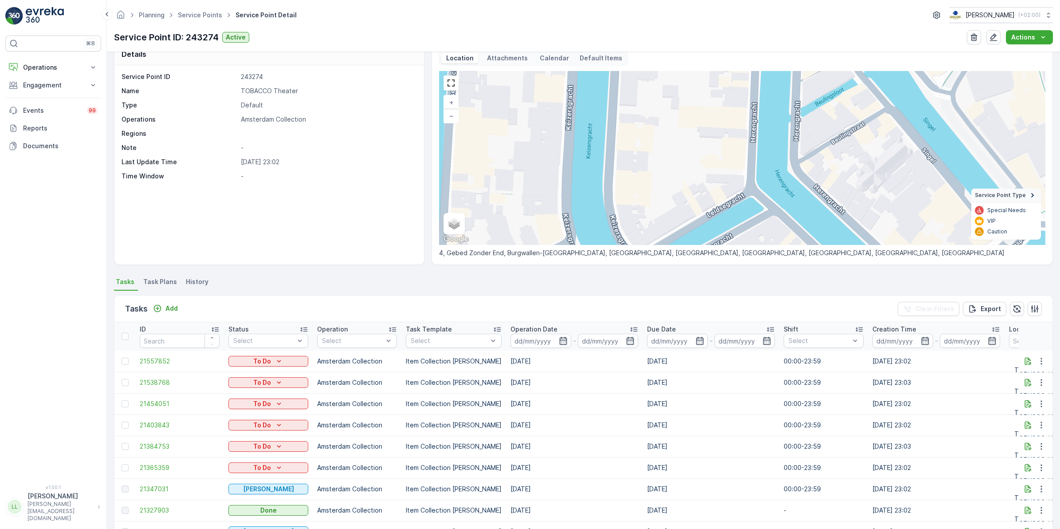
scroll to position [0, 0]
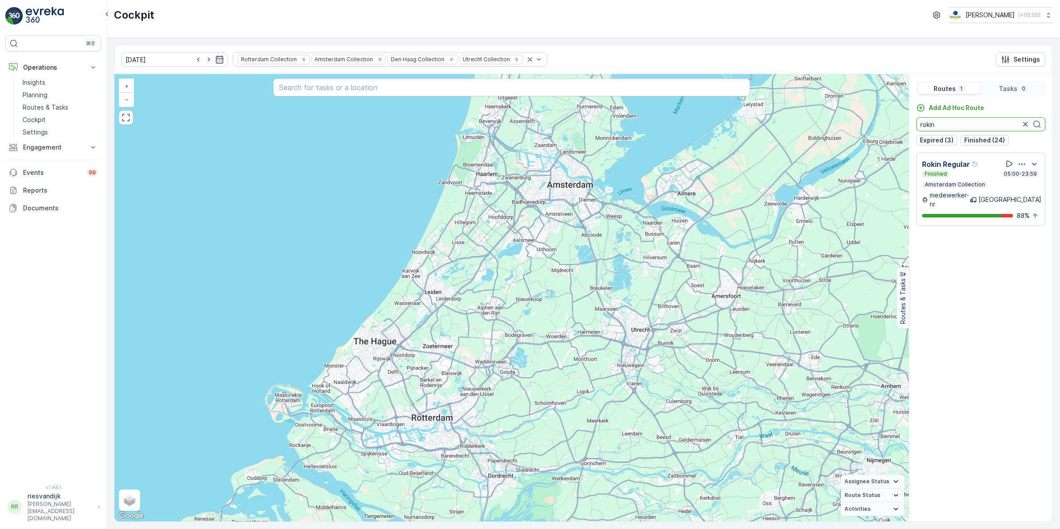
drag, startPoint x: 943, startPoint y: 124, endPoint x: 890, endPoint y: 130, distance: 53.9
click at [890, 130] on div "+ − Satellite Roadmap Terrain Hybrid Leaflet Keyboard shortcuts Map Data Map da…" at bounding box center [583, 297] width 938 height 447
type input "nes"
click at [162, 59] on input "[DATE]" at bounding box center [175, 59] width 106 height 14
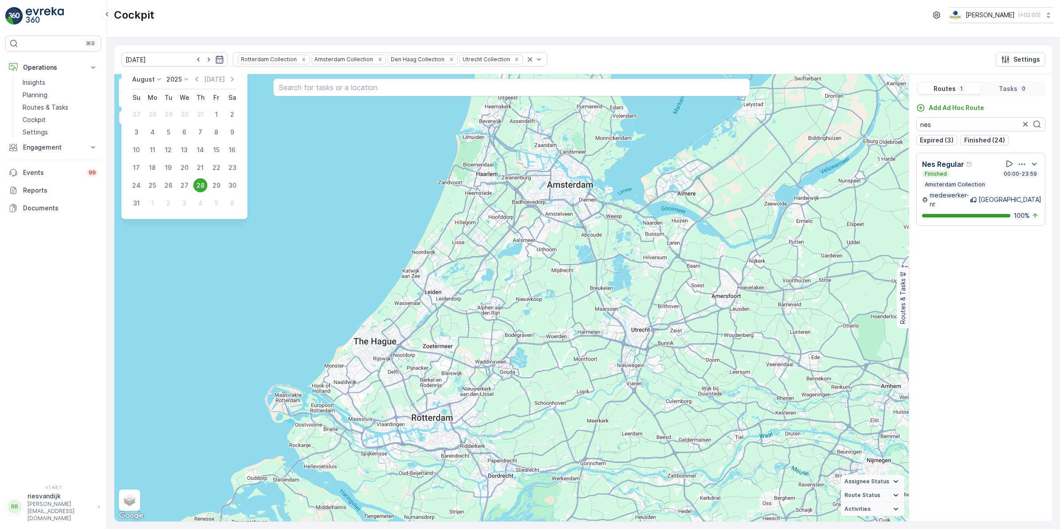
click at [171, 74] on div "[DATE] [DATE] Su Mo Tu We Th Fr Sa 27 28 29 30 31 1 2 3 4 5 6 7 8 9 10 11 12 13…" at bounding box center [185, 143] width 126 height 151
click at [174, 76] on p "2025" at bounding box center [174, 79] width 16 height 9
click at [155, 80] on icon at bounding box center [159, 79] width 9 height 9
click at [150, 125] on span "September" at bounding box center [154, 126] width 34 height 9
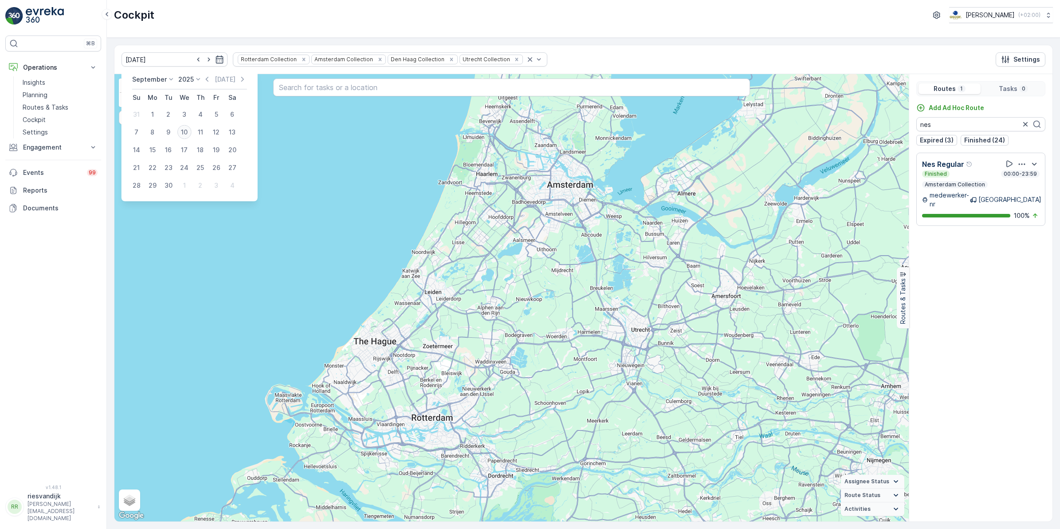
click at [187, 129] on div "10" at bounding box center [184, 132] width 14 height 14
type input "[DATE]"
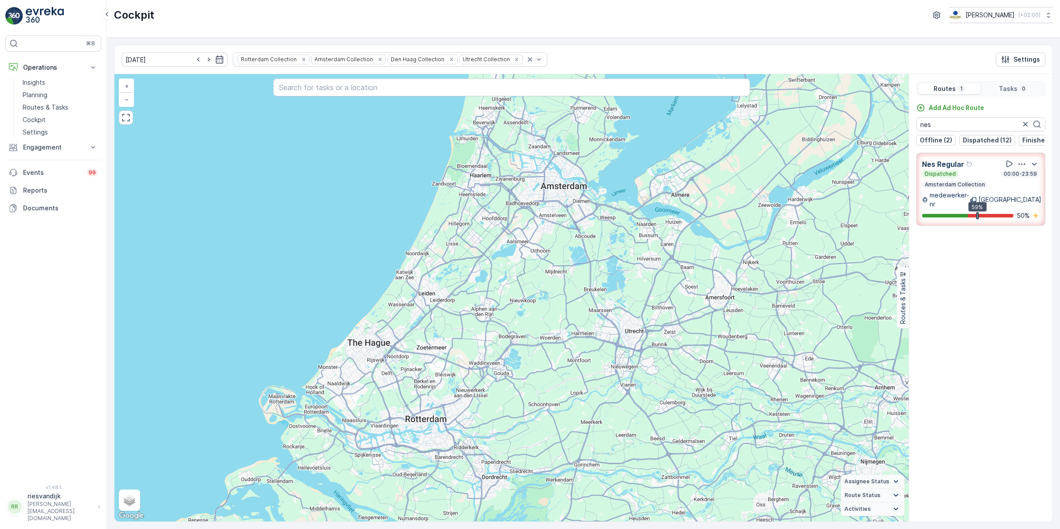
click at [978, 177] on div "Dispatched 00:00-23:59" at bounding box center [981, 173] width 118 height 7
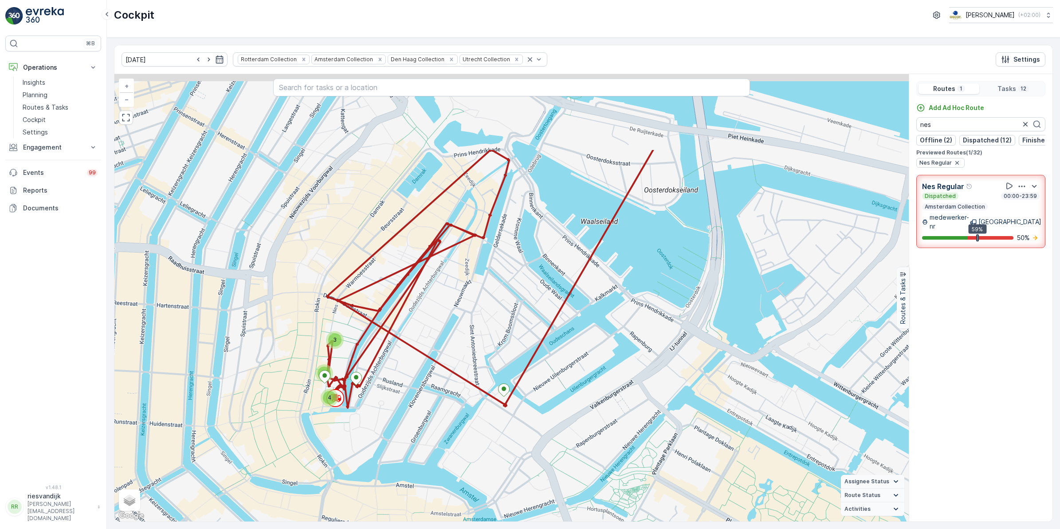
drag, startPoint x: 395, startPoint y: 193, endPoint x: 361, endPoint y: 328, distance: 139.5
click at [358, 330] on div "3 2 4 + − Satellite Roadmap Terrain Hybrid Leaflet Keyboard shortcuts Map Data …" at bounding box center [511, 297] width 794 height 447
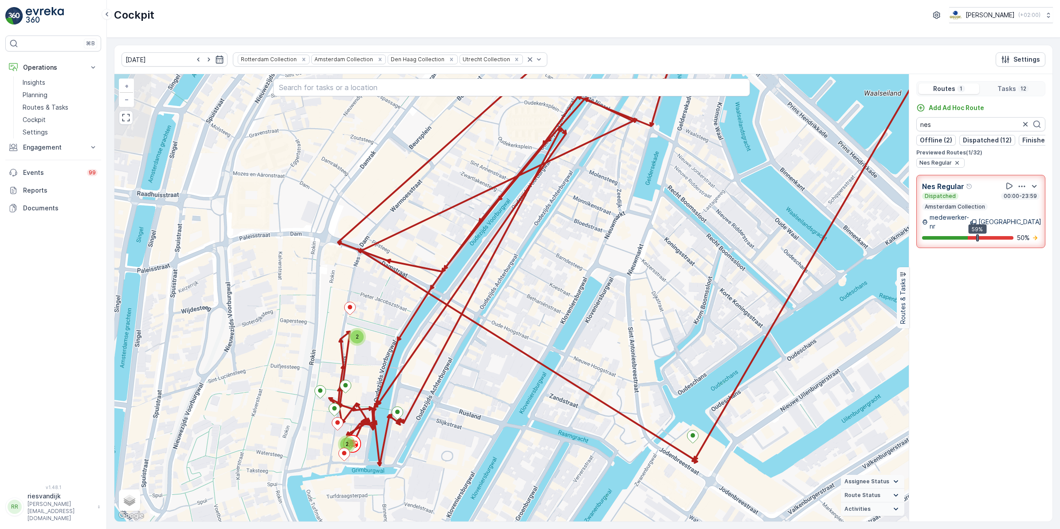
drag, startPoint x: 380, startPoint y: 331, endPoint x: 428, endPoint y: 289, distance: 64.4
click at [428, 289] on div "2 2 + − Satellite Roadmap Terrain Hybrid Leaflet Keyboard shortcuts Map Data Ma…" at bounding box center [511, 297] width 794 height 447
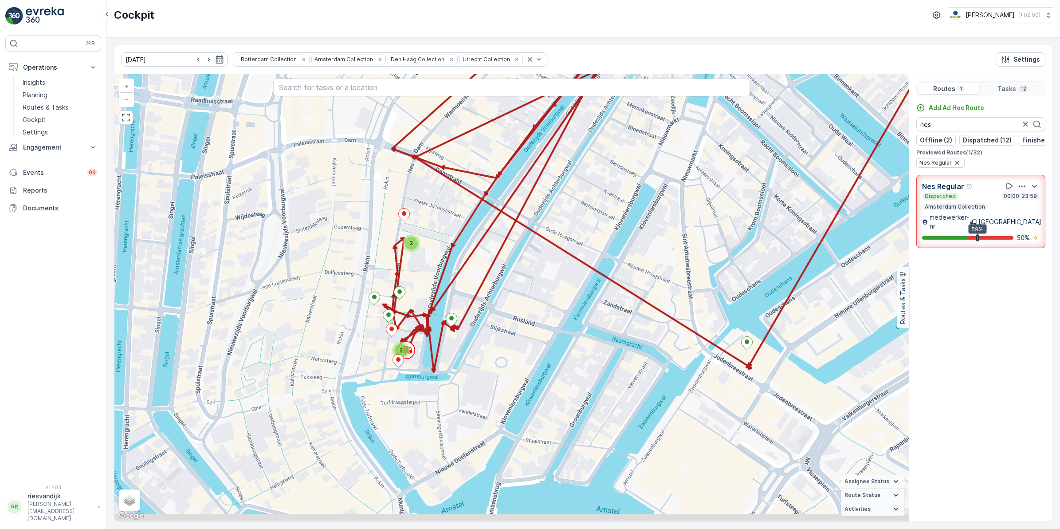
drag, startPoint x: 387, startPoint y: 423, endPoint x: 441, endPoint y: 331, distance: 106.6
click at [441, 331] on icon at bounding box center [724, 93] width 683 height 556
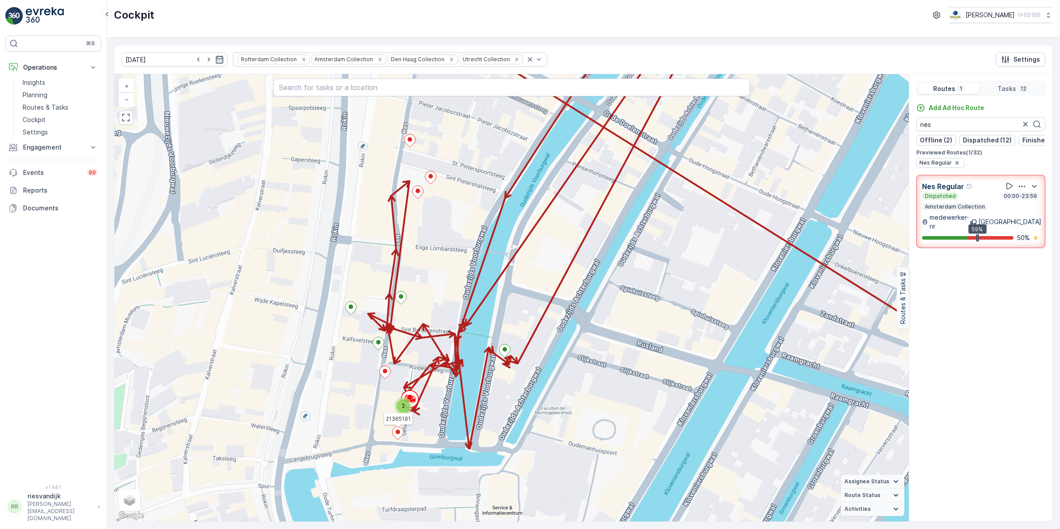
click at [400, 432] on ellipse at bounding box center [398, 431] width 4 height 4
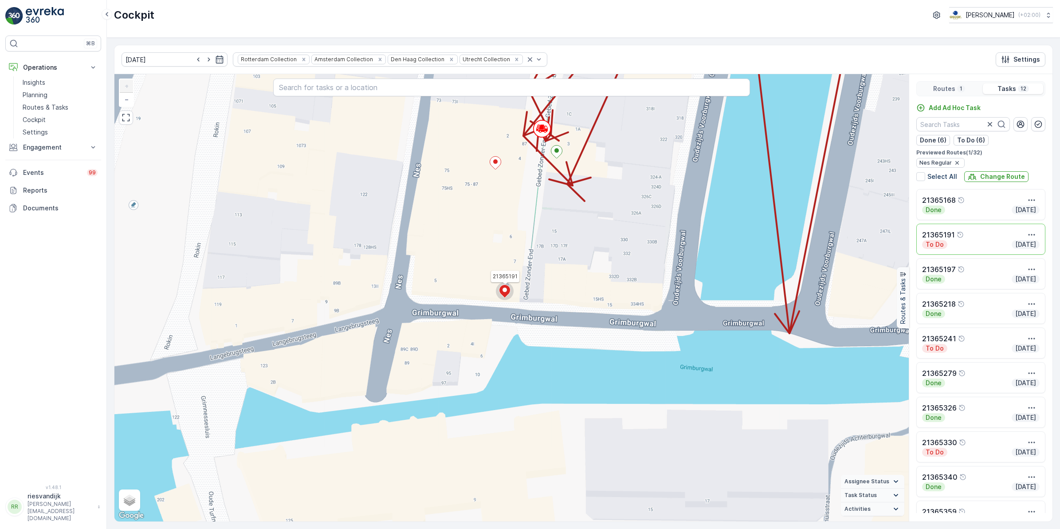
drag, startPoint x: 504, startPoint y: 278, endPoint x: 500, endPoint y: 296, distance: 18.6
click at [491, 289] on div "21365191 + − Satellite Roadmap Terrain Hybrid Leaflet Keyboard shortcuts Map Da…" at bounding box center [511, 297] width 794 height 447
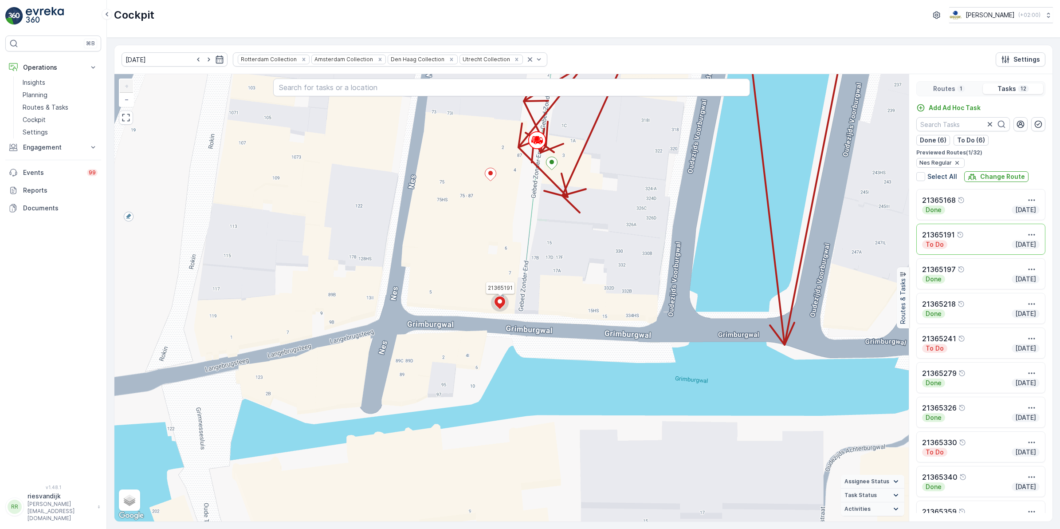
click at [501, 303] on ellipse at bounding box center [500, 301] width 4 height 4
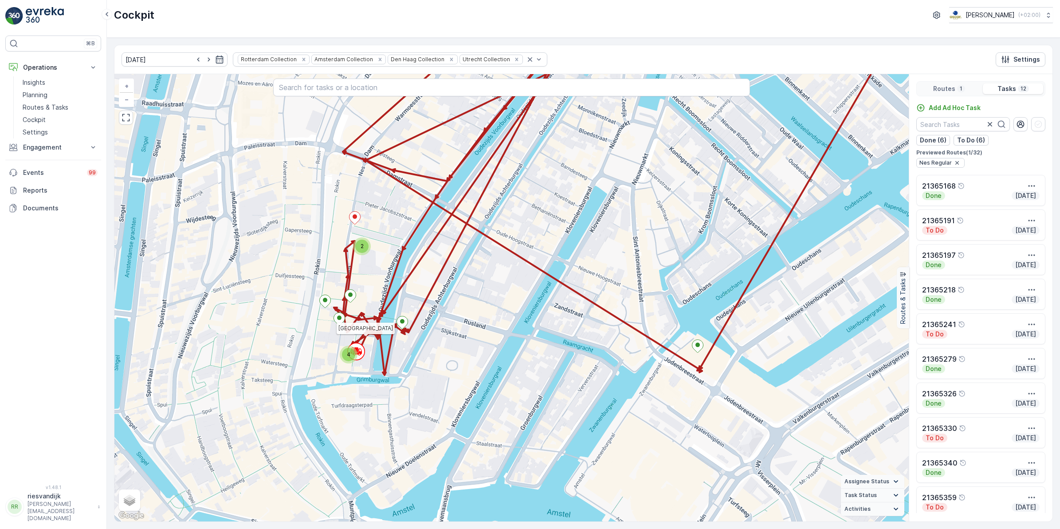
drag, startPoint x: 501, startPoint y: 303, endPoint x: 360, endPoint y: 356, distance: 150.8
drag, startPoint x: 360, startPoint y: 356, endPoint x: 355, endPoint y: 353, distance: 5.8
click at [355, 353] on div "4" at bounding box center [349, 355] width 18 height 18
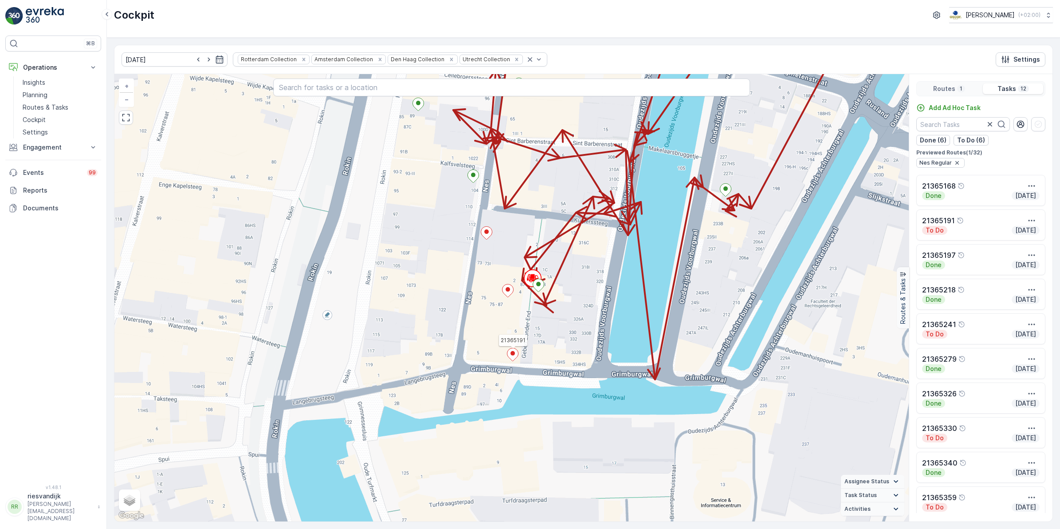
click at [511, 356] on icon at bounding box center [512, 354] width 11 height 13
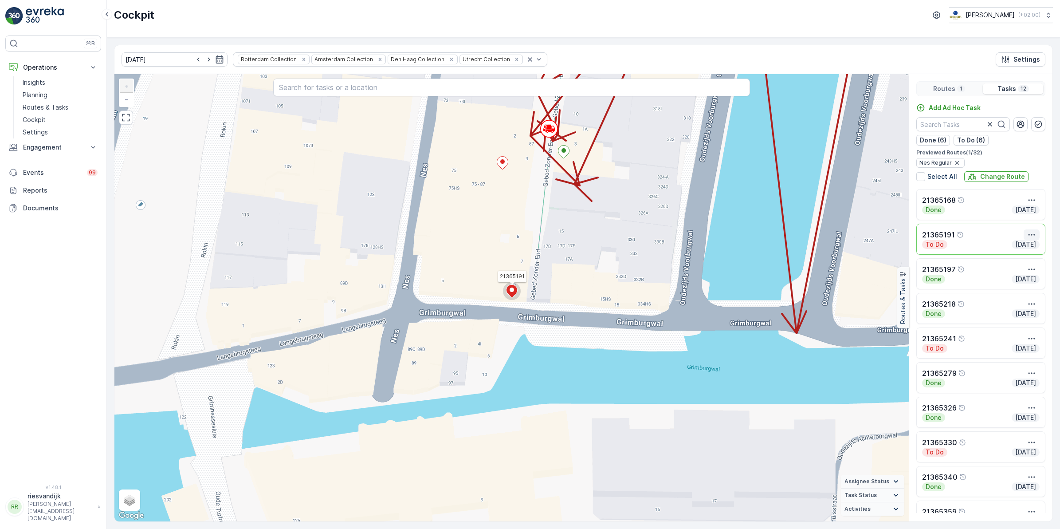
click at [1029, 237] on icon "button" at bounding box center [1031, 234] width 9 height 9
click at [1013, 251] on span "See More Details" at bounding box center [1015, 248] width 51 height 9
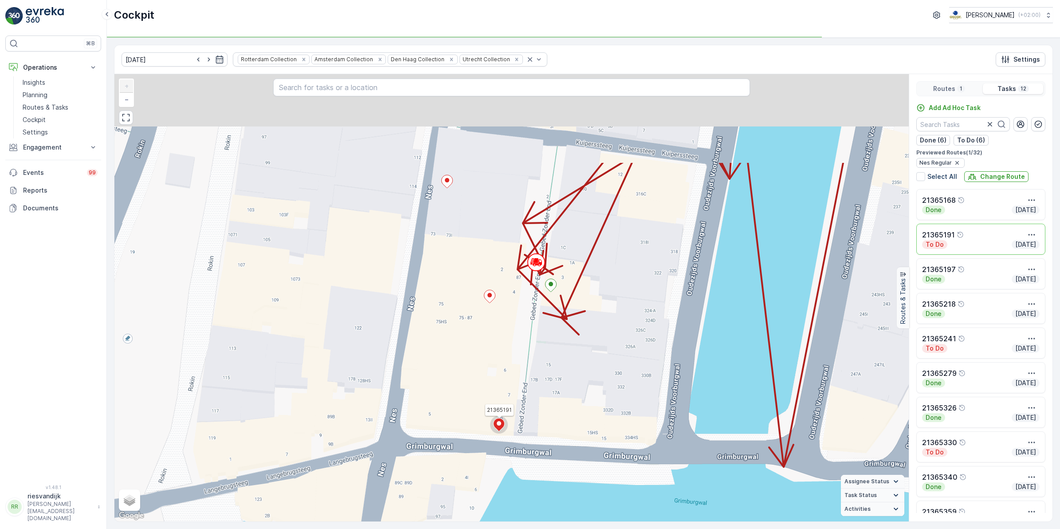
drag, startPoint x: 530, startPoint y: 196, endPoint x: 517, endPoint y: 330, distance: 134.6
click at [517, 330] on div "21365191 + − Satellite Roadmap Terrain Hybrid Leaflet Keyboard shortcuts Map Da…" at bounding box center [511, 297] width 794 height 447
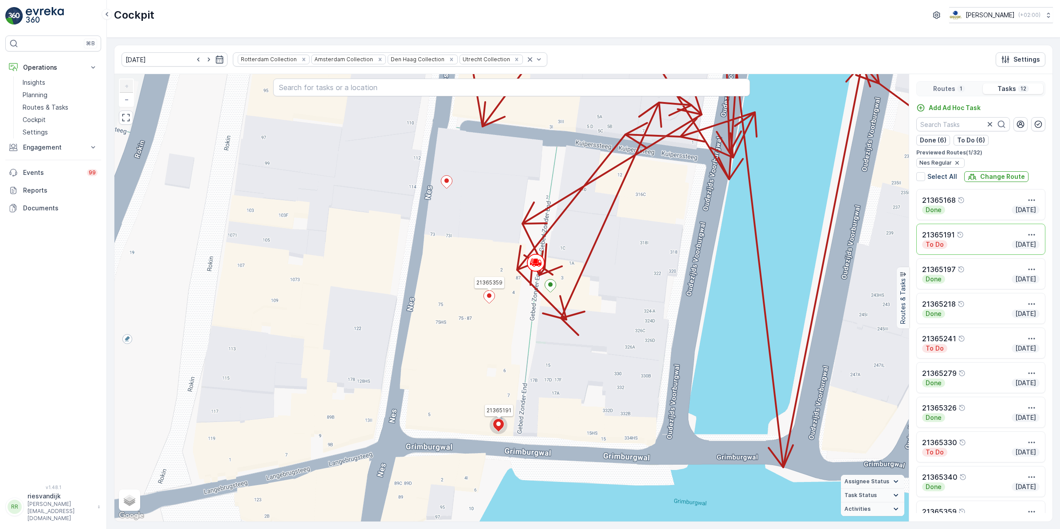
click at [486, 294] on icon at bounding box center [488, 296] width 11 height 13
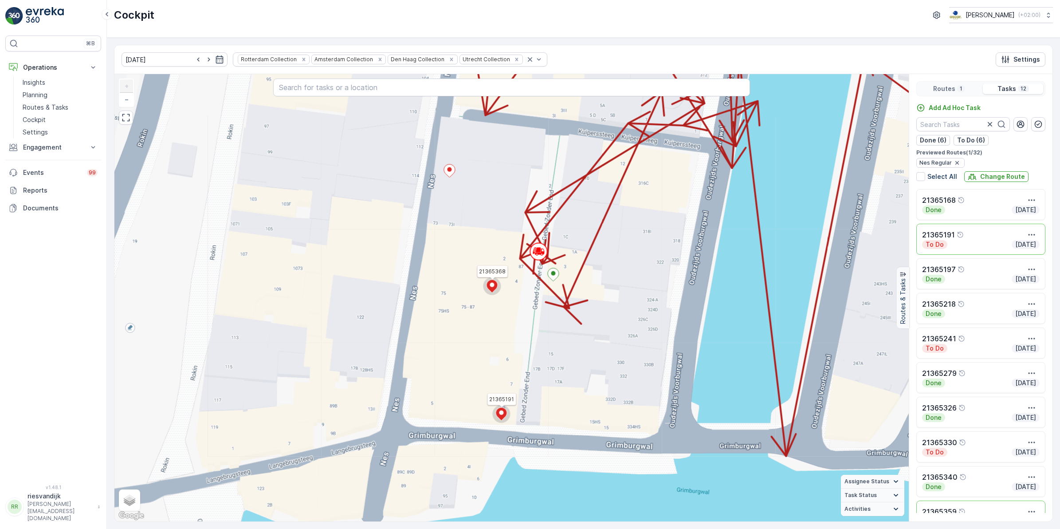
scroll to position [91, 0]
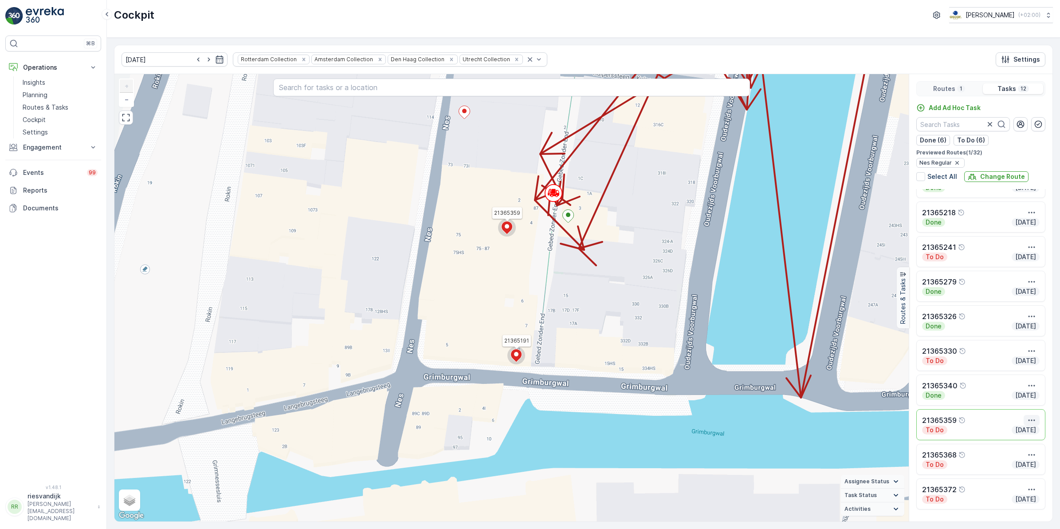
click at [1032, 424] on icon "button" at bounding box center [1031, 420] width 9 height 9
click at [1016, 432] on span "See More Details" at bounding box center [1015, 433] width 51 height 9
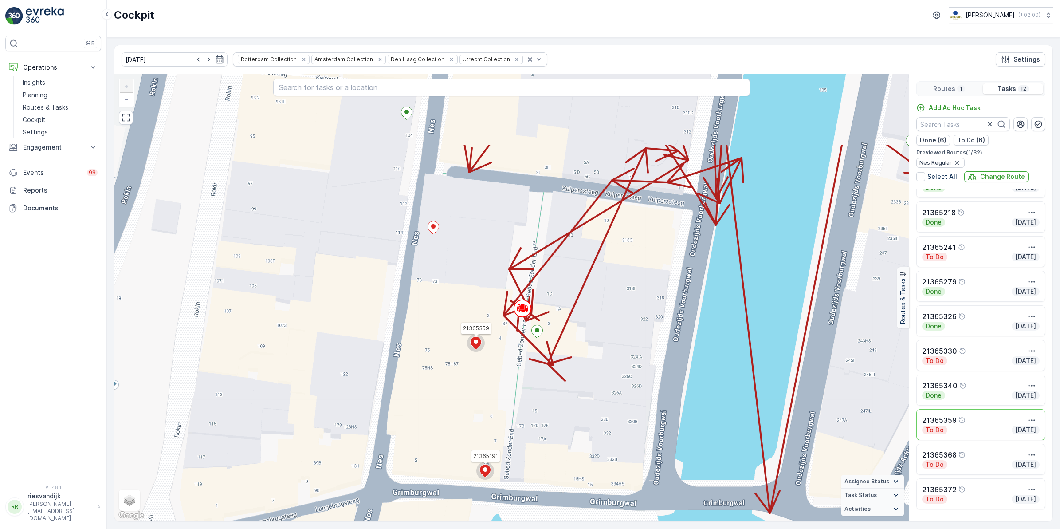
drag, startPoint x: 541, startPoint y: 222, endPoint x: 467, endPoint y: 298, distance: 107.0
click at [500, 353] on div "21365191 21365359 + − Satellite Roadmap Terrain Hybrid Leaflet Keyboard shortcu…" at bounding box center [511, 297] width 794 height 447
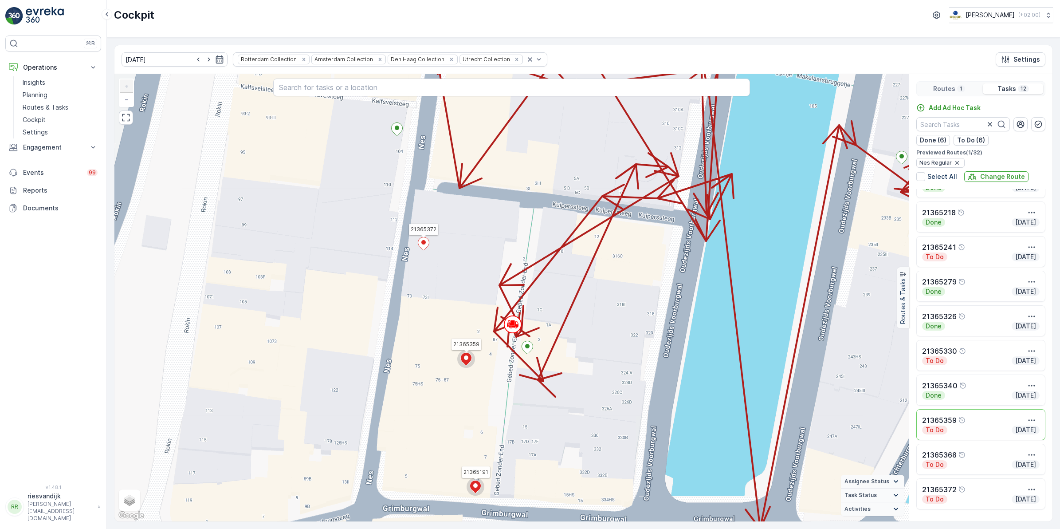
click at [420, 240] on icon at bounding box center [423, 243] width 11 height 13
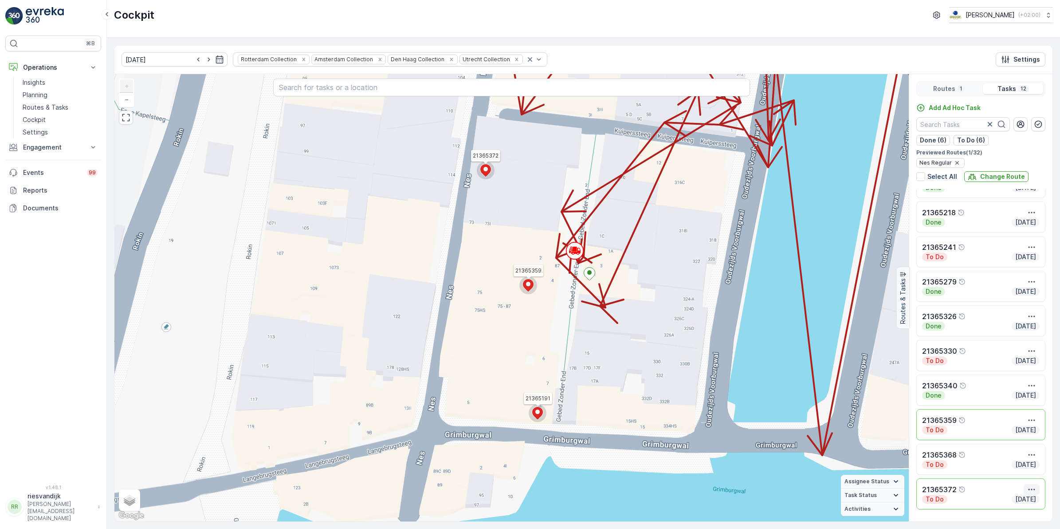
click at [1032, 487] on icon "button" at bounding box center [1031, 489] width 9 height 9
click at [1034, 436] on span "See More Details" at bounding box center [1015, 434] width 51 height 9
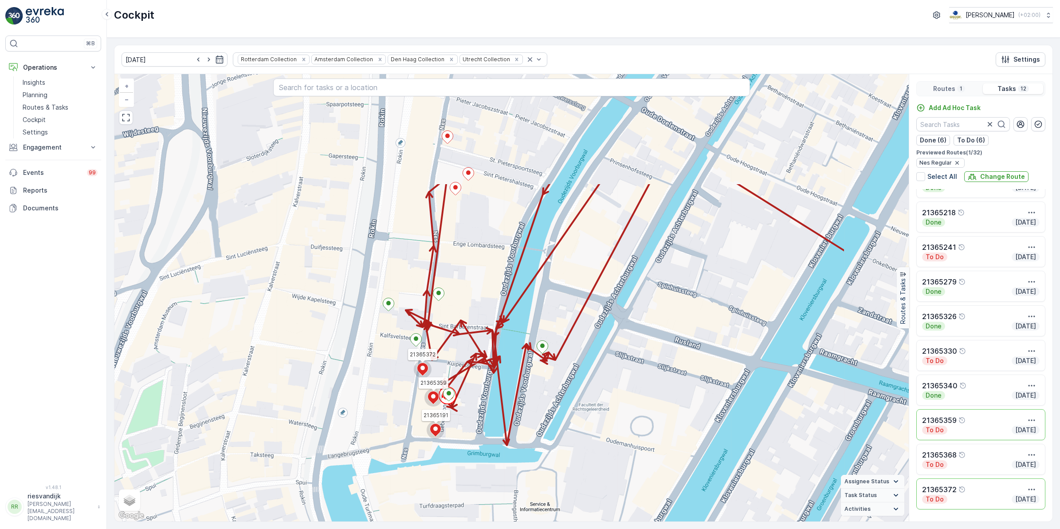
drag, startPoint x: 646, startPoint y: 236, endPoint x: 495, endPoint y: 413, distance: 233.1
click at [495, 413] on div "21365191 21365359 21365372 + − Satellite Roadmap Terrain Hybrid Leaflet Keyboar…" at bounding box center [511, 297] width 794 height 447
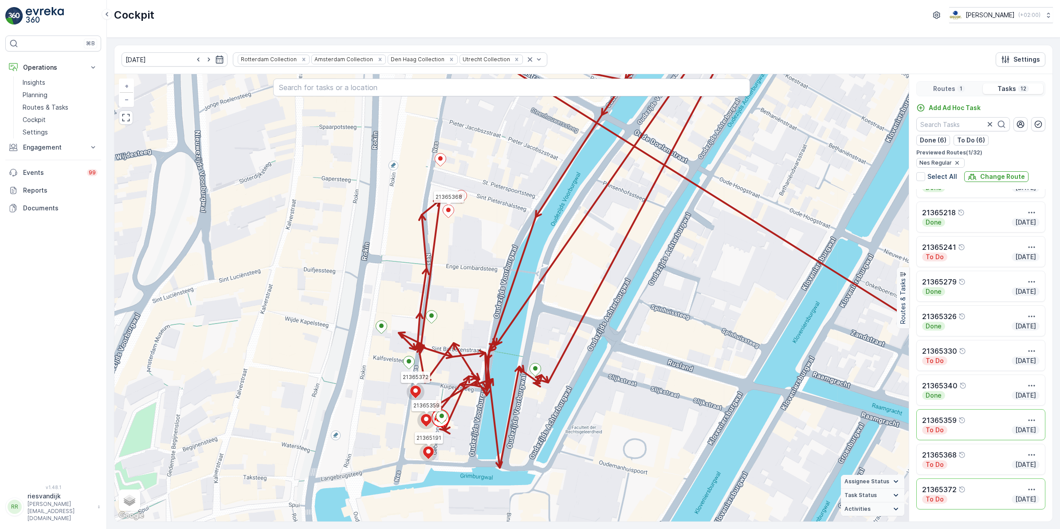
click at [449, 211] on ellipse at bounding box center [448, 210] width 4 height 4
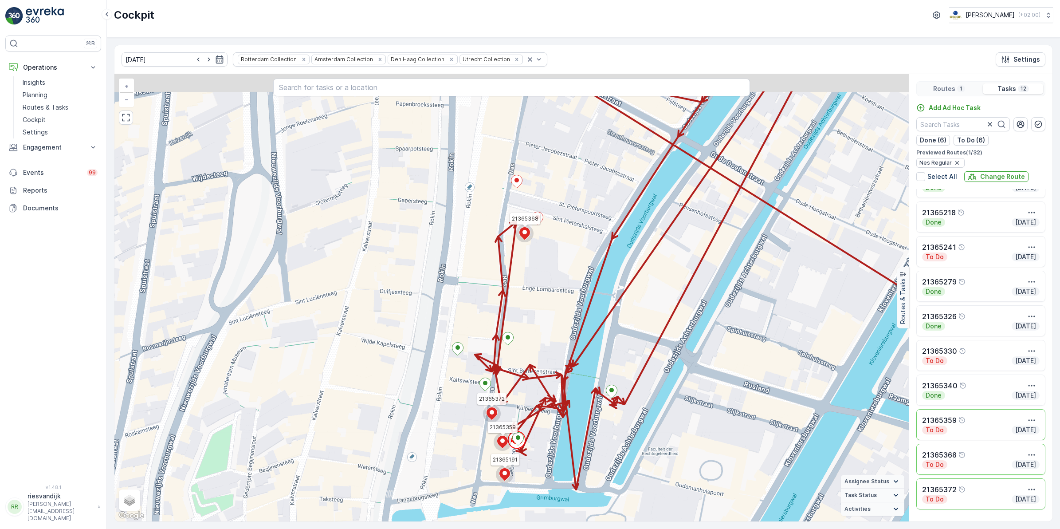
drag, startPoint x: 566, startPoint y: 158, endPoint x: 560, endPoint y: 274, distance: 115.4
click at [560, 274] on div "21365191 21365359 21365368 21365372 + − Satellite Roadmap Terrain Hybrid Leafle…" at bounding box center [511, 297] width 794 height 447
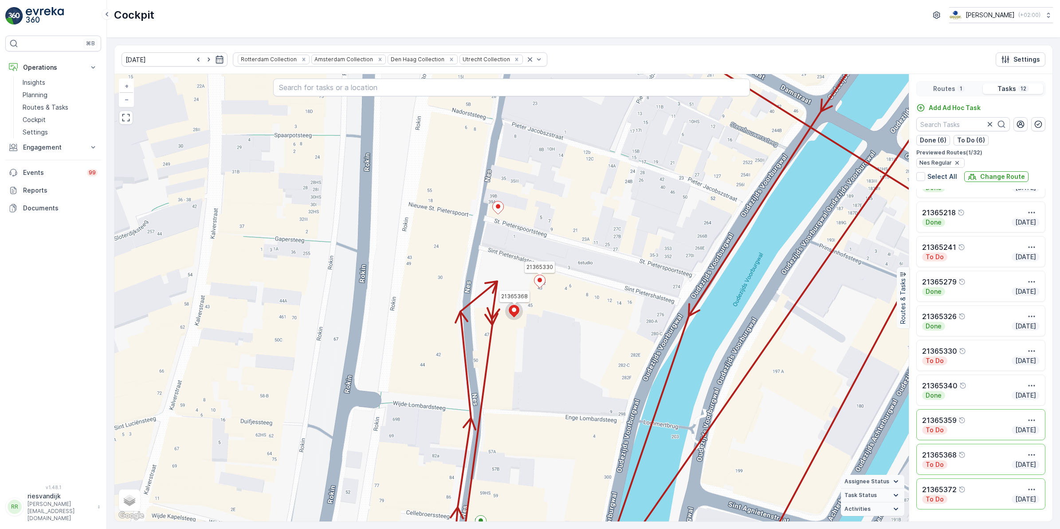
click at [539, 284] on icon at bounding box center [539, 281] width 11 height 13
